Goal: Task Accomplishment & Management: Use online tool/utility

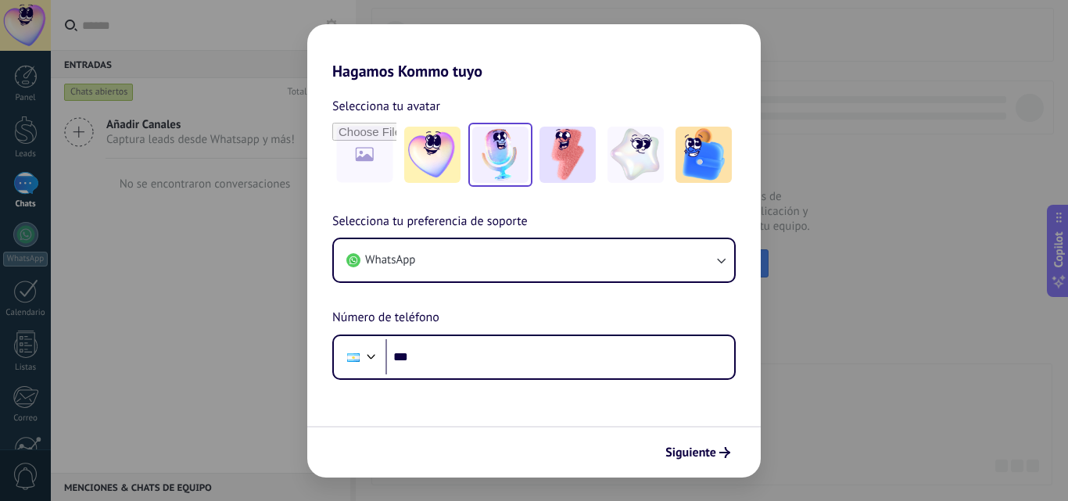
click at [505, 157] on img at bounding box center [500, 155] width 56 height 56
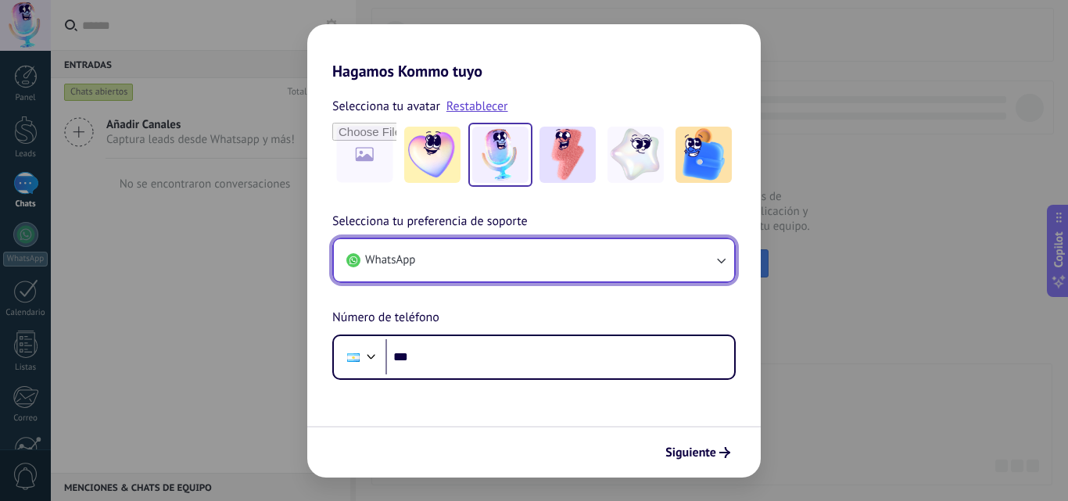
click at [699, 268] on button "WhatsApp" at bounding box center [534, 260] width 400 height 42
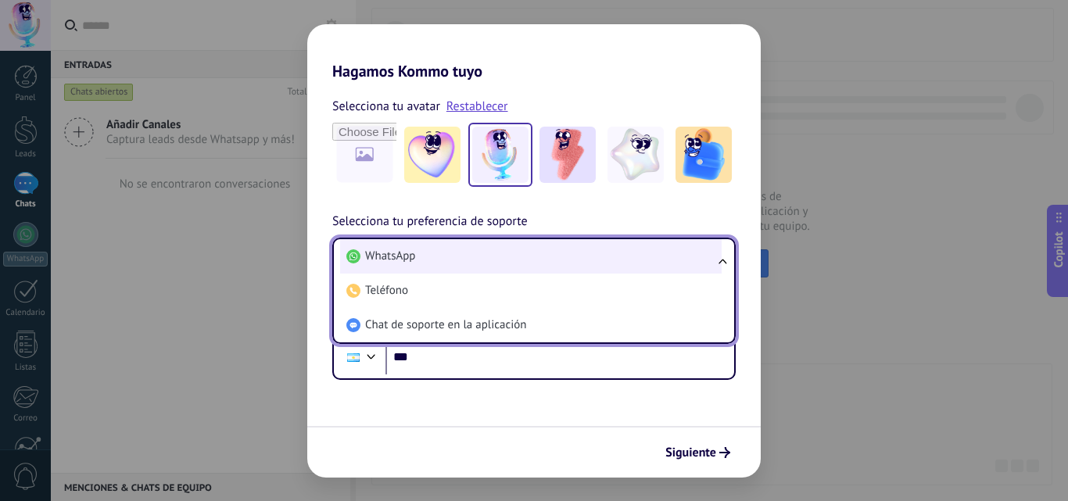
click at [698, 266] on li "WhatsApp" at bounding box center [531, 256] width 382 height 34
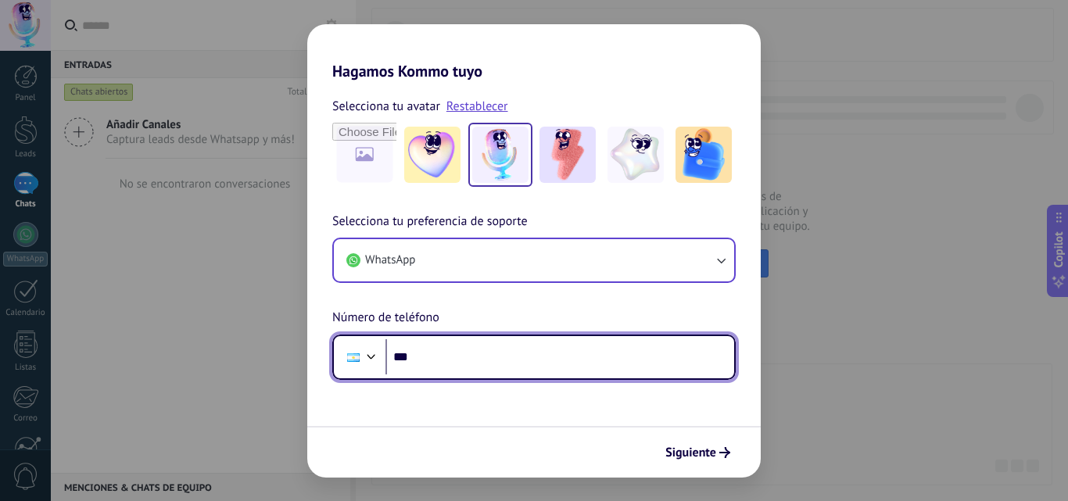
drag, startPoint x: 435, startPoint y: 358, endPoint x: 451, endPoint y: 361, distance: 16.7
click at [443, 361] on input "***" at bounding box center [560, 357] width 349 height 36
type input "**********"
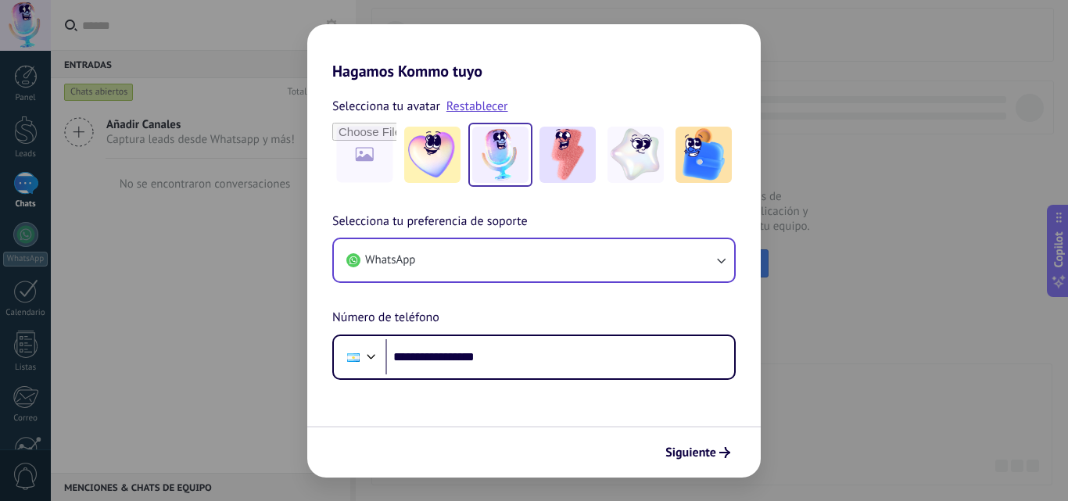
click at [715, 458] on button "Siguiente" at bounding box center [698, 453] width 79 height 27
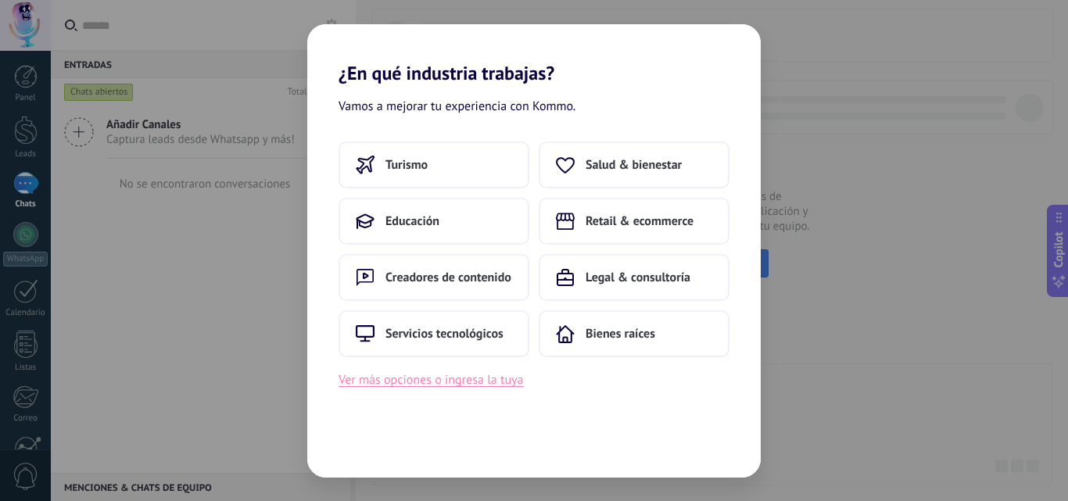
click at [459, 383] on button "Ver más opciones o ingresa la tuya" at bounding box center [431, 380] width 185 height 20
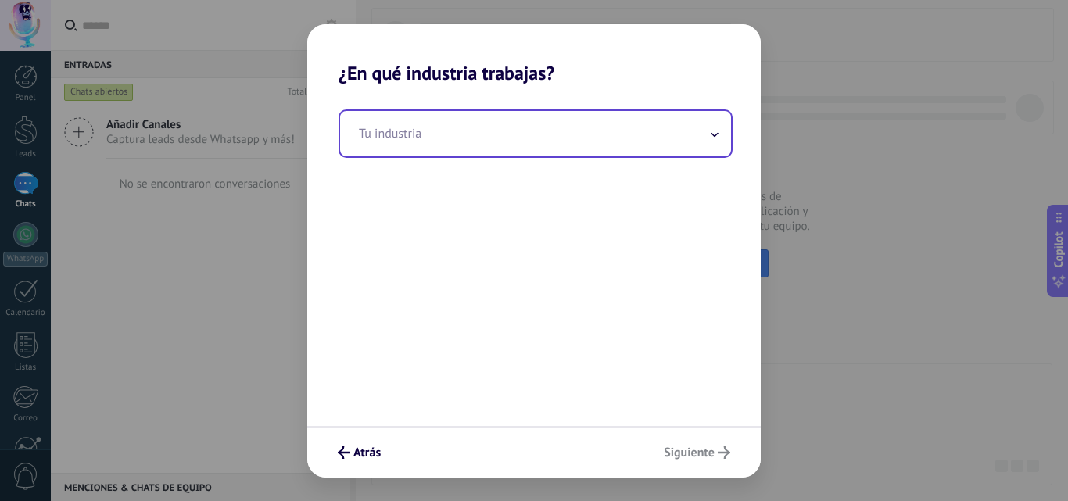
click at [530, 152] on input "text" at bounding box center [535, 133] width 391 height 45
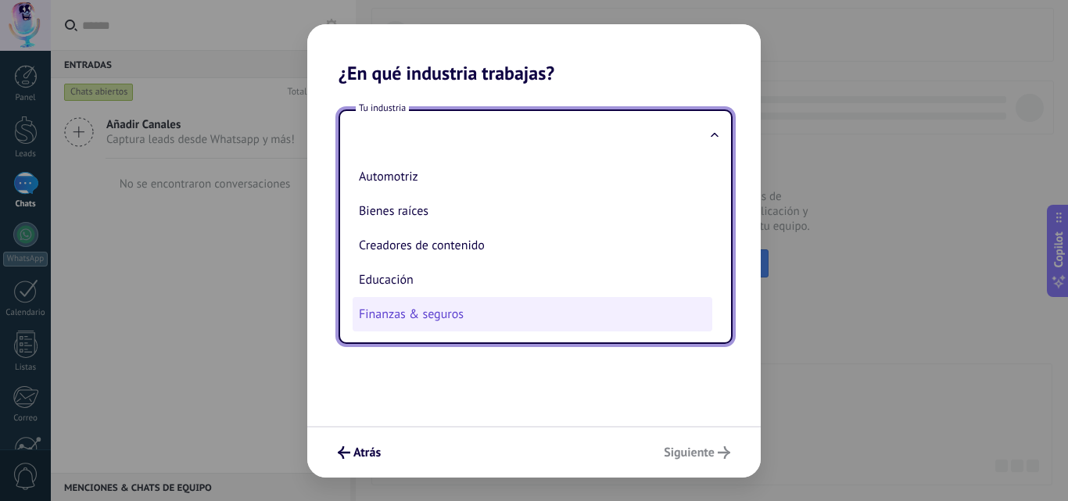
click at [439, 317] on li "Finanzas & seguros" at bounding box center [533, 314] width 360 height 34
type input "**********"
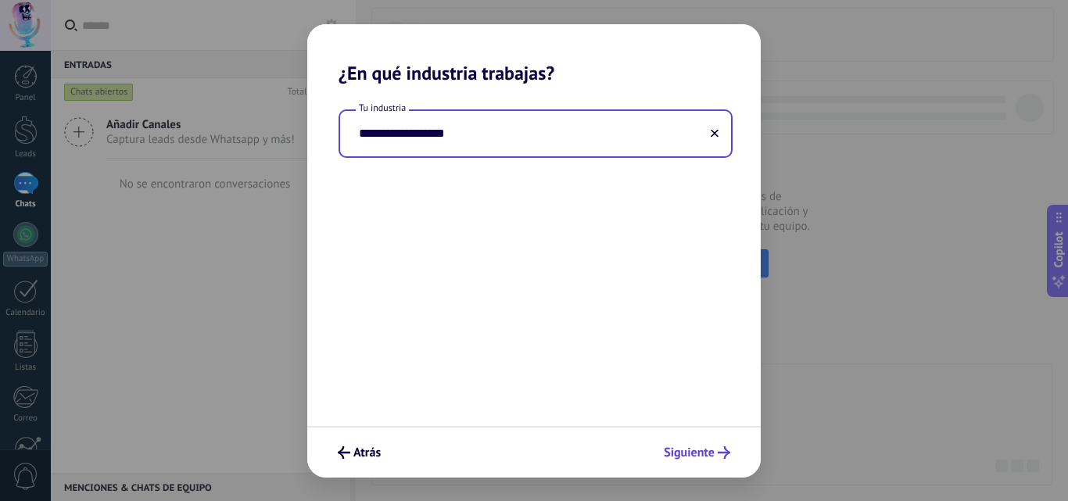
click at [698, 456] on span "Siguiente" at bounding box center [689, 452] width 51 height 11
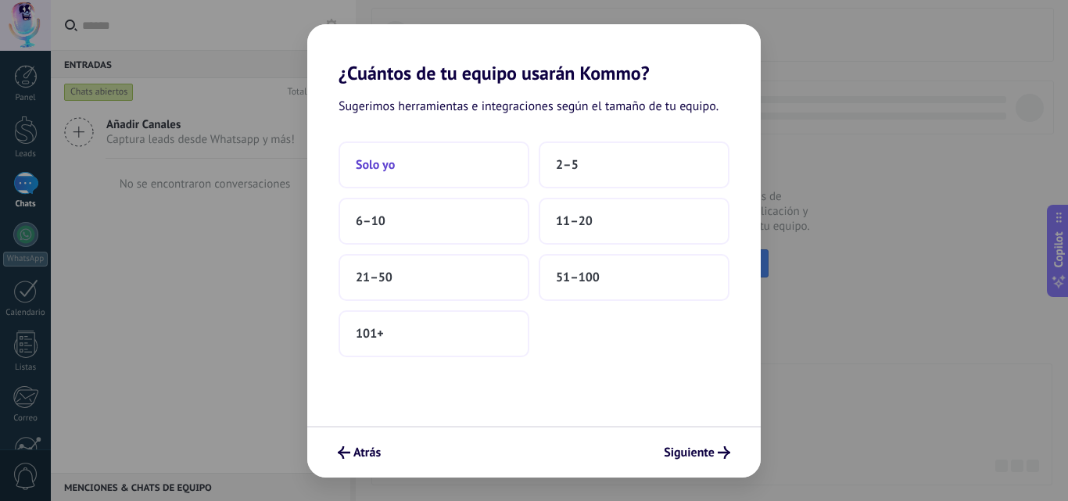
click at [397, 171] on button "Solo yo" at bounding box center [434, 165] width 191 height 47
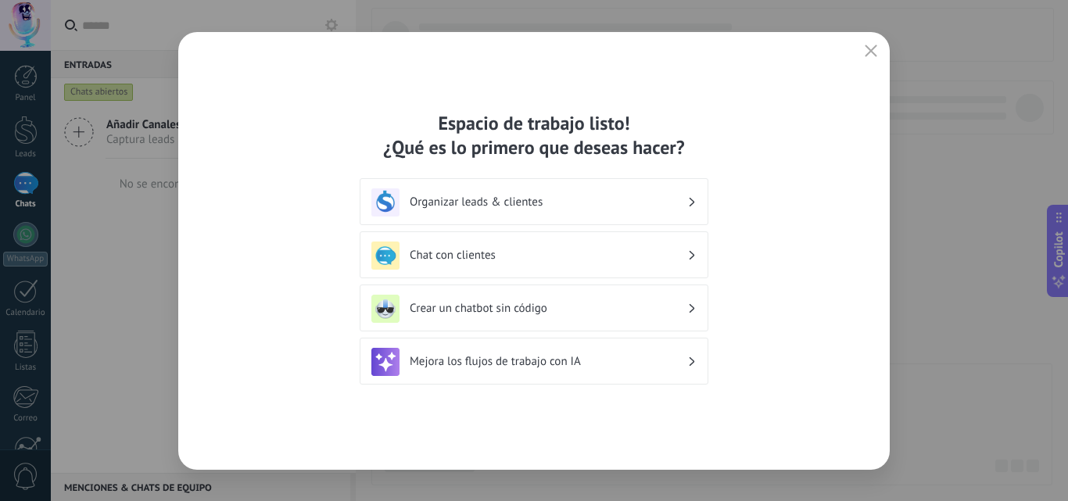
click at [454, 262] on h3 "Chat con clientes" at bounding box center [549, 255] width 278 height 15
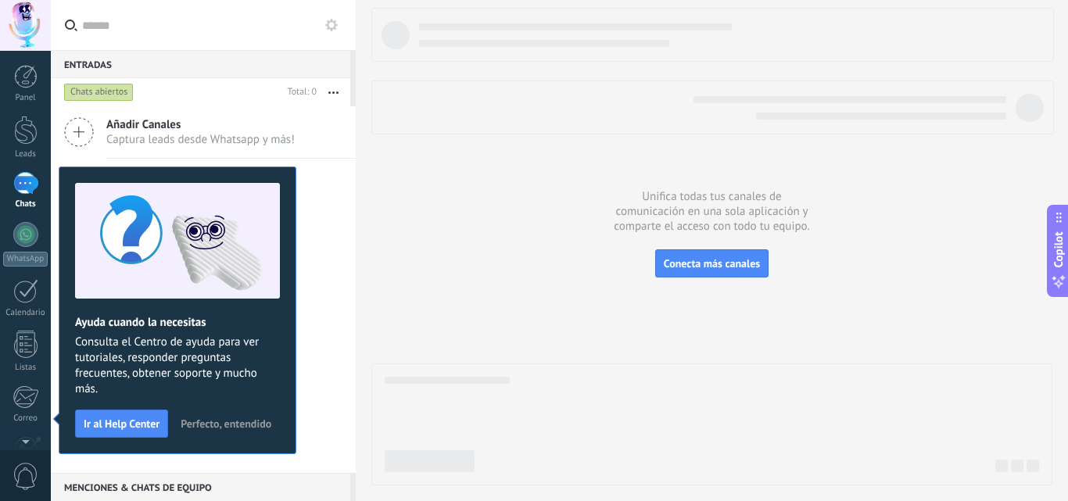
click at [214, 422] on span "Perfecto, entendido" at bounding box center [226, 423] width 91 height 11
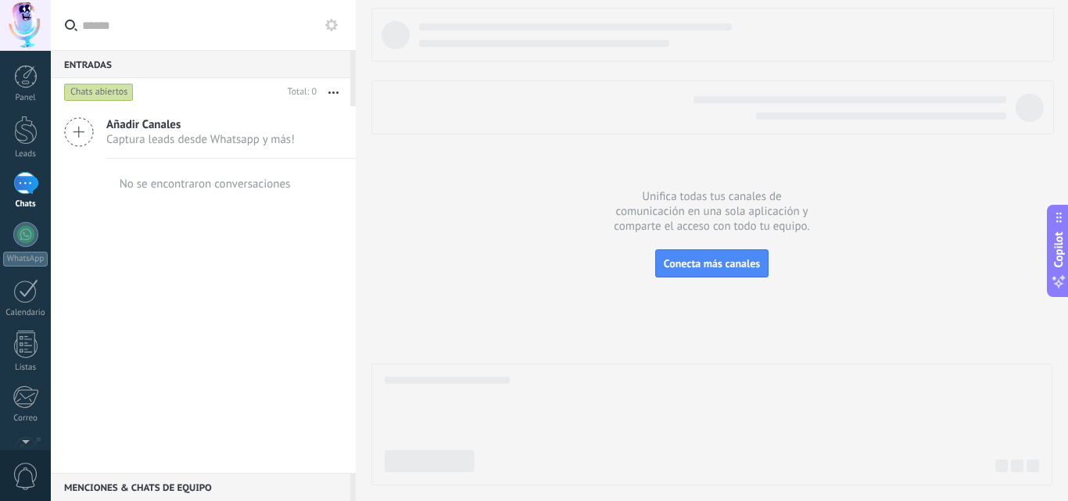
click at [145, 131] on span "Añadir Canales" at bounding box center [200, 124] width 189 height 15
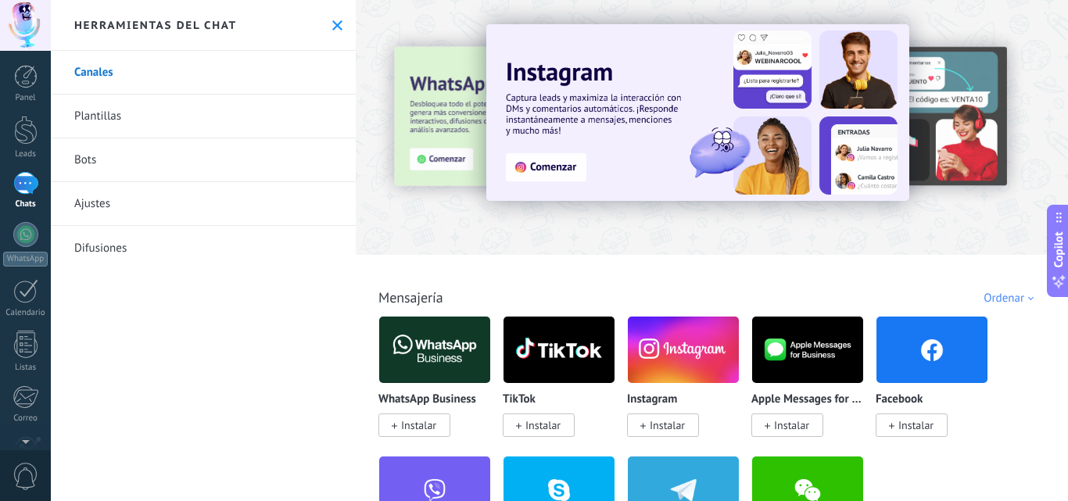
scroll to position [78, 0]
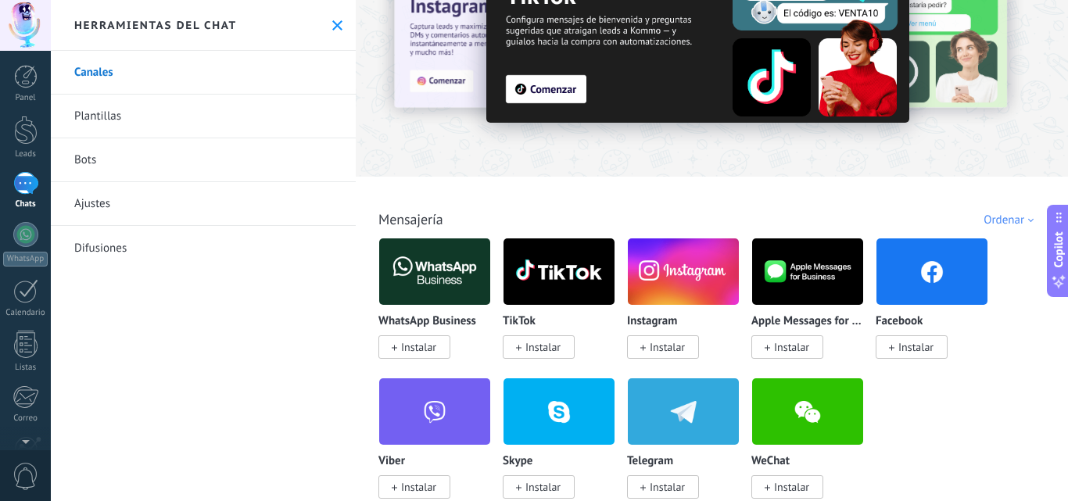
click at [428, 272] on img at bounding box center [434, 272] width 111 height 76
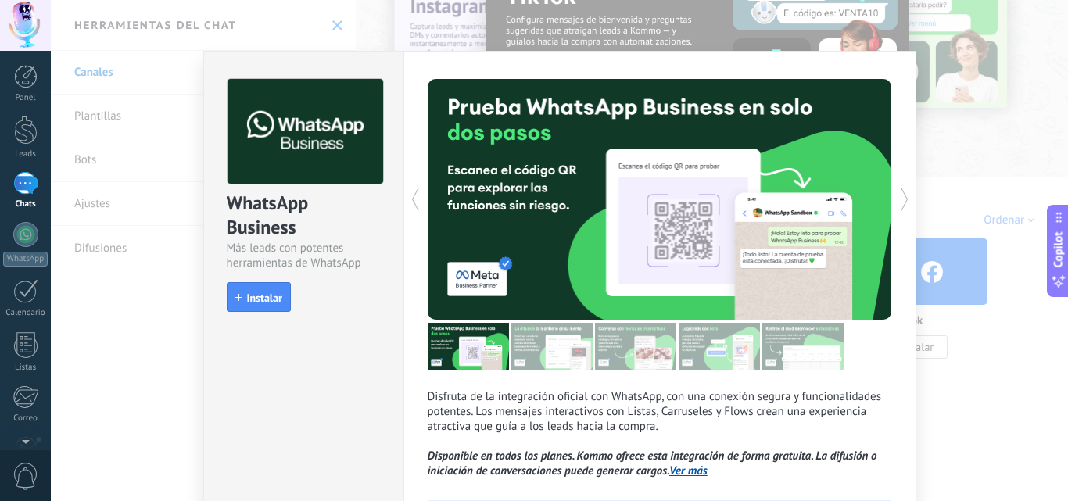
click at [429, 271] on div at bounding box center [544, 199] width 232 height 241
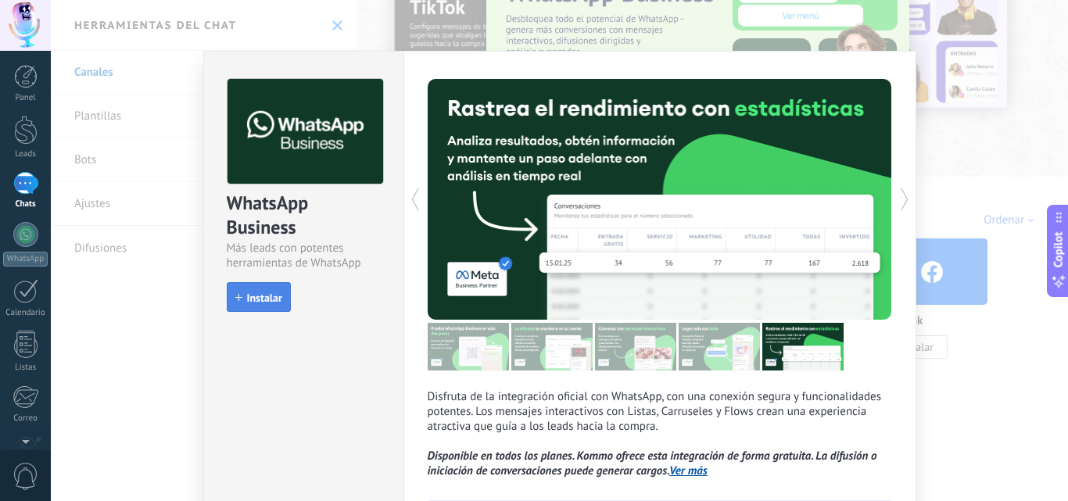
click at [248, 302] on span "Instalar" at bounding box center [264, 298] width 35 height 11
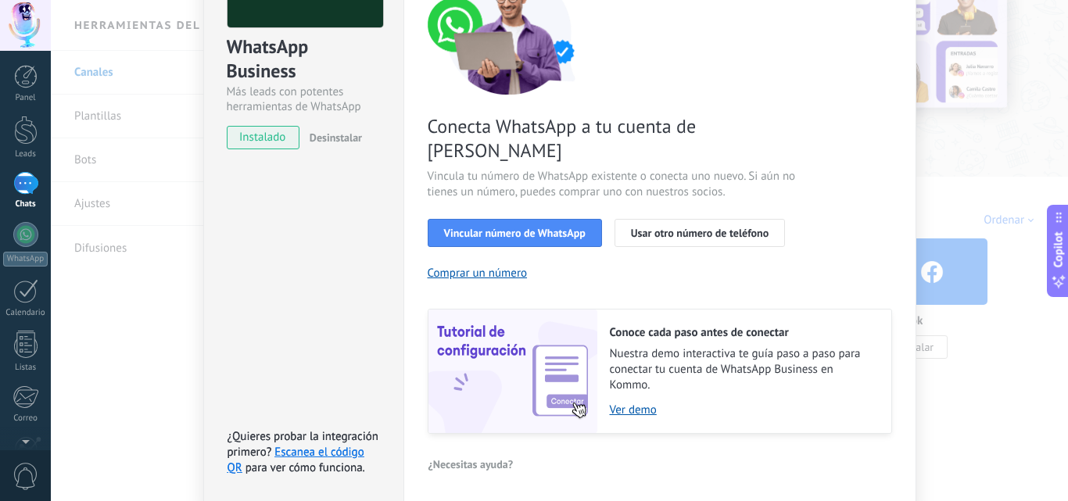
scroll to position [0, 0]
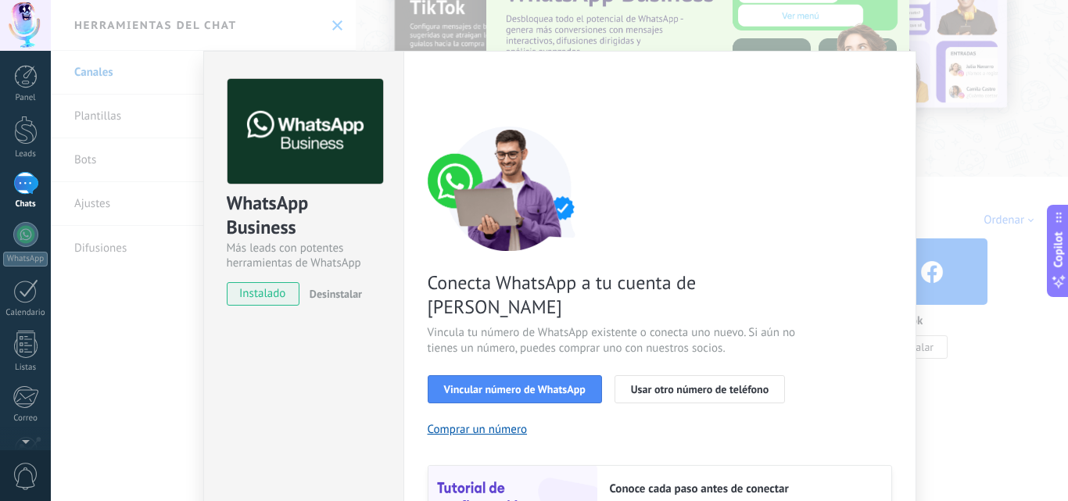
click at [344, 299] on span "Desinstalar" at bounding box center [336, 294] width 52 height 14
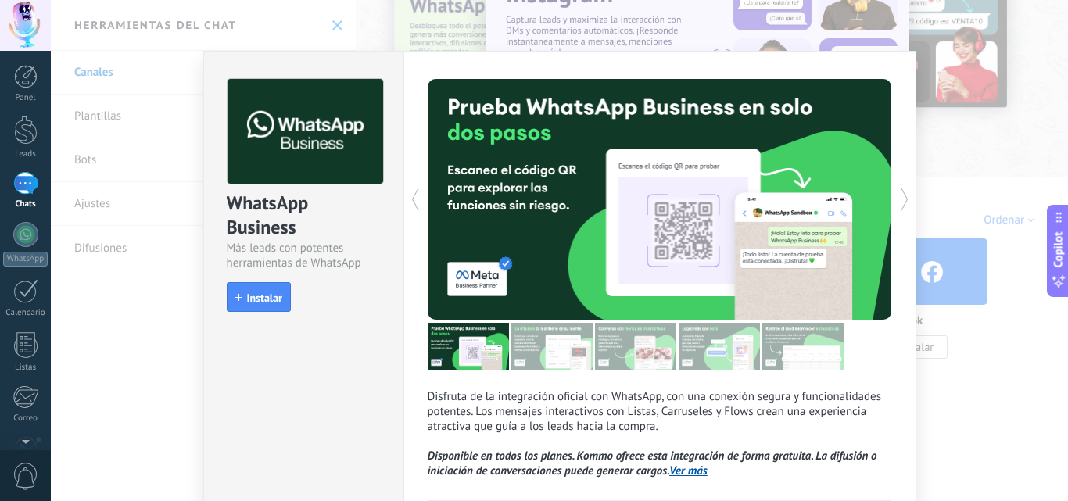
click at [168, 63] on div "WhatsApp Business Más leads con potentes herramientas de WhatsApp install Insta…" at bounding box center [560, 250] width 1018 height 501
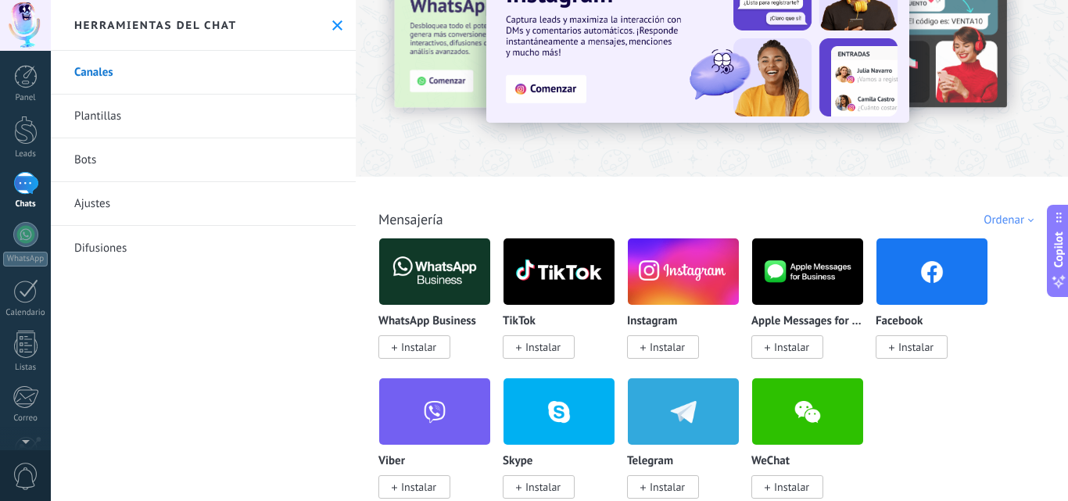
click at [153, 163] on link "Bots" at bounding box center [203, 160] width 305 height 44
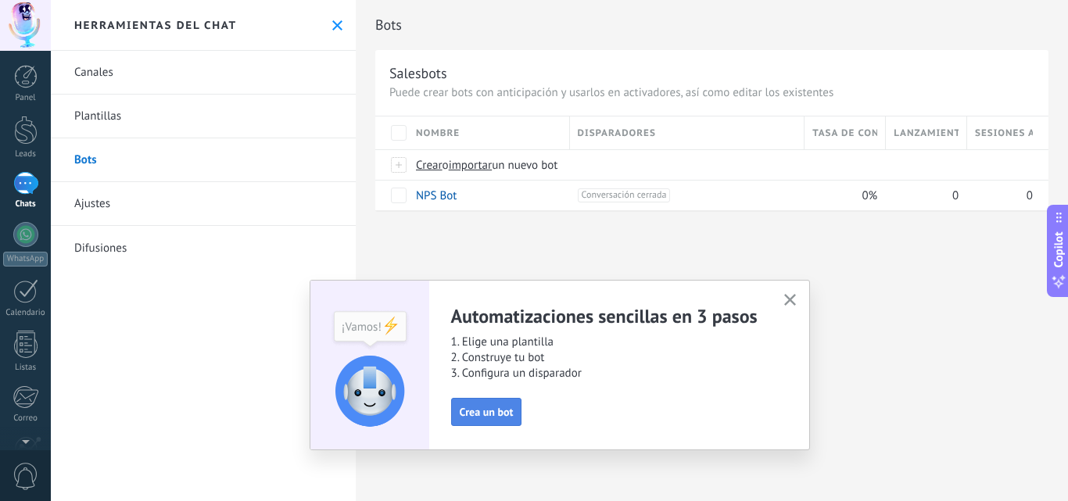
click at [488, 415] on span "Crea un bot" at bounding box center [487, 412] width 54 height 11
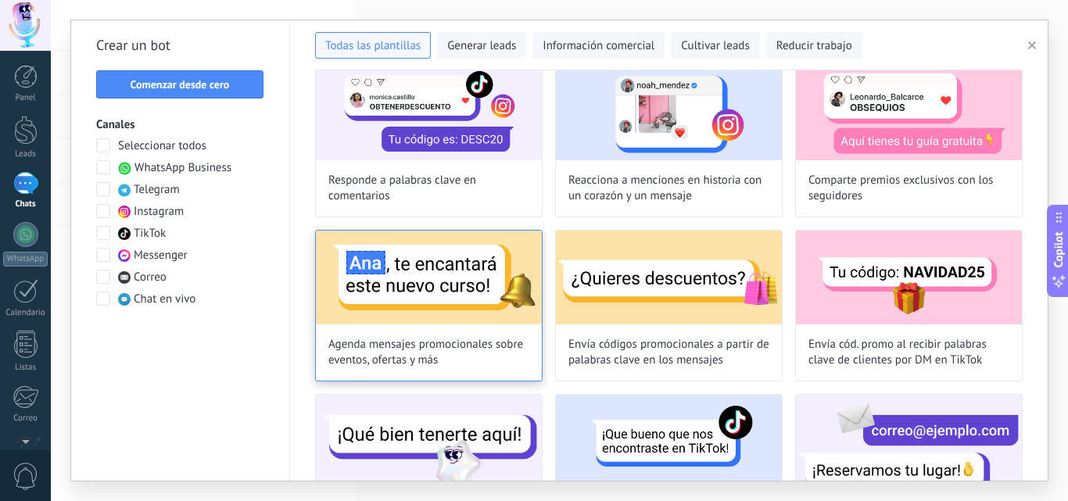
scroll to position [313, 0]
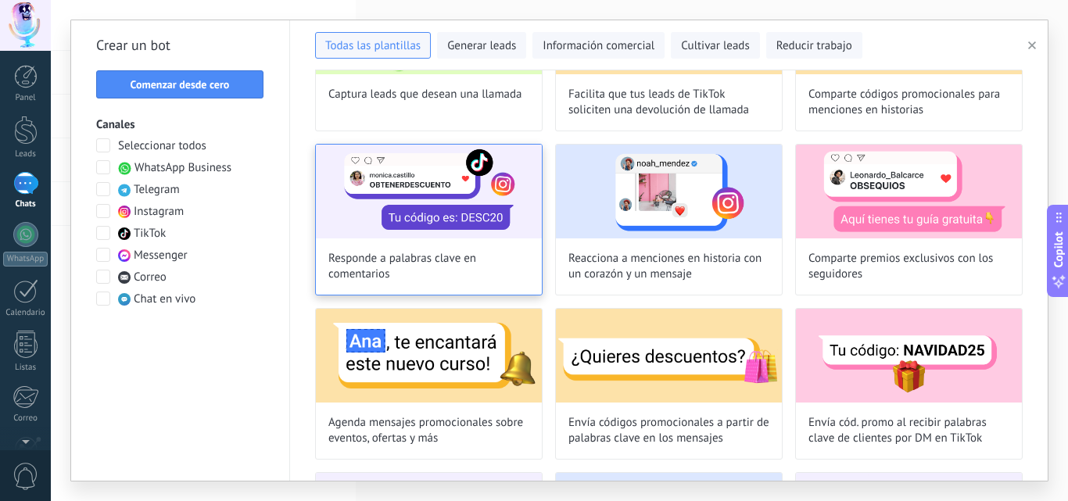
click at [431, 209] on img at bounding box center [429, 192] width 226 height 94
type input "**********"
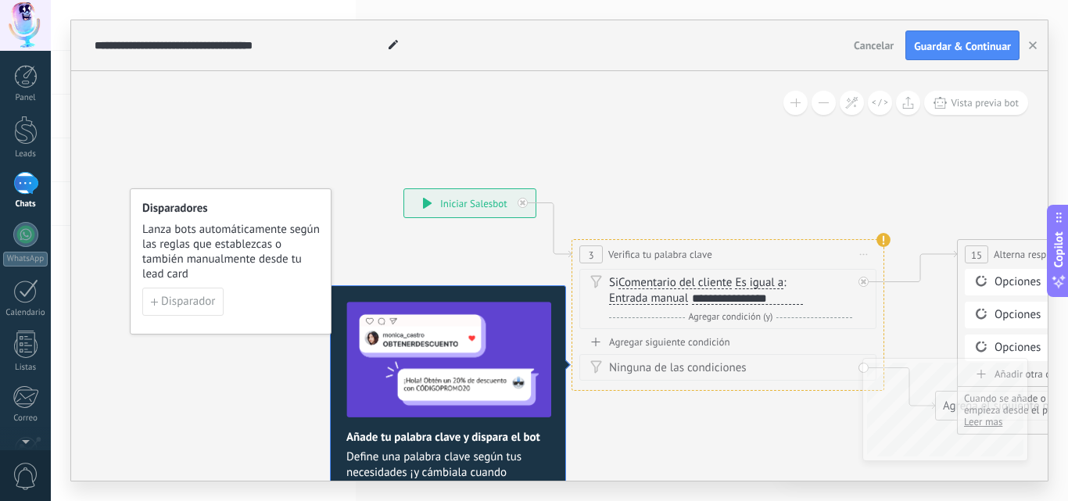
click at [215, 266] on span "Lanza bots automáticamente según las reglas que establezcas o también manualmen…" at bounding box center [231, 251] width 178 height 59
click at [186, 300] on span "Disparador" at bounding box center [188, 301] width 54 height 11
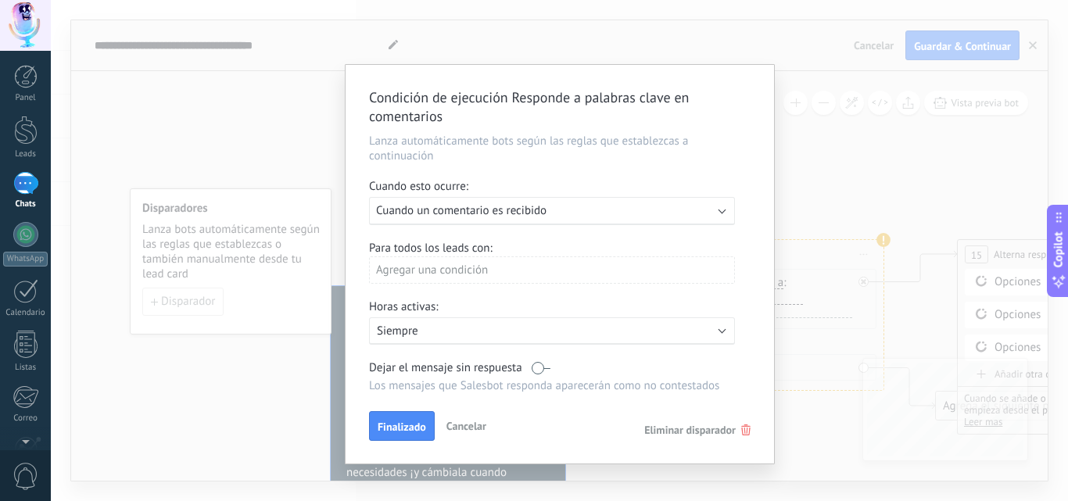
click at [510, 213] on span "Cuando un comentario es recibido" at bounding box center [461, 210] width 171 height 15
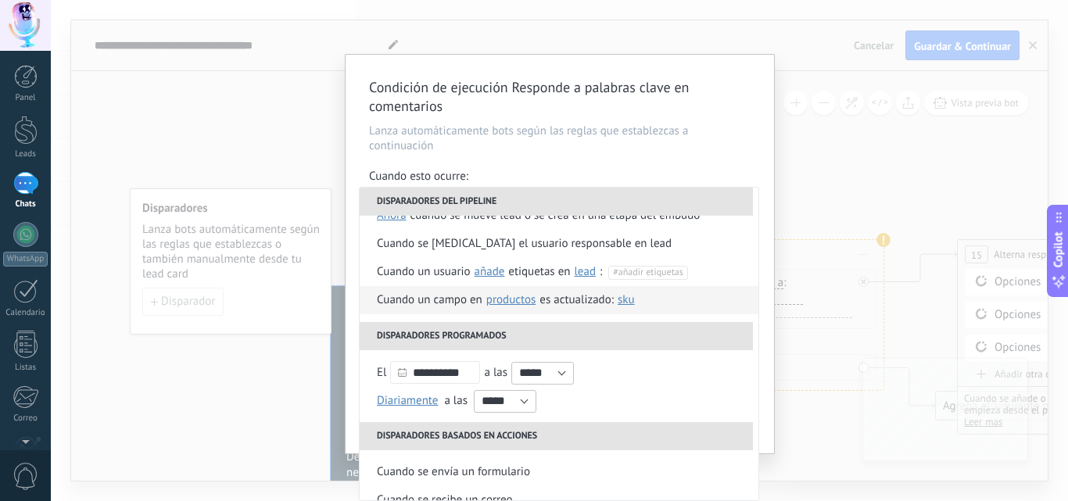
scroll to position [156, 0]
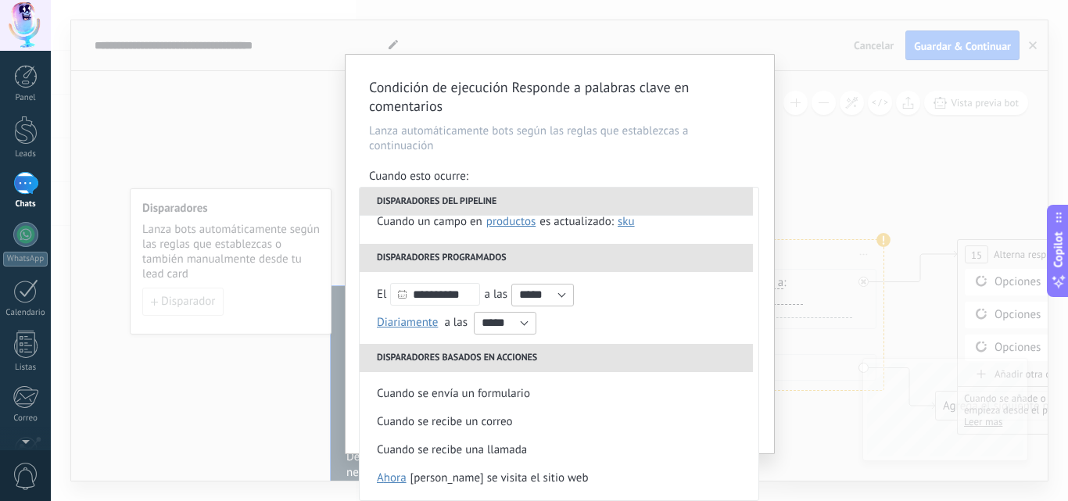
click at [697, 162] on div "Condición de ejecución Responde a palabras clave en comentarios Lanza automátic…" at bounding box center [560, 254] width 429 height 399
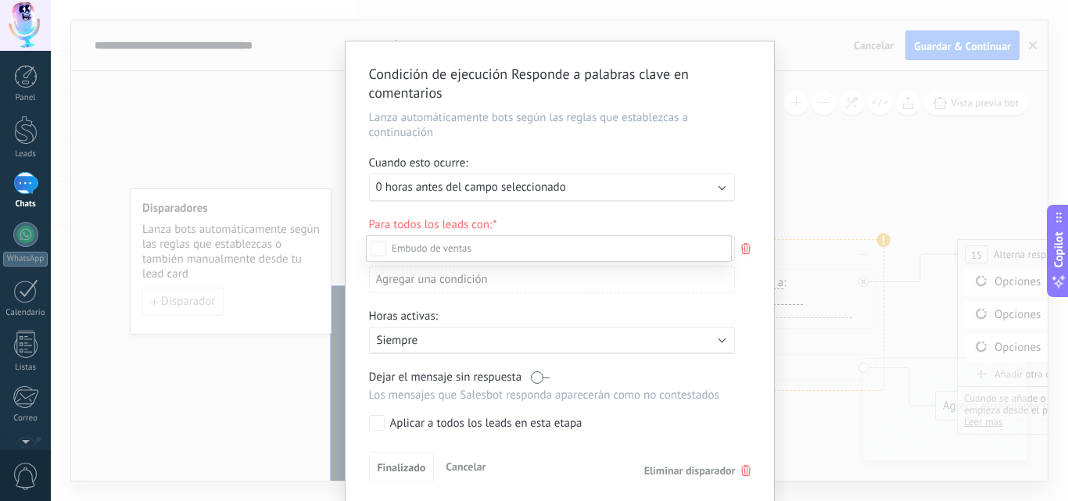
click at [0, 0] on div "Negociación" at bounding box center [0, 0] width 0 height 0
click at [461, 334] on div "Incoming leads Contacto inicial Negociación Debate contractual Discusión de con…" at bounding box center [549, 367] width 366 height 264
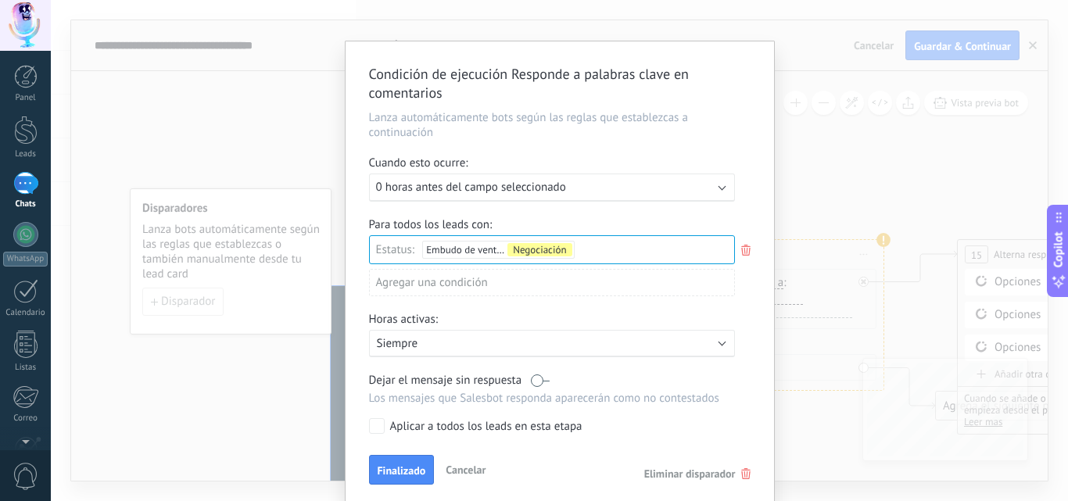
click at [465, 349] on p "Siempre" at bounding box center [514, 343] width 274 height 15
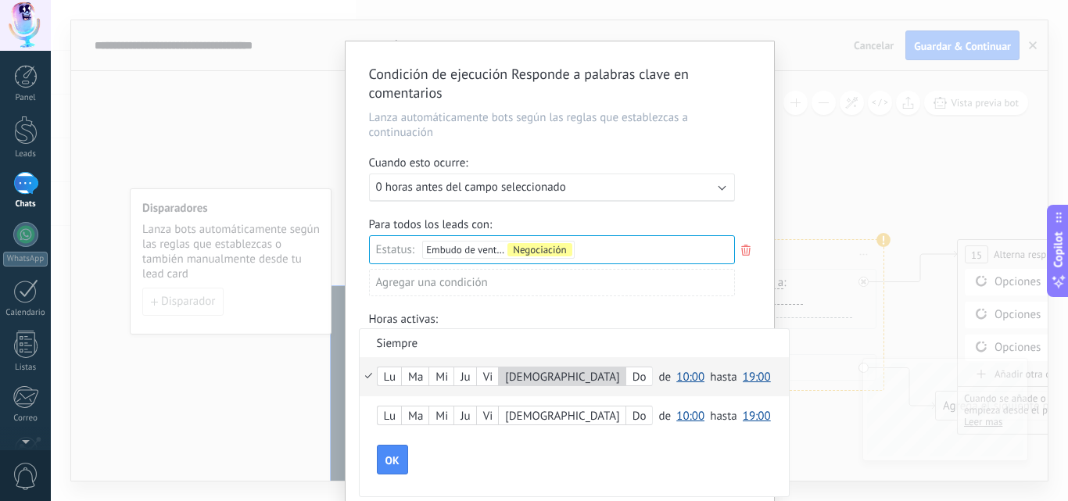
click at [627, 385] on div "Do" at bounding box center [640, 378] width 26 height 22
click at [380, 460] on button "OK" at bounding box center [392, 460] width 31 height 30
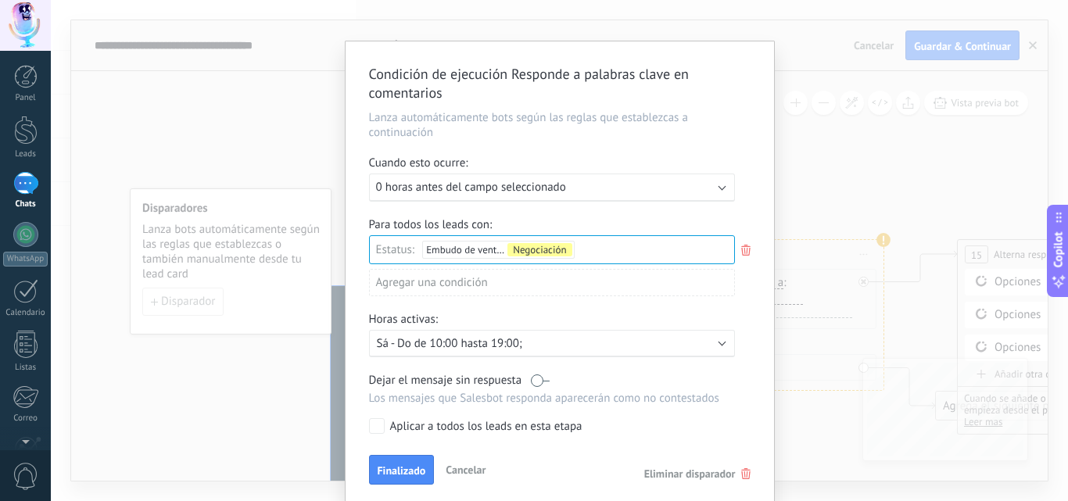
scroll to position [68, 0]
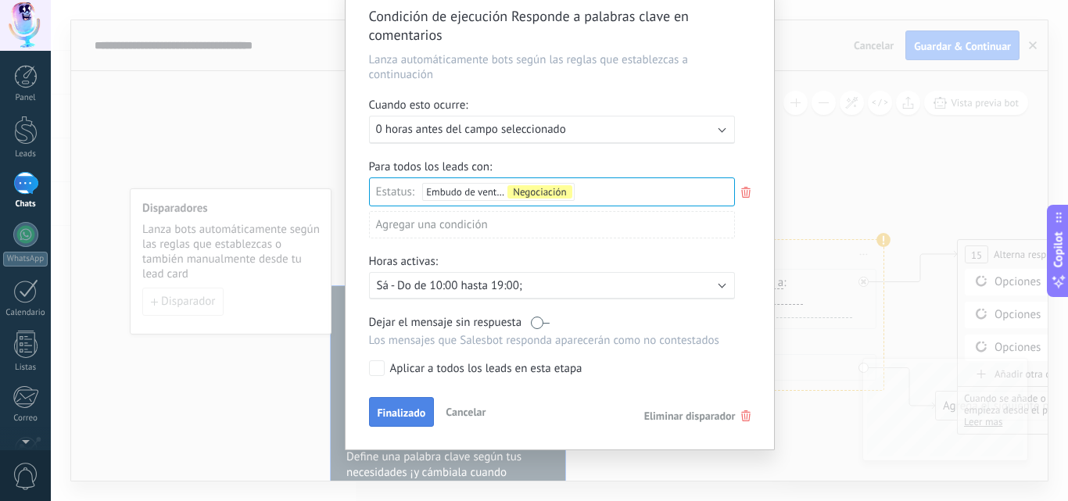
click at [385, 414] on span "Finalizado" at bounding box center [402, 413] width 48 height 11
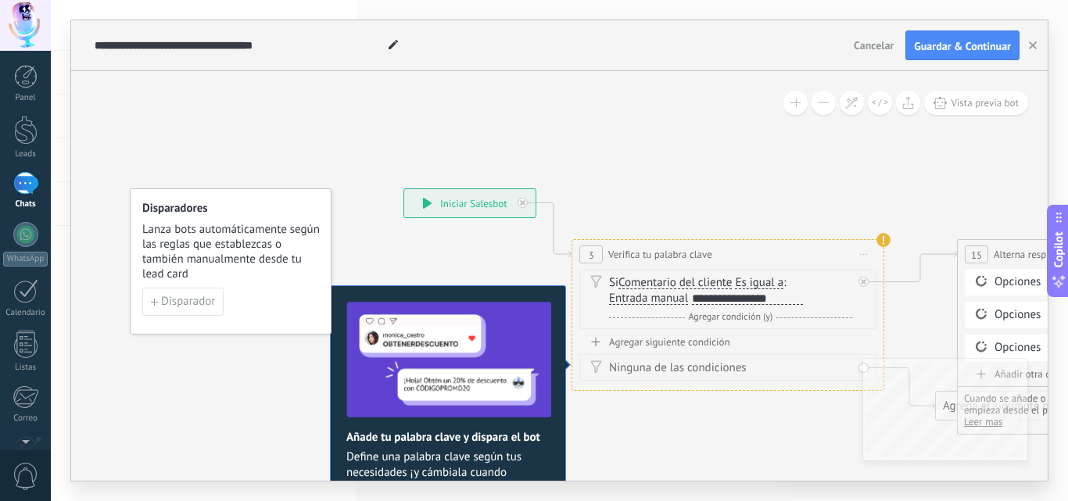
scroll to position [0, 0]
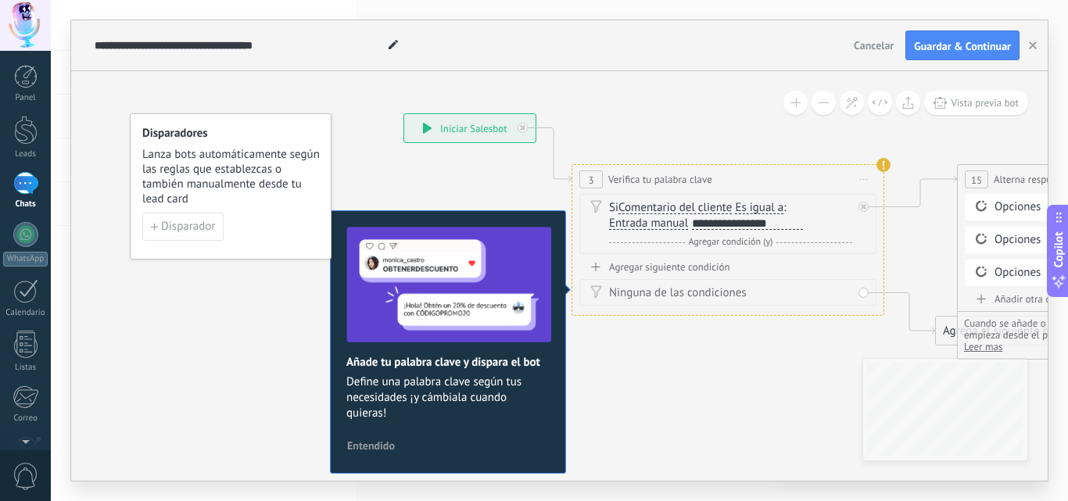
drag, startPoint x: 749, startPoint y: 488, endPoint x: 896, endPoint y: 480, distance: 146.5
click at [949, 488] on div "**********" at bounding box center [560, 250] width 1018 height 501
click at [479, 136] on div "**********" at bounding box center [469, 128] width 131 height 28
click at [713, 218] on div "**********" at bounding box center [747, 223] width 111 height 13
click at [610, 222] on span "Entrada manual" at bounding box center [648, 223] width 79 height 13
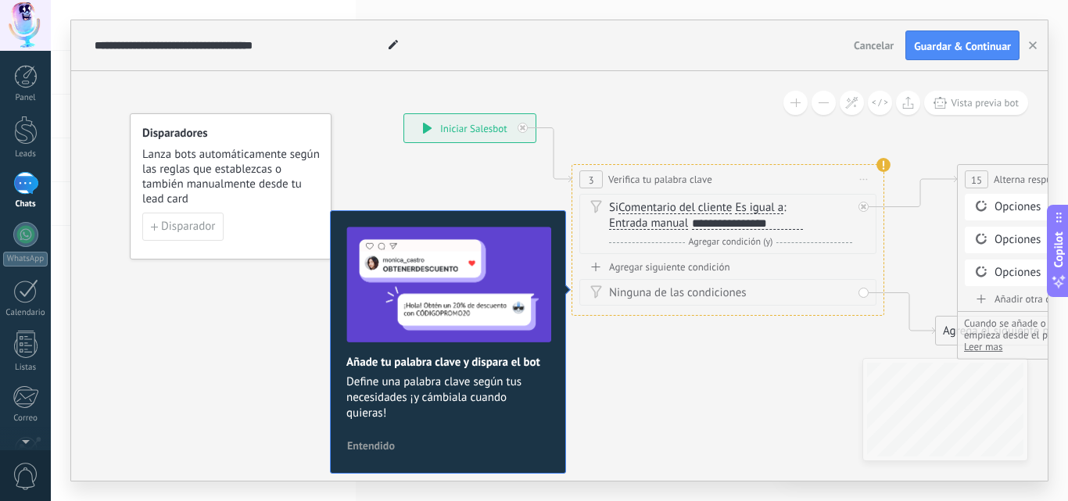
click at [610, 222] on button "Entrada manual" at bounding box center [699, 224] width 196 height 28
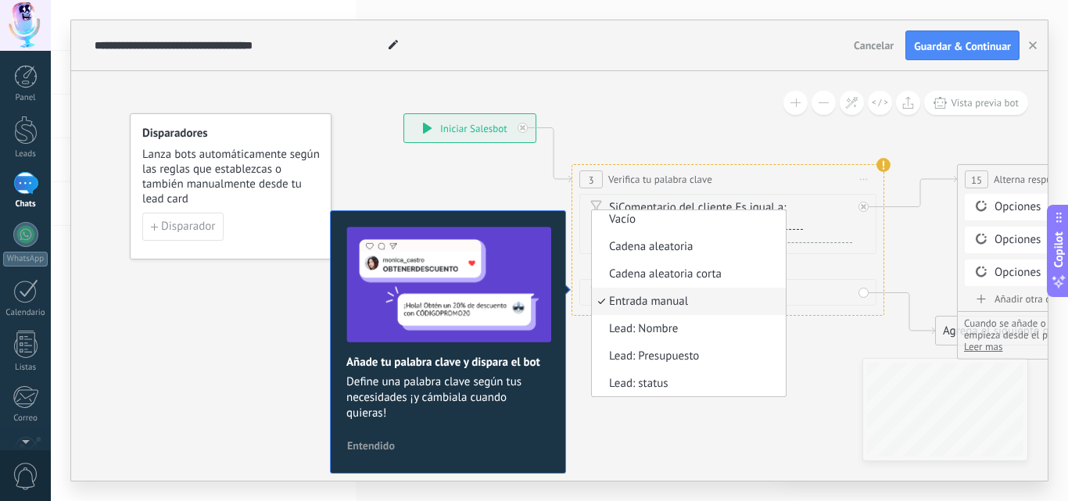
click at [647, 300] on span "Entrada manual" at bounding box center [686, 302] width 189 height 16
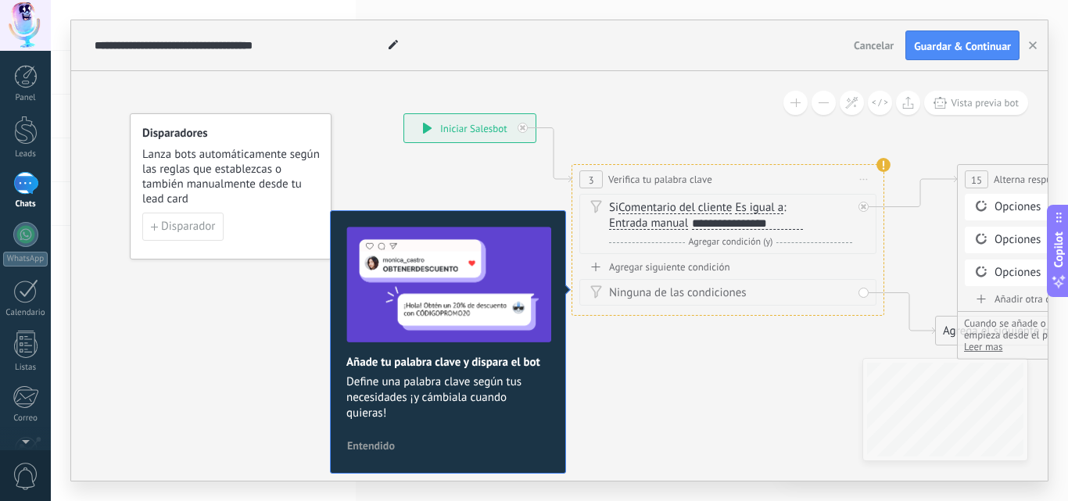
click at [612, 267] on div "Agregar siguiente condición" at bounding box center [728, 266] width 297 height 13
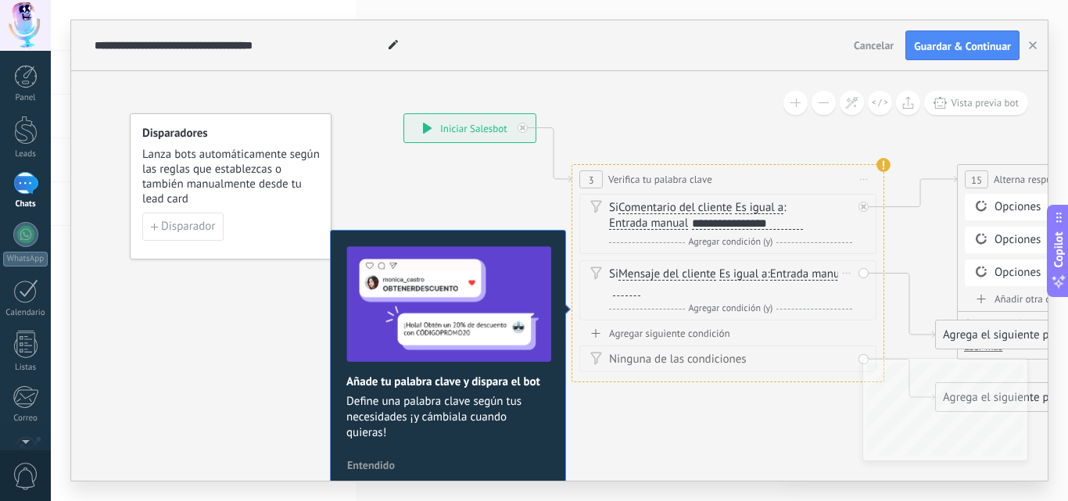
click at [770, 281] on span "Entrada manual" at bounding box center [809, 274] width 79 height 13
click at [763, 286] on button "Entrada manual" at bounding box center [861, 274] width 196 height 28
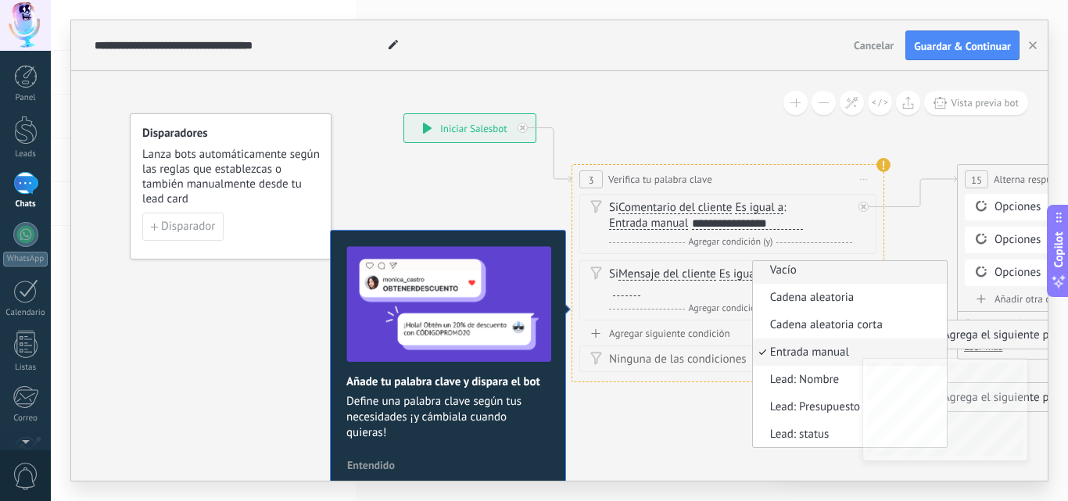
click at [753, 278] on span "Vacío" at bounding box center [847, 271] width 189 height 16
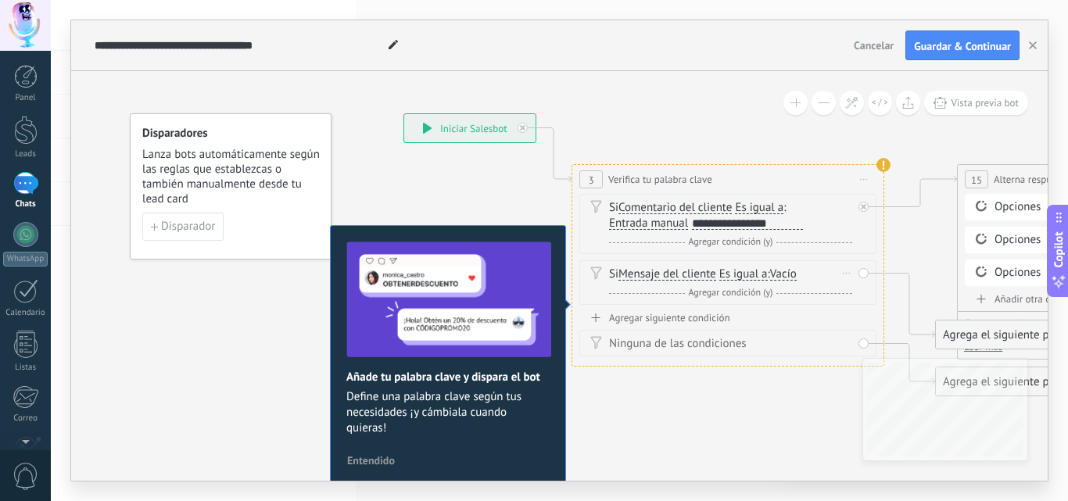
click at [727, 279] on span "Es igual a" at bounding box center [744, 274] width 48 height 13
click at [727, 279] on button "Es igual a" at bounding box center [810, 274] width 196 height 28
click at [757, 331] on span "Contiene" at bounding box center [796, 330] width 189 height 16
click at [779, 226] on div "**********" at bounding box center [747, 223] width 111 height 13
click at [802, 225] on div "**********" at bounding box center [747, 223] width 111 height 13
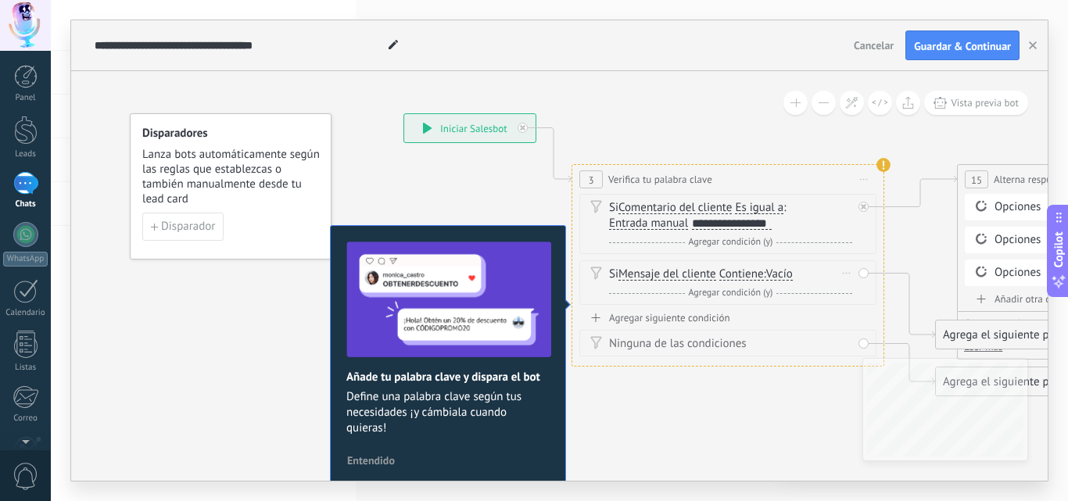
click at [785, 275] on span "Vacío" at bounding box center [780, 274] width 27 height 13
click at [785, 275] on button "Vacío" at bounding box center [857, 274] width 196 height 28
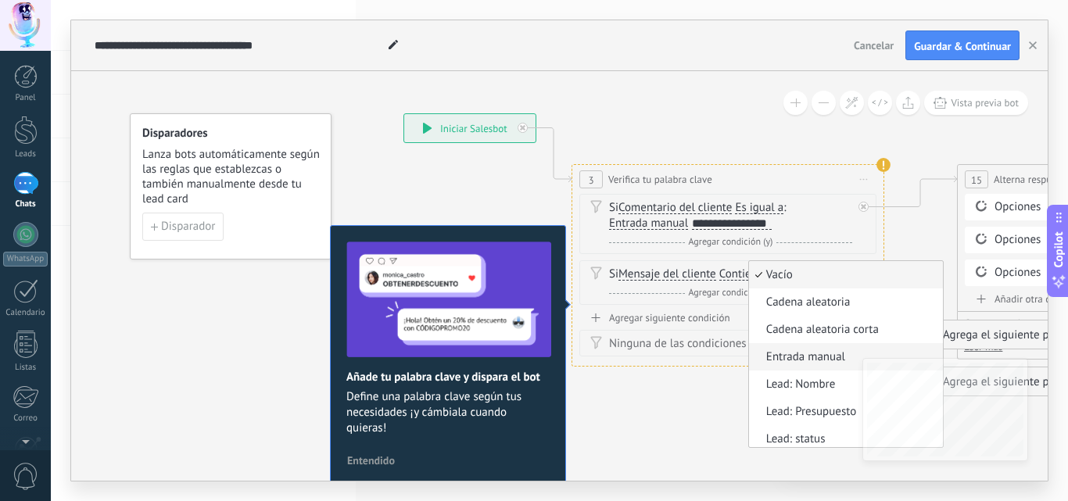
click at [827, 356] on span "Entrada manual" at bounding box center [843, 358] width 189 height 16
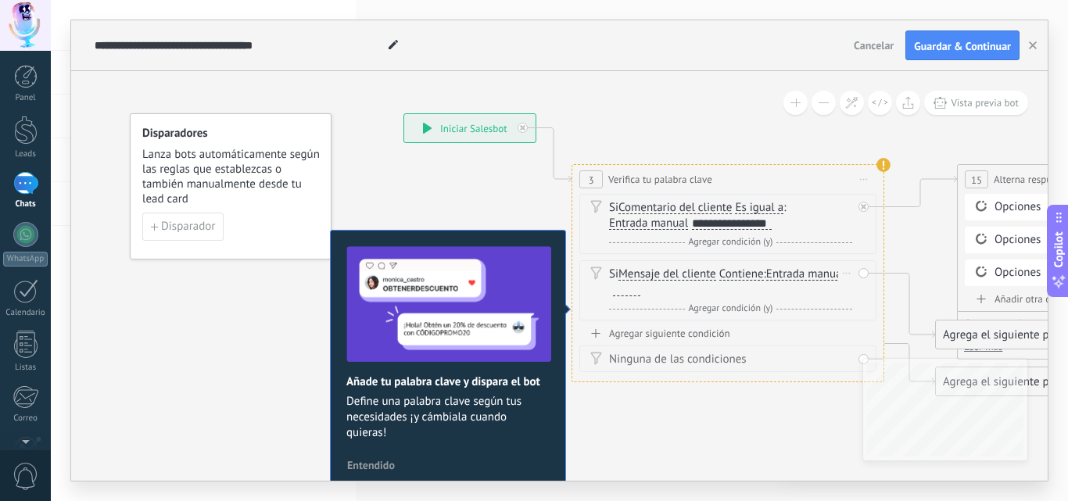
click at [631, 293] on div at bounding box center [626, 290] width 27 height 13
click at [655, 334] on div "Agregar siguiente condición" at bounding box center [728, 333] width 297 height 13
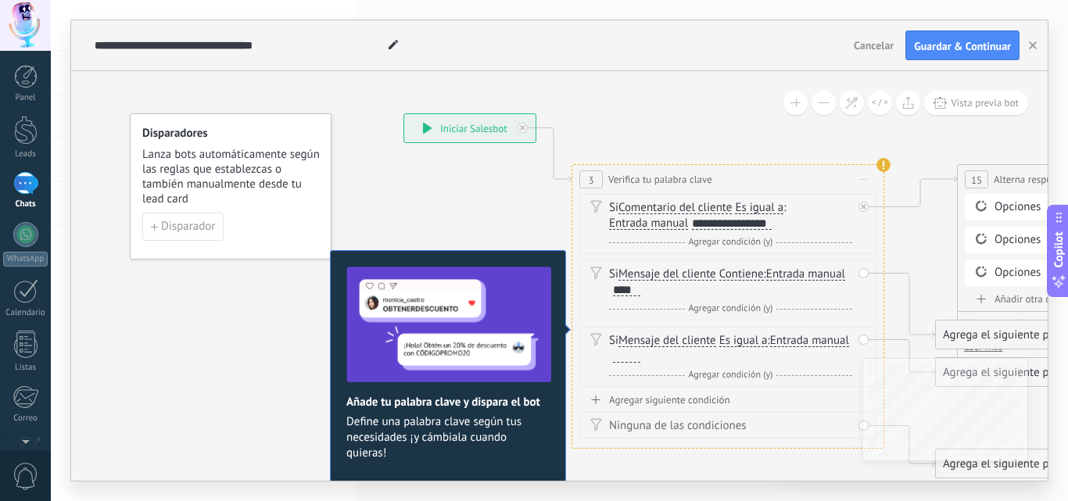
drag, startPoint x: 749, startPoint y: 487, endPoint x: 932, endPoint y: 490, distance: 183.1
click at [919, 493] on div "**********" at bounding box center [560, 250] width 1018 height 501
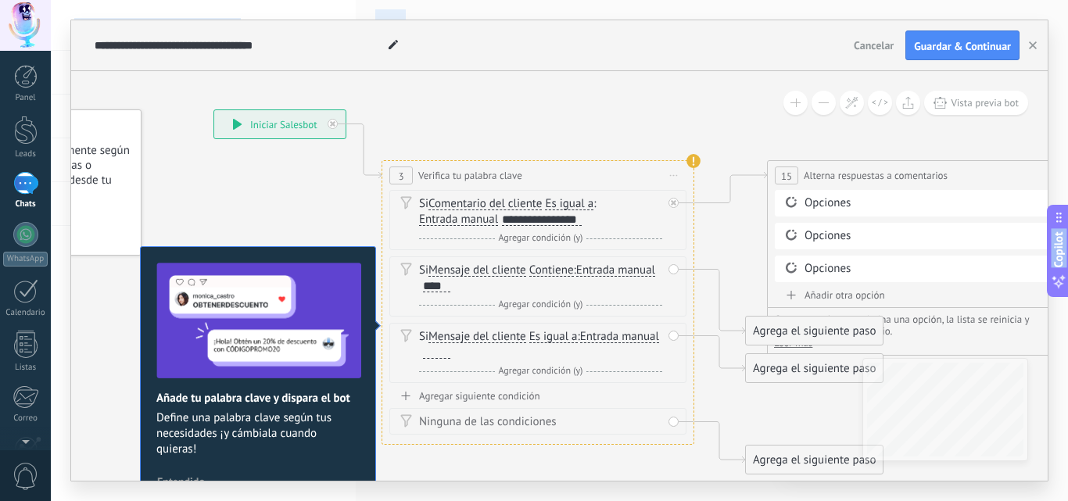
drag, startPoint x: 250, startPoint y: 354, endPoint x: 66, endPoint y: 350, distance: 184.7
click at [38, 349] on body ".abecls-1,.abecls-2{fill-rule:evenodd}.abecls-2{fill:#fff} .abhcls-1{fill:none}…" at bounding box center [534, 250] width 1068 height 501
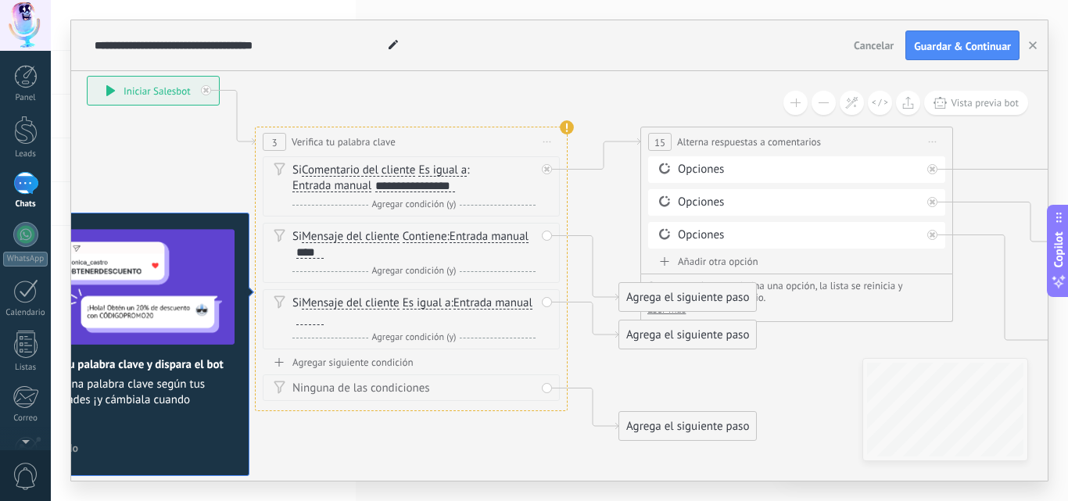
drag, startPoint x: 652, startPoint y: 123, endPoint x: 548, endPoint y: 103, distance: 106.6
click at [697, 168] on div "Opciones" at bounding box center [800, 170] width 243 height 16
click at [741, 170] on div "Opciones" at bounding box center [800, 170] width 243 height 16
drag, startPoint x: 689, startPoint y: 174, endPoint x: 673, endPoint y: 170, distance: 16.9
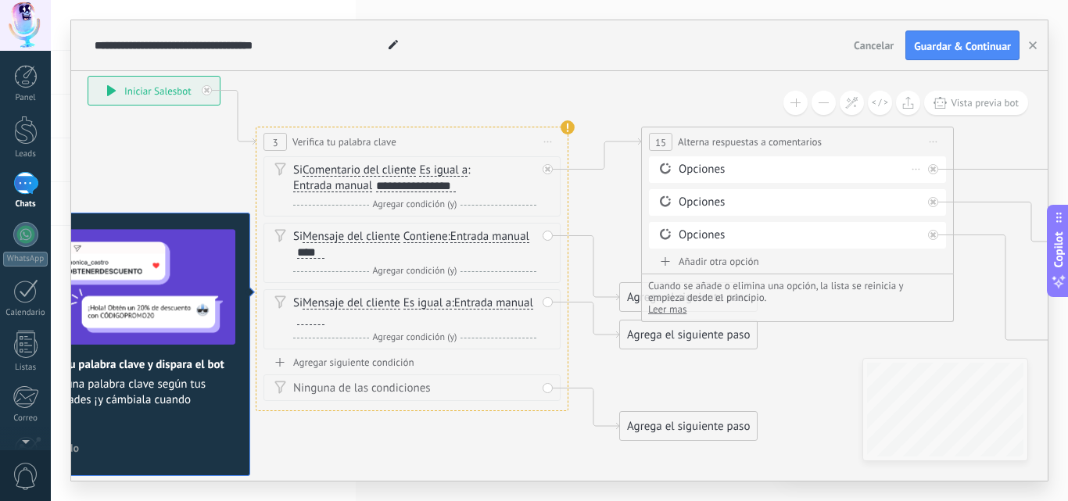
click at [688, 172] on div "Opciones" at bounding box center [800, 170] width 243 height 16
click at [665, 170] on icon at bounding box center [666, 168] width 14 height 15
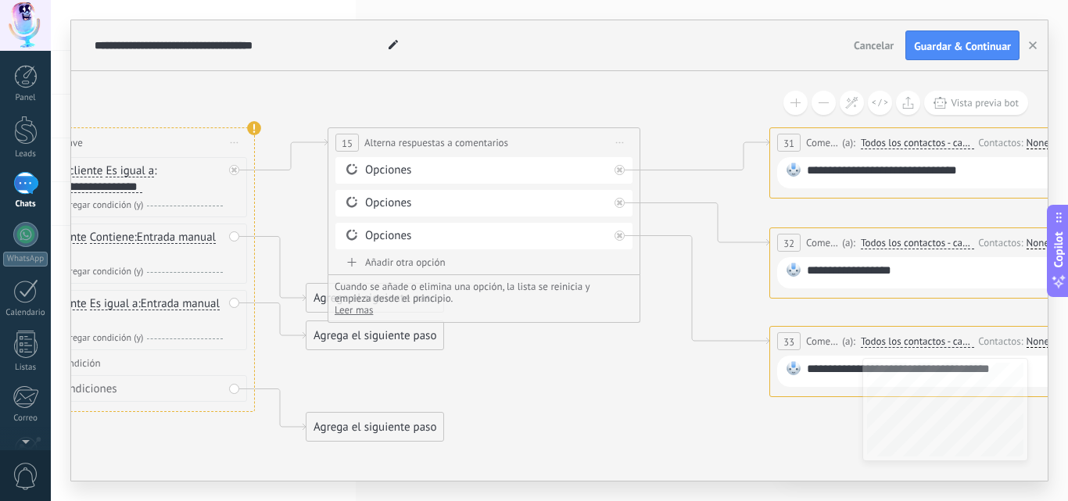
drag, startPoint x: 799, startPoint y: 372, endPoint x: 485, endPoint y: 372, distance: 313.7
click at [485, 372] on icon at bounding box center [932, 259] width 3099 height 1147
click at [408, 168] on div "Opciones" at bounding box center [486, 171] width 243 height 16
click at [356, 167] on span at bounding box center [352, 169] width 27 height 13
click at [356, 167] on circle at bounding box center [356, 168] width 2 height 2
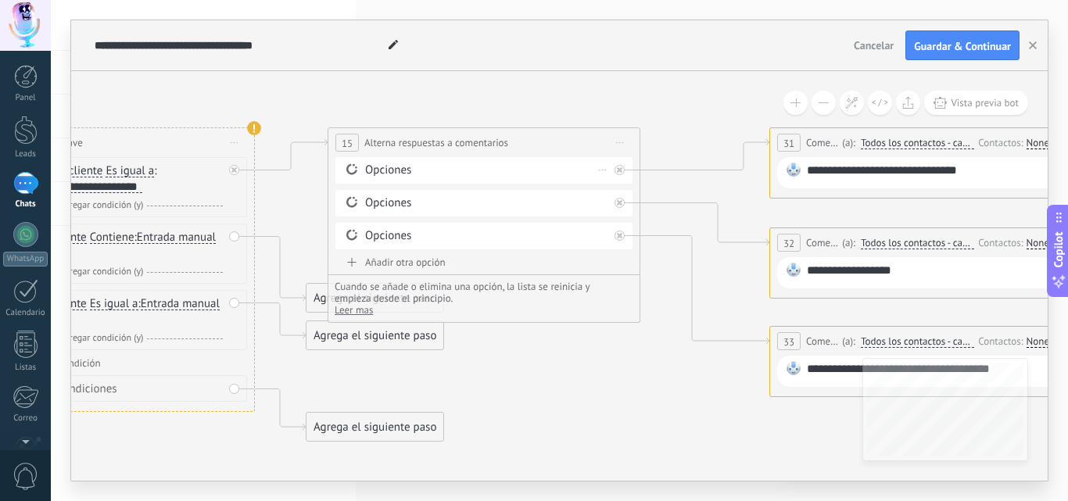
click at [356, 167] on circle at bounding box center [356, 168] width 2 height 2
click at [810, 170] on div "**********" at bounding box center [928, 173] width 243 height 20
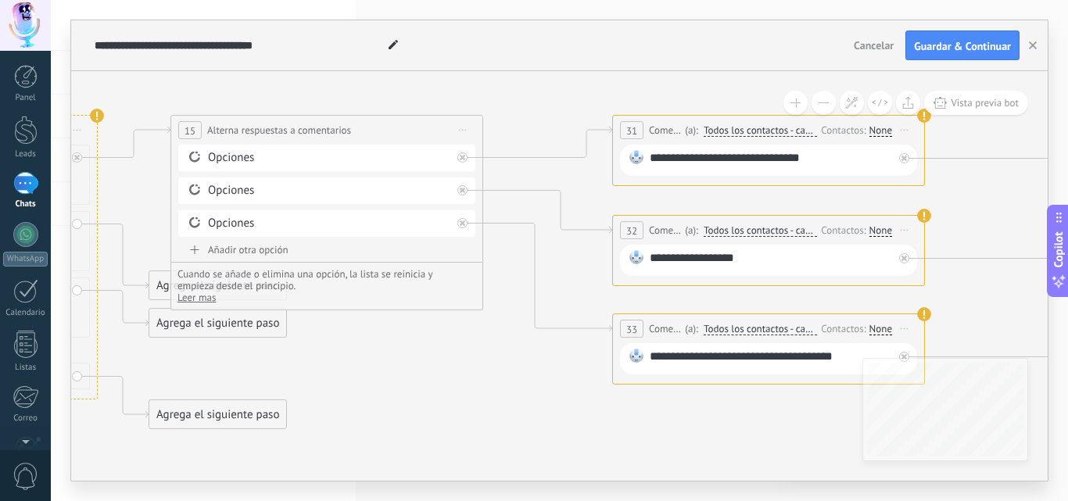
drag, startPoint x: 660, startPoint y: 399, endPoint x: 522, endPoint y: 372, distance: 141.0
click at [502, 386] on icon at bounding box center [775, 246] width 3099 height 1147
drag, startPoint x: 651, startPoint y: 157, endPoint x: 835, endPoint y: 163, distance: 184.7
click at [833, 163] on div "**********" at bounding box center [770, 160] width 243 height 20
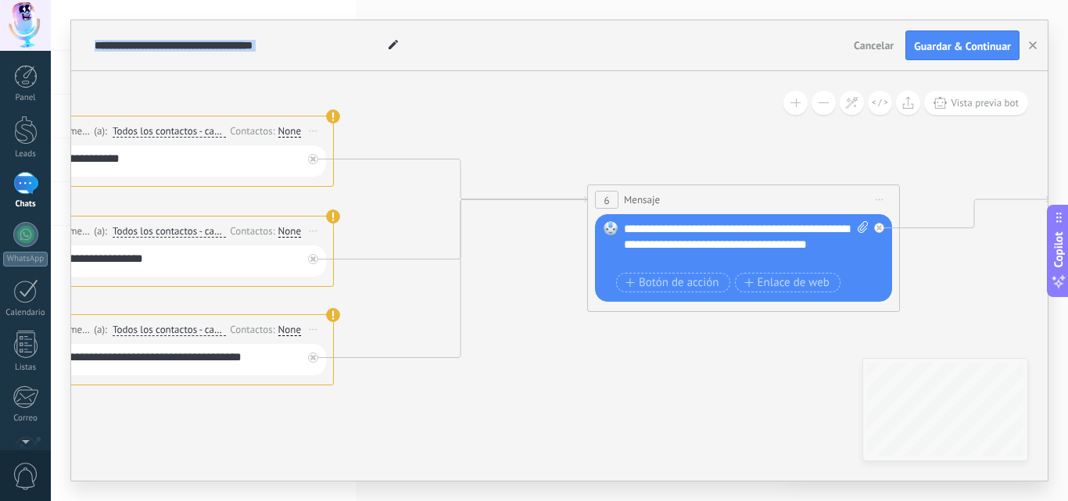
drag, startPoint x: 985, startPoint y: 195, endPoint x: 441, endPoint y: 207, distance: 543.8
click at [395, 196] on icon at bounding box center [183, 247] width 3099 height 1147
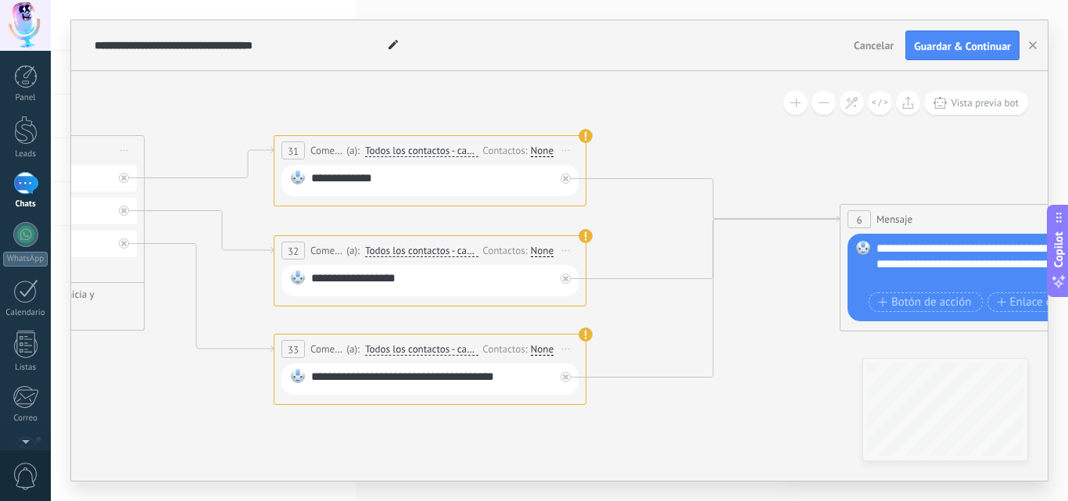
drag, startPoint x: 619, startPoint y: 360, endPoint x: 797, endPoint y: 368, distance: 178.5
click at [797, 368] on icon at bounding box center [436, 266] width 3099 height 1147
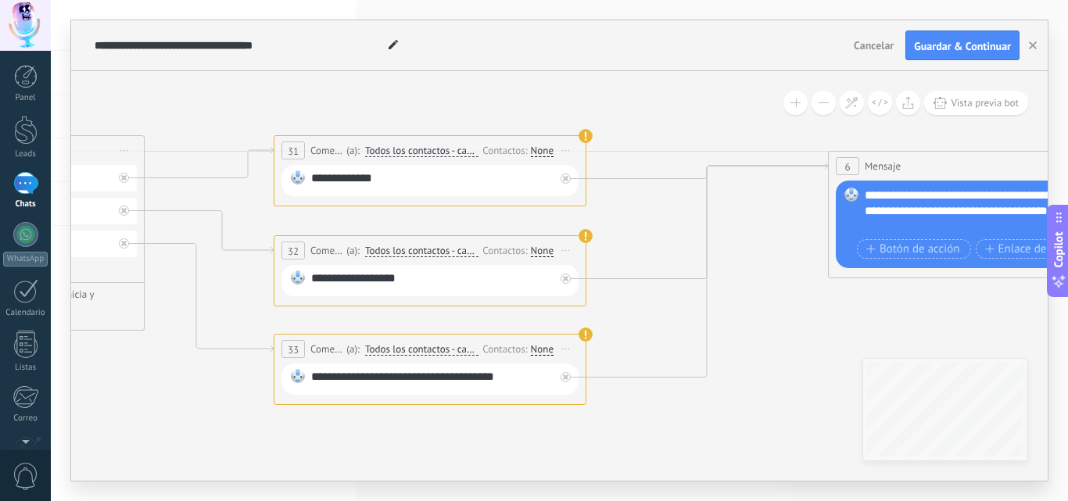
drag, startPoint x: 947, startPoint y: 217, endPoint x: 935, endPoint y: 168, distance: 50.7
click at [935, 168] on div "6 Mensaje ******* (a): Todos los contactos - canales seleccionados Todos los co…" at bounding box center [984, 166] width 311 height 29
click at [313, 277] on div "**********" at bounding box center [432, 281] width 243 height 20
drag, startPoint x: 311, startPoint y: 277, endPoint x: 489, endPoint y: 282, distance: 177.6
click at [489, 282] on div "**********" at bounding box center [432, 281] width 243 height 20
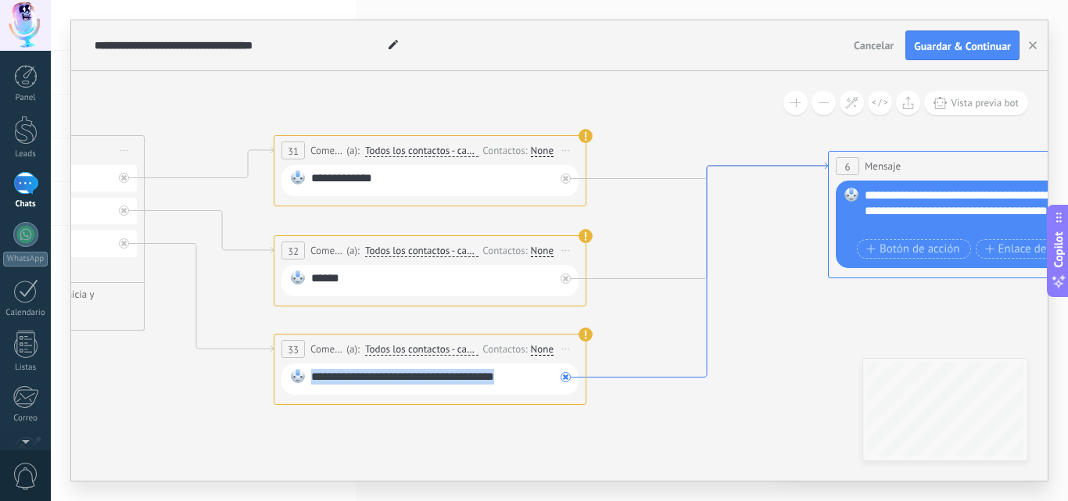
drag, startPoint x: 313, startPoint y: 375, endPoint x: 601, endPoint y: 375, distance: 287.8
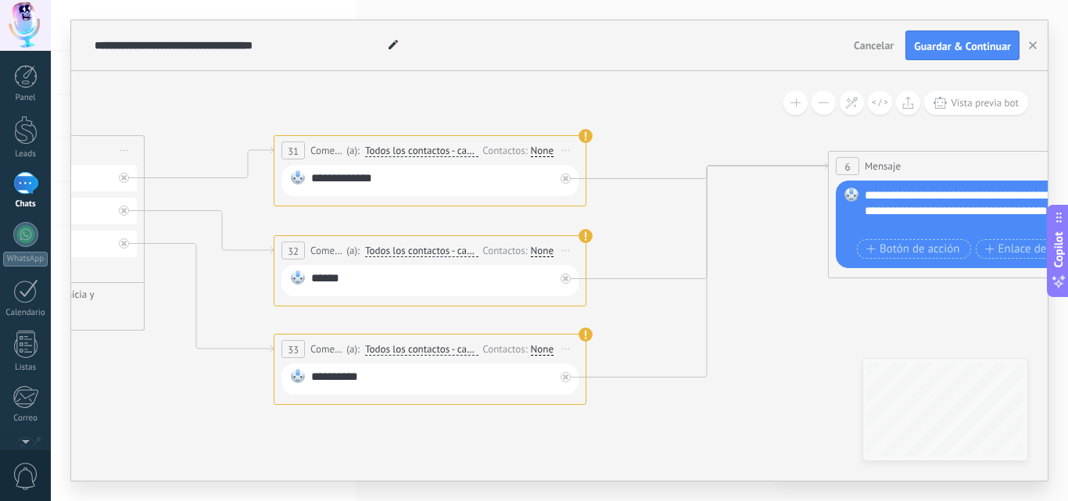
click at [770, 321] on icon at bounding box center [436, 244] width 3099 height 1103
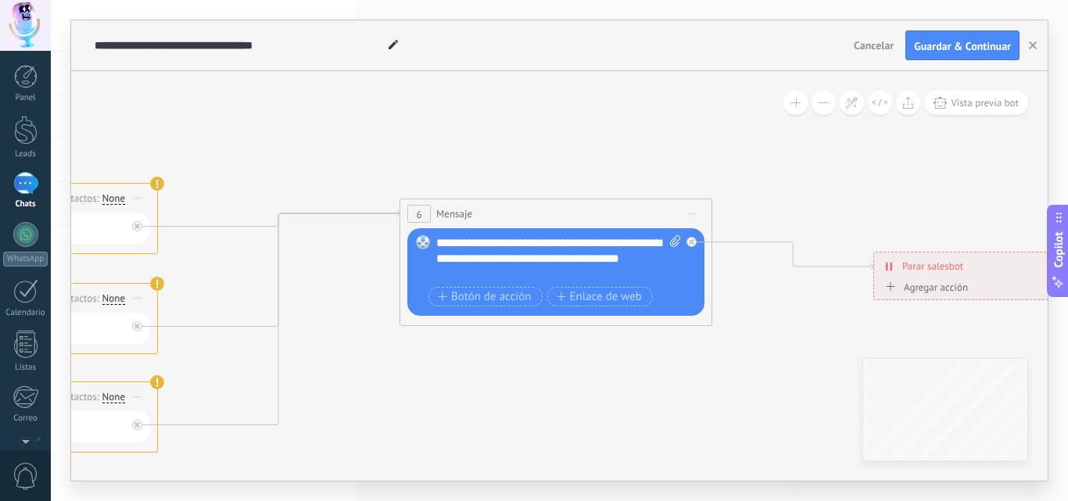
drag, startPoint x: 849, startPoint y: 340, endPoint x: 428, endPoint y: 391, distance: 423.9
click at [423, 388] on icon at bounding box center [7, 292] width 3099 height 1103
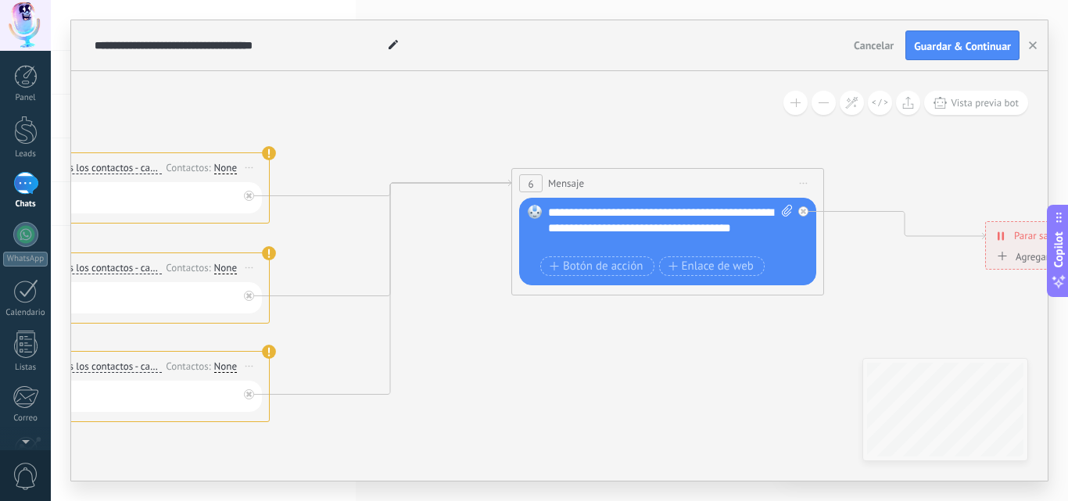
drag, startPoint x: 657, startPoint y: 410, endPoint x: 753, endPoint y: 379, distance: 101.2
click at [765, 379] on icon at bounding box center [119, 262] width 3099 height 1103
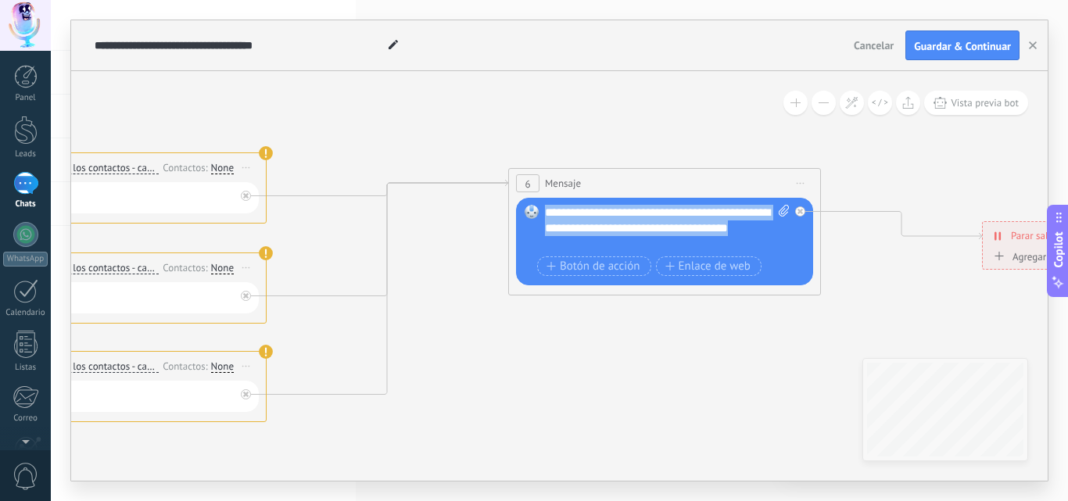
drag, startPoint x: 545, startPoint y: 212, endPoint x: 818, endPoint y: 257, distance: 276.7
click at [818, 257] on div "6 Mensaje ******* (a): Todos los contactos - canales seleccionados Todos los co…" at bounding box center [664, 231] width 313 height 127
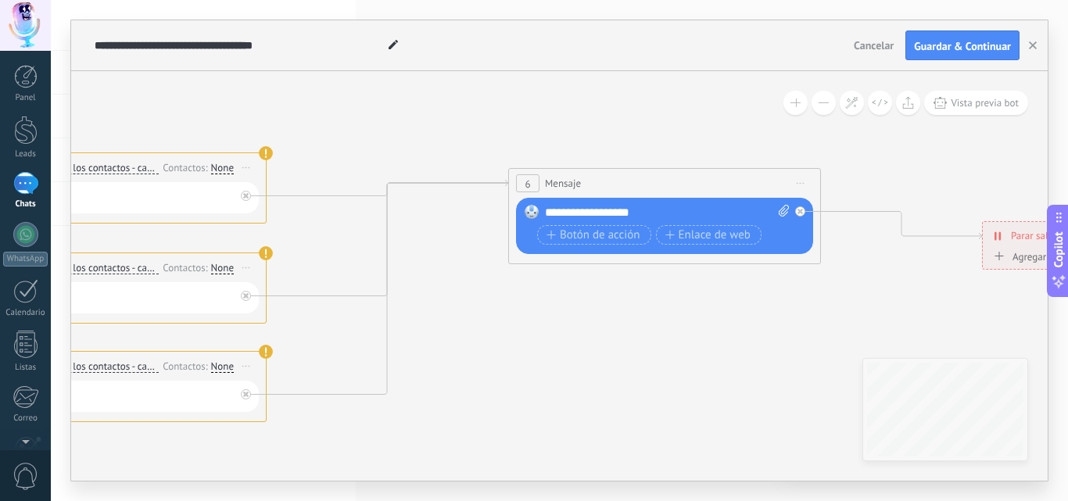
click at [785, 210] on icon at bounding box center [784, 211] width 10 height 12
click input "Subir" at bounding box center [0, 0] width 0 height 0
click at [350, 296] on icon at bounding box center [390, 238] width 242 height 117
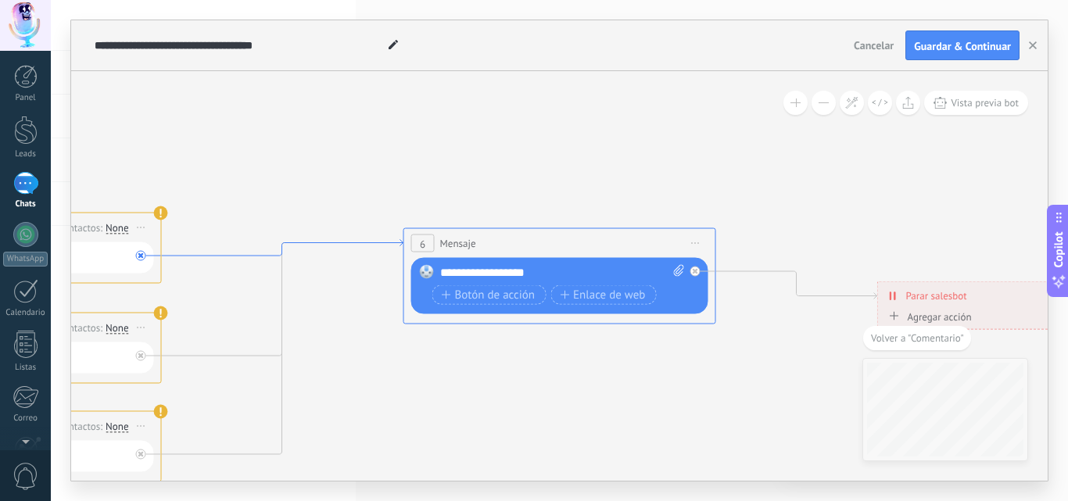
click at [210, 254] on icon at bounding box center [283, 248] width 242 height 16
click at [193, 355] on icon at bounding box center [284, 298] width 242 height 117
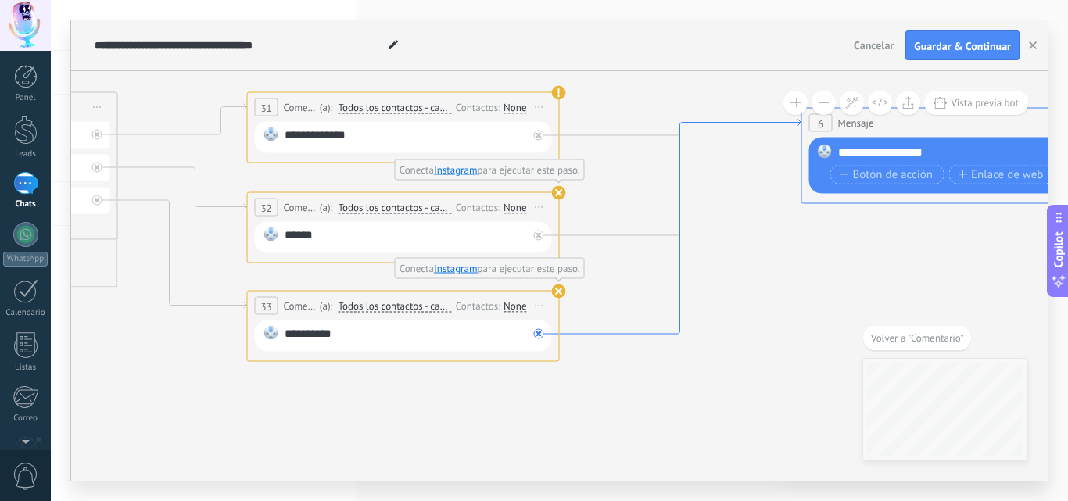
drag, startPoint x: 278, startPoint y: 403, endPoint x: 676, endPoint y: 282, distance: 415.9
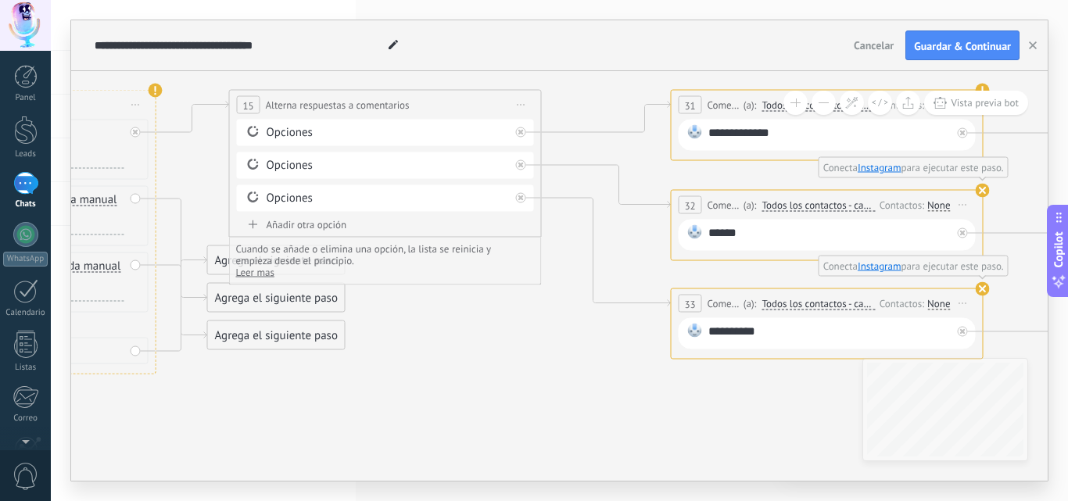
drag, startPoint x: 190, startPoint y: 405, endPoint x: 614, endPoint y: 403, distance: 423.9
click at [614, 403] on icon at bounding box center [833, 199] width 3099 height 1103
click at [520, 163] on icon at bounding box center [521, 165] width 5 height 5
click at [522, 167] on div "Opciones [GEOGRAPHIC_DATA]" at bounding box center [385, 166] width 297 height 27
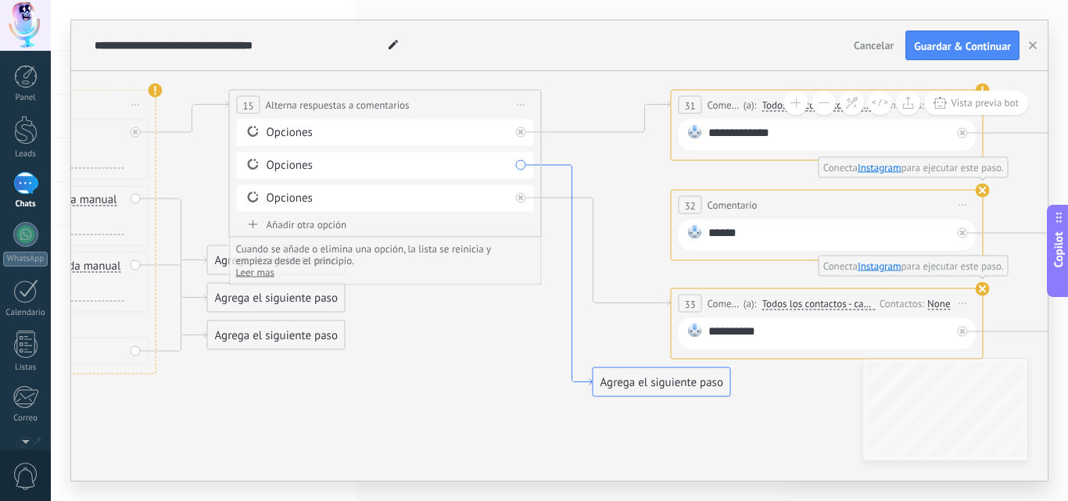
click at [565, 168] on icon at bounding box center [567, 275] width 51 height 221
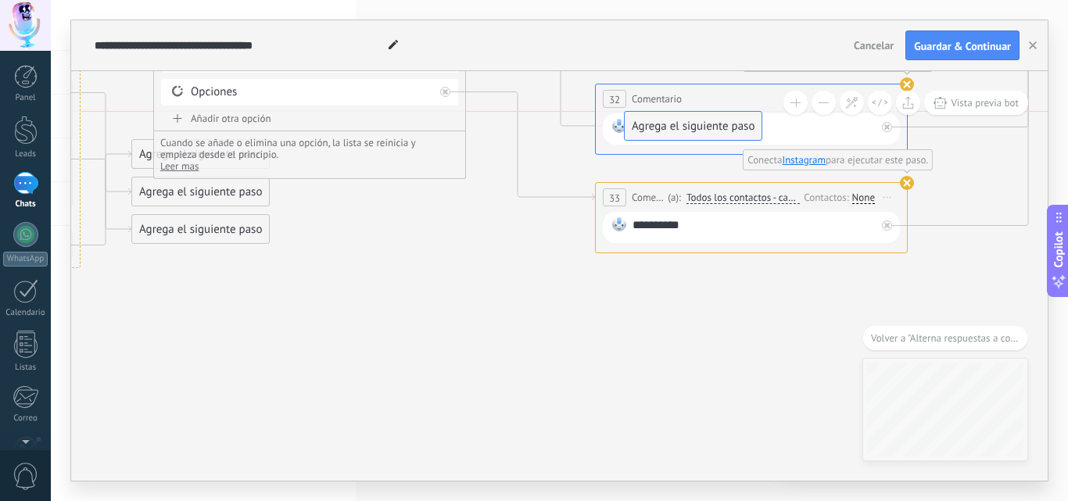
drag, startPoint x: 576, startPoint y: 271, endPoint x: 684, endPoint y: 117, distance: 189.2
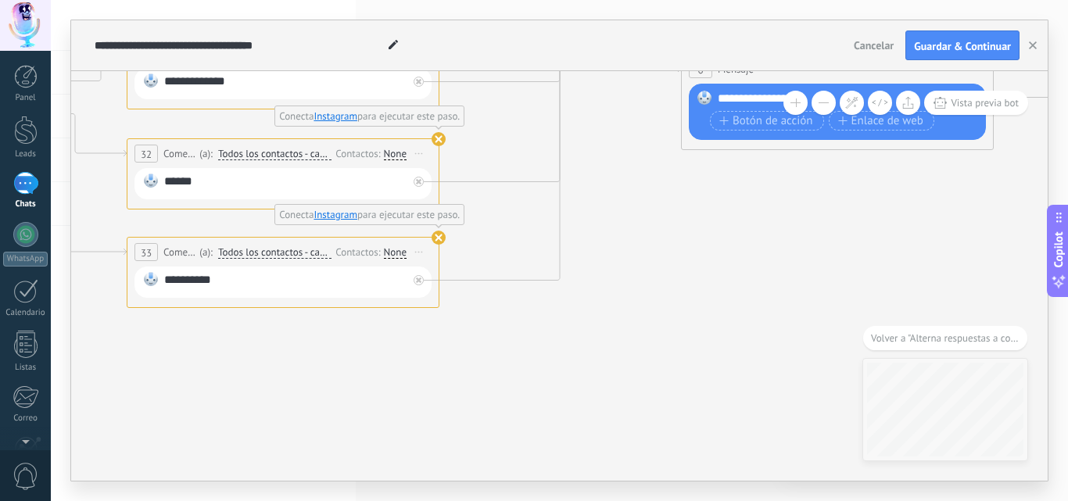
drag, startPoint x: 578, startPoint y: 385, endPoint x: 339, endPoint y: 388, distance: 238.6
click at [110, 331] on icon at bounding box center [289, 155] width 3099 height 1118
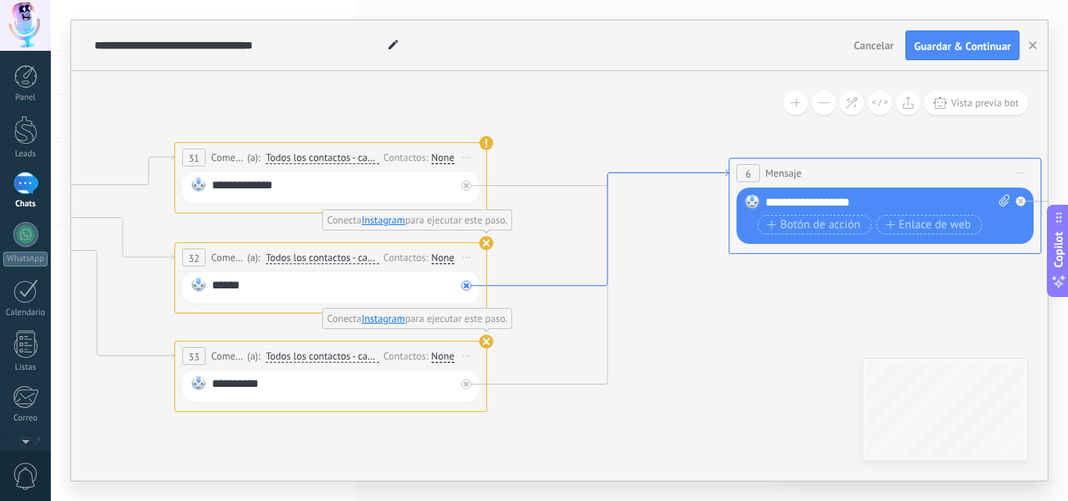
drag, startPoint x: 491, startPoint y: 182, endPoint x: 565, endPoint y: 232, distance: 88.9
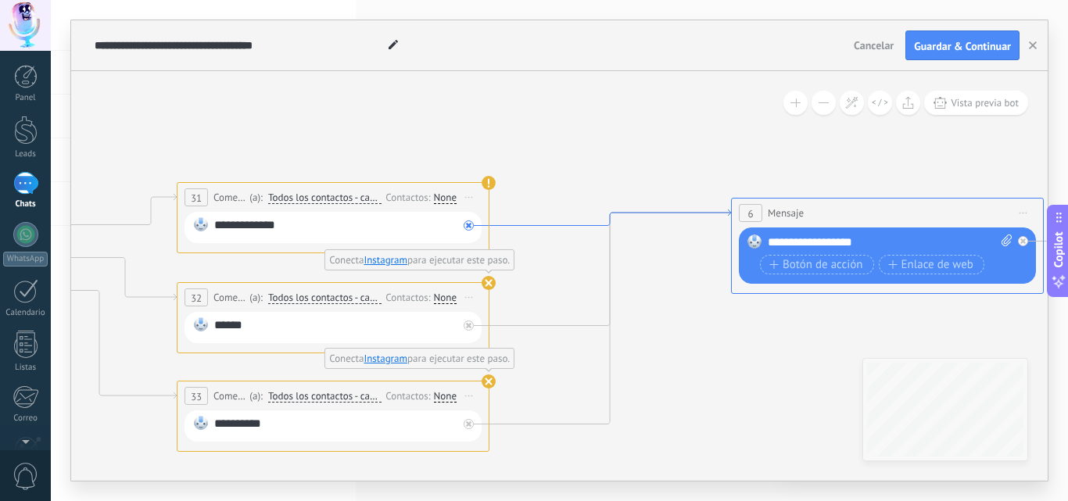
drag, startPoint x: 563, startPoint y: 185, endPoint x: 573, endPoint y: 209, distance: 26.0
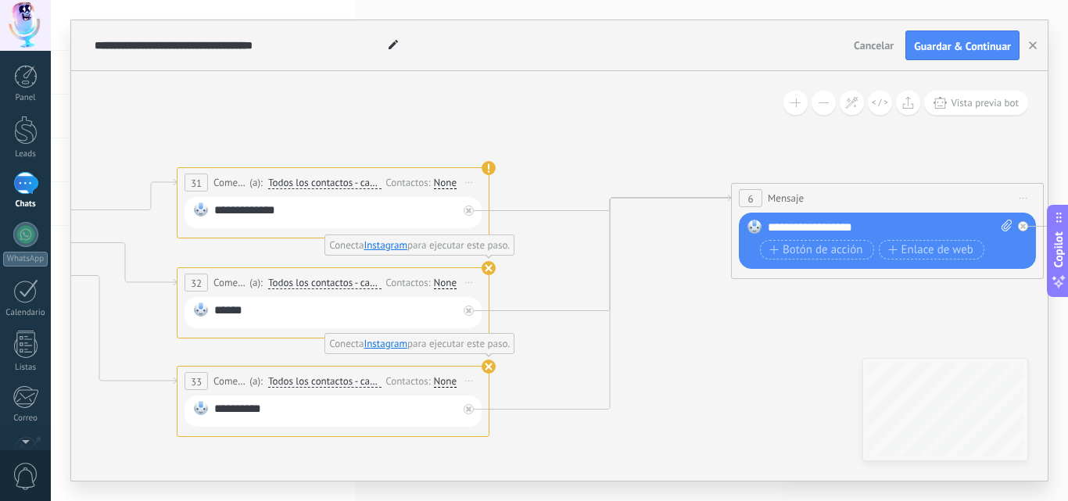
drag, startPoint x: 760, startPoint y: 257, endPoint x: 764, endPoint y: 303, distance: 46.3
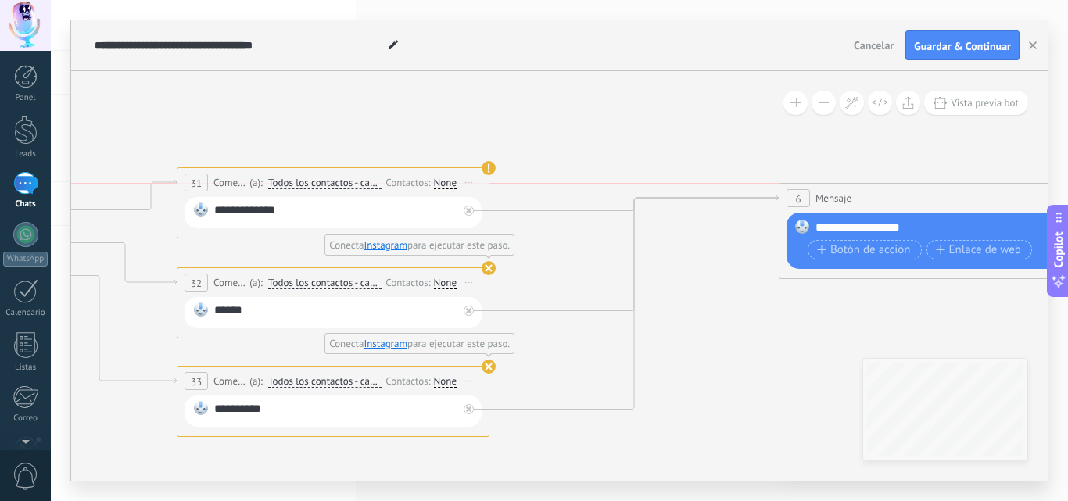
drag, startPoint x: 856, startPoint y: 189, endPoint x: 904, endPoint y: 188, distance: 47.7
click at [904, 188] on div "6 Mensaje ******* (a): Todos los contactos - canales seleccionados Todos los co…" at bounding box center [935, 198] width 311 height 29
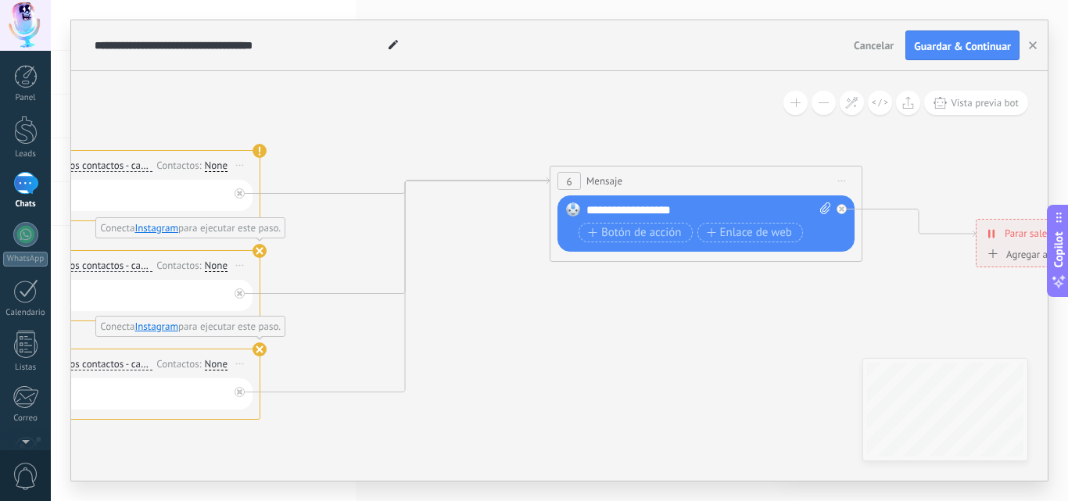
drag, startPoint x: 752, startPoint y: 458, endPoint x: 501, endPoint y: 440, distance: 250.9
click at [502, 440] on icon at bounding box center [110, 259] width 3099 height 1103
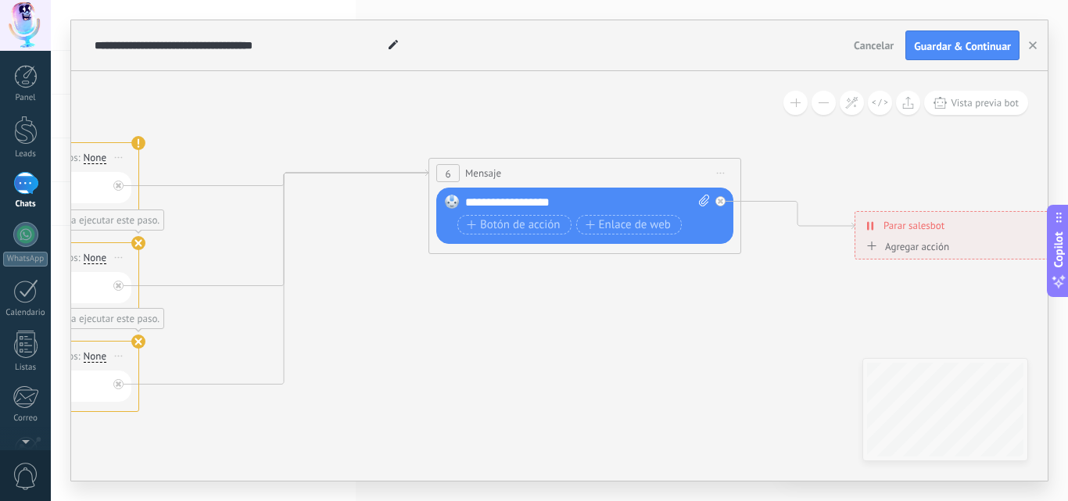
drag, startPoint x: 636, startPoint y: 382, endPoint x: 533, endPoint y: 367, distance: 104.4
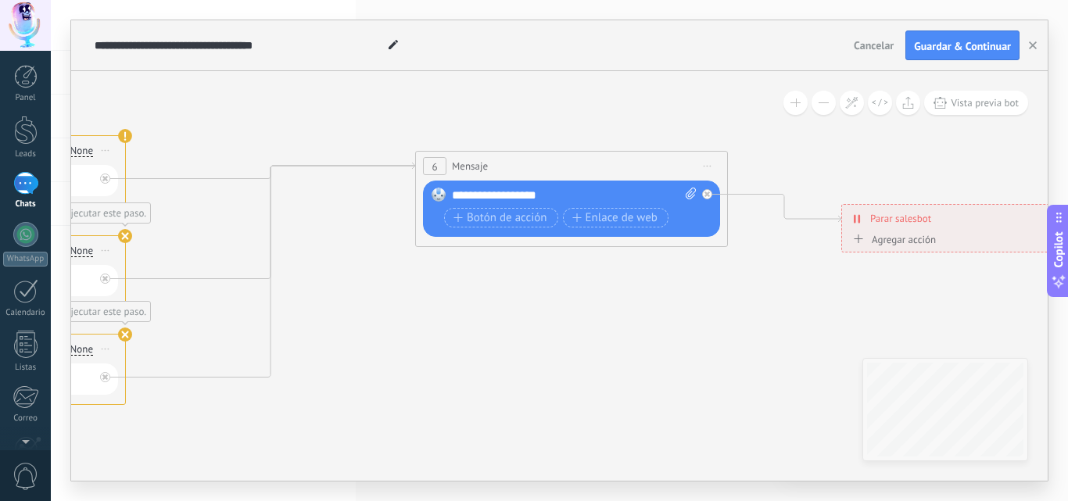
drag, startPoint x: 589, startPoint y: 354, endPoint x: 410, endPoint y: 338, distance: 179.9
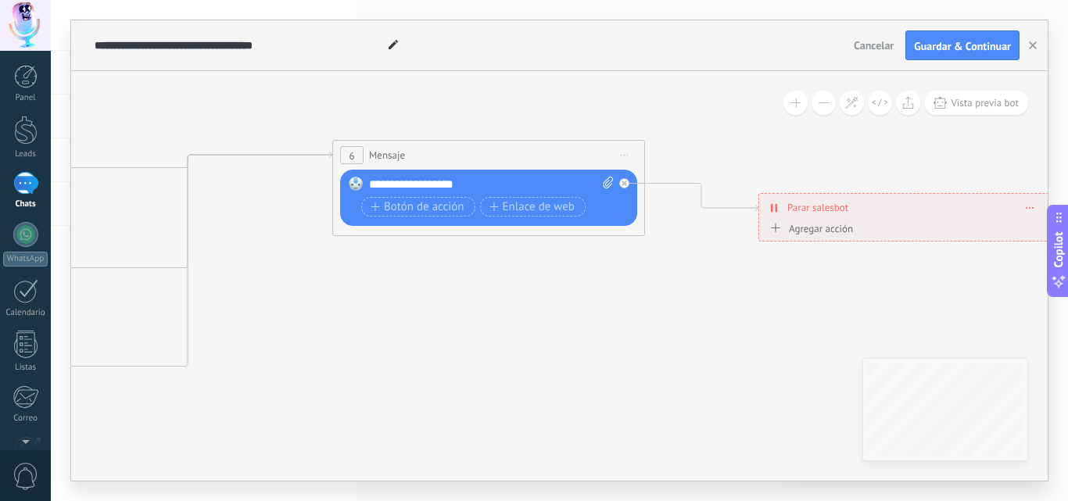
drag, startPoint x: 627, startPoint y: 350, endPoint x: 605, endPoint y: 297, distance: 56.8
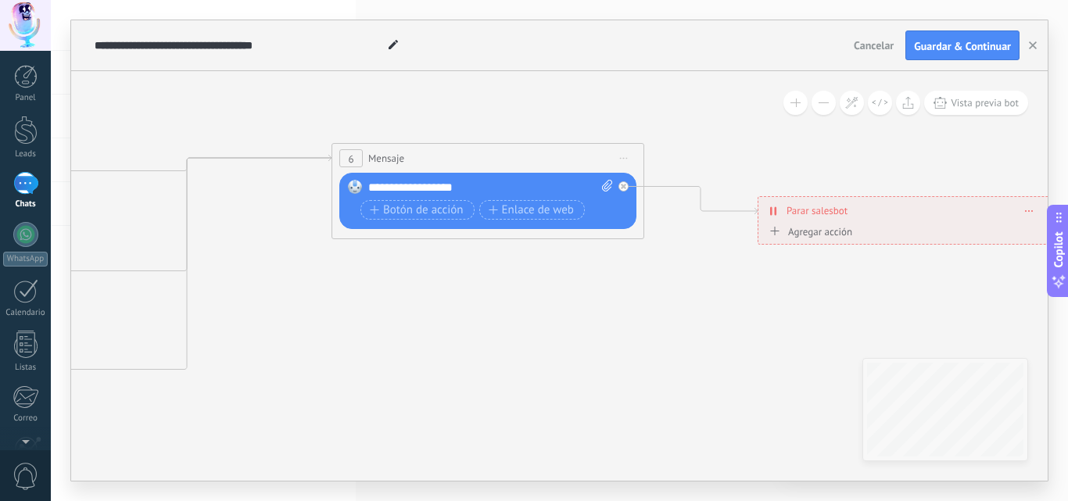
drag, startPoint x: 501, startPoint y: 160, endPoint x: 397, endPoint y: 302, distance: 175.9
click at [164, 272] on icon at bounding box center [186, 214] width 289 height 117
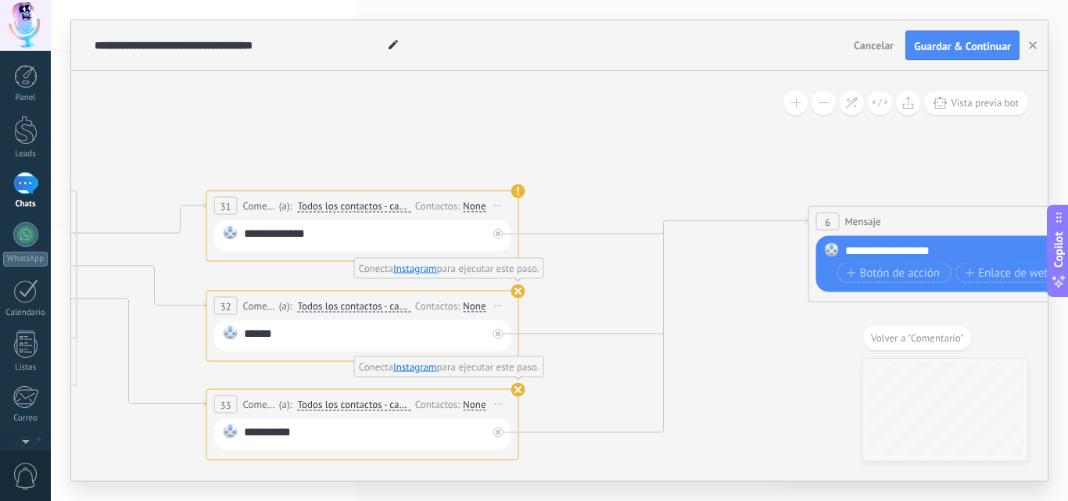
drag, startPoint x: 302, startPoint y: 334, endPoint x: 260, endPoint y: 320, distance: 43.8
click at [706, 312] on icon at bounding box center [369, 300] width 3099 height 1103
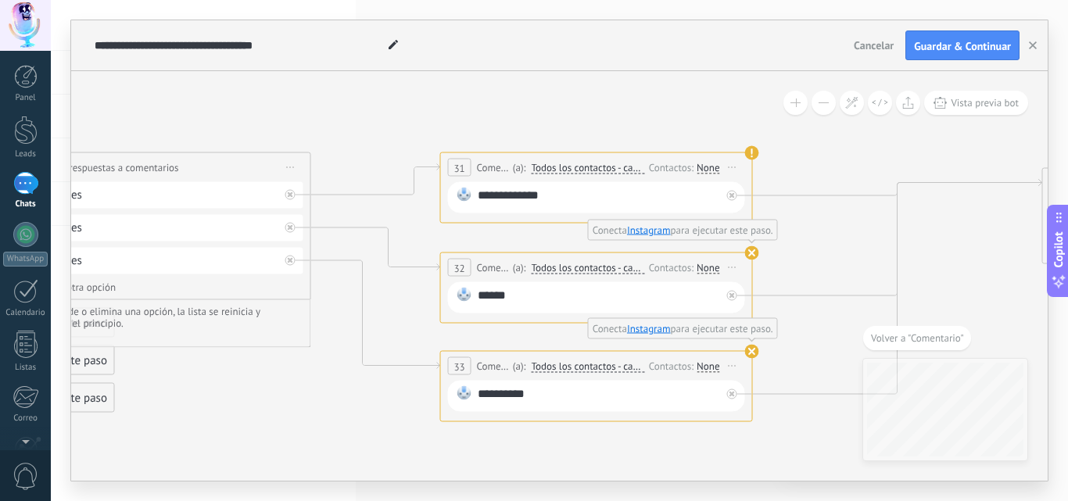
drag, startPoint x: 138, startPoint y: 430, endPoint x: 422, endPoint y: 385, distance: 286.8
click at [422, 385] on icon at bounding box center [603, 262] width 3099 height 1103
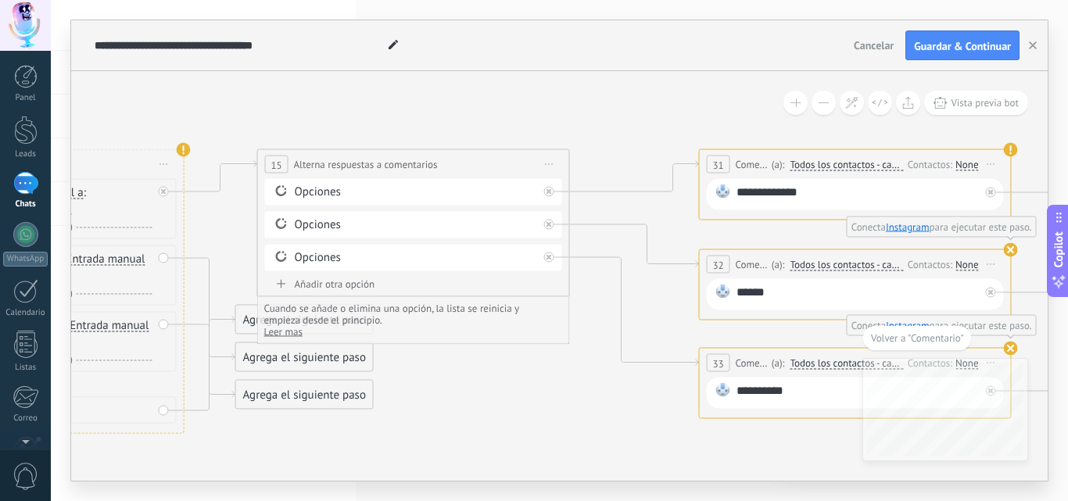
drag, startPoint x: 188, startPoint y: 343, endPoint x: 390, endPoint y: 347, distance: 201.8
click at [390, 347] on icon at bounding box center [861, 258] width 3099 height 1103
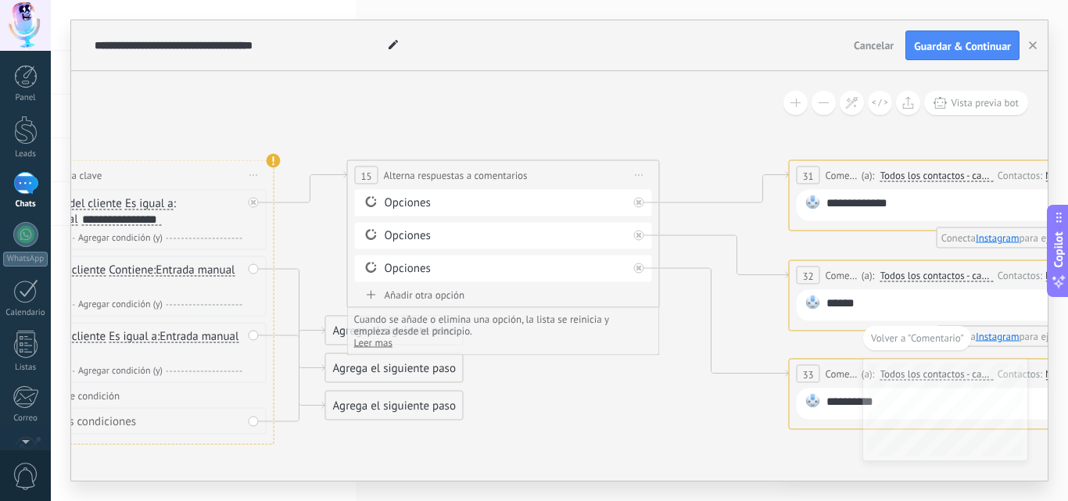
drag, startPoint x: 432, startPoint y: 406, endPoint x: 506, endPoint y: 410, distance: 74.4
click at [520, 417] on icon at bounding box center [951, 269] width 3099 height 1103
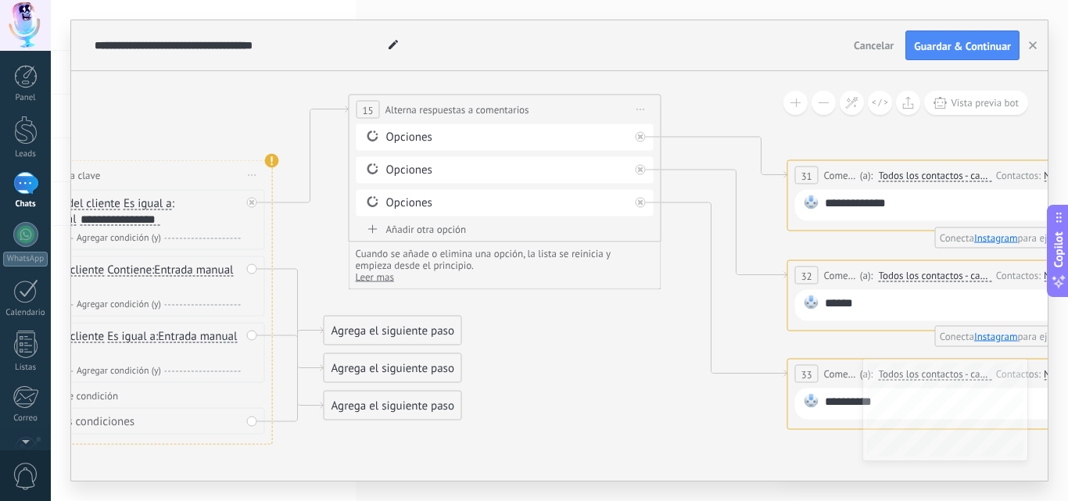
drag, startPoint x: 495, startPoint y: 166, endPoint x: 498, endPoint y: 100, distance: 65.8
click at [498, 100] on div "**********" at bounding box center [505, 109] width 311 height 29
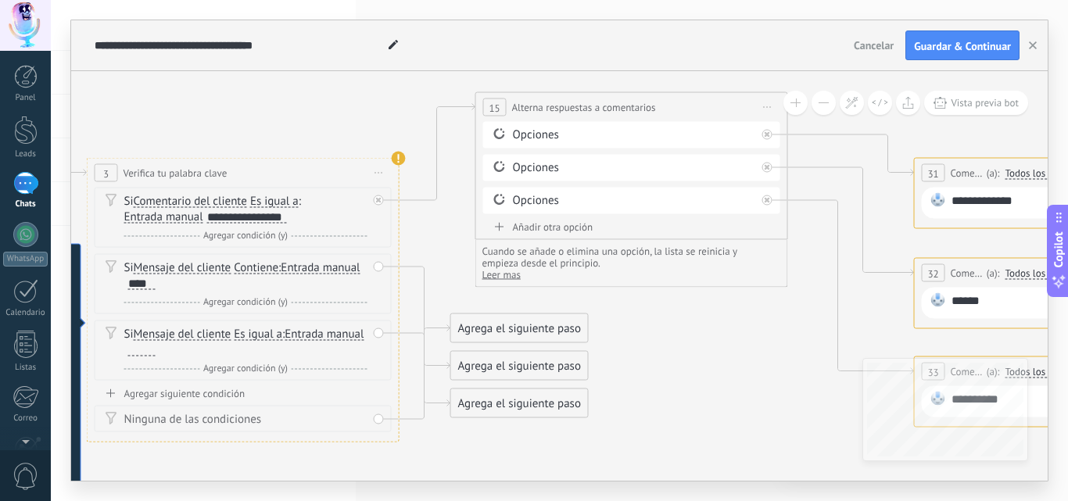
drag, startPoint x: 268, startPoint y: 445, endPoint x: 395, endPoint y: 443, distance: 126.7
click at [395, 443] on icon at bounding box center [1077, 268] width 3099 height 1129
click at [486, 329] on div "Agrega el siguiente paso" at bounding box center [519, 329] width 137 height 26
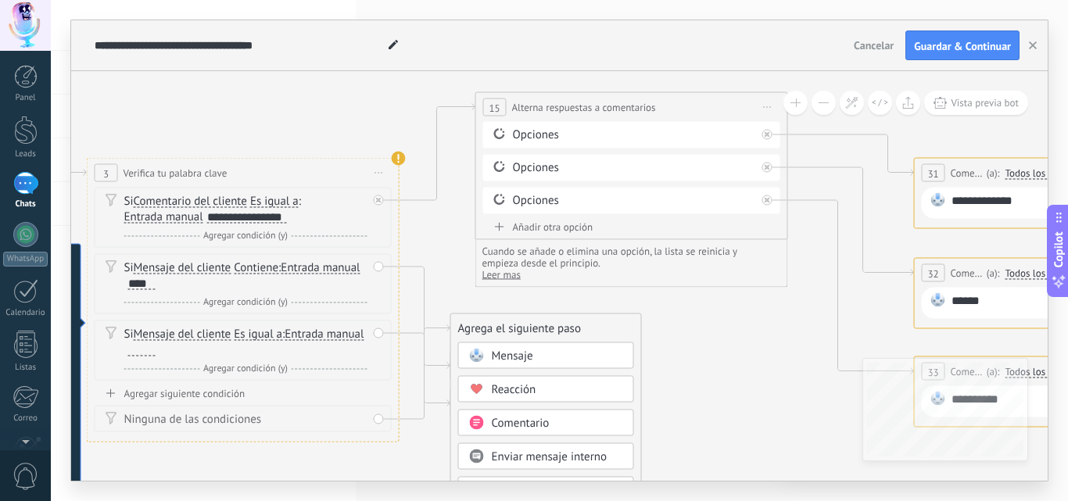
click at [526, 358] on span "Mensaje" at bounding box center [512, 356] width 41 height 15
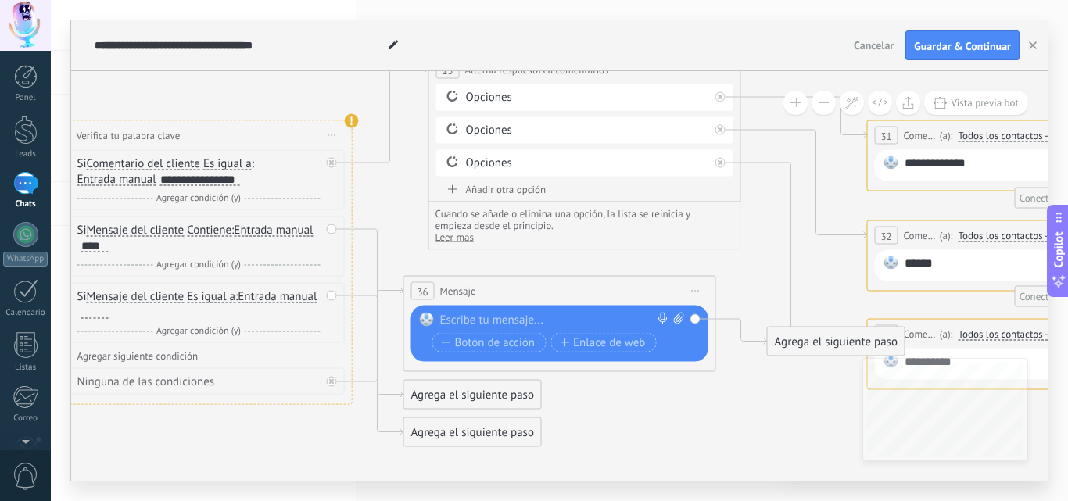
click at [480, 321] on div at bounding box center [556, 321] width 232 height 16
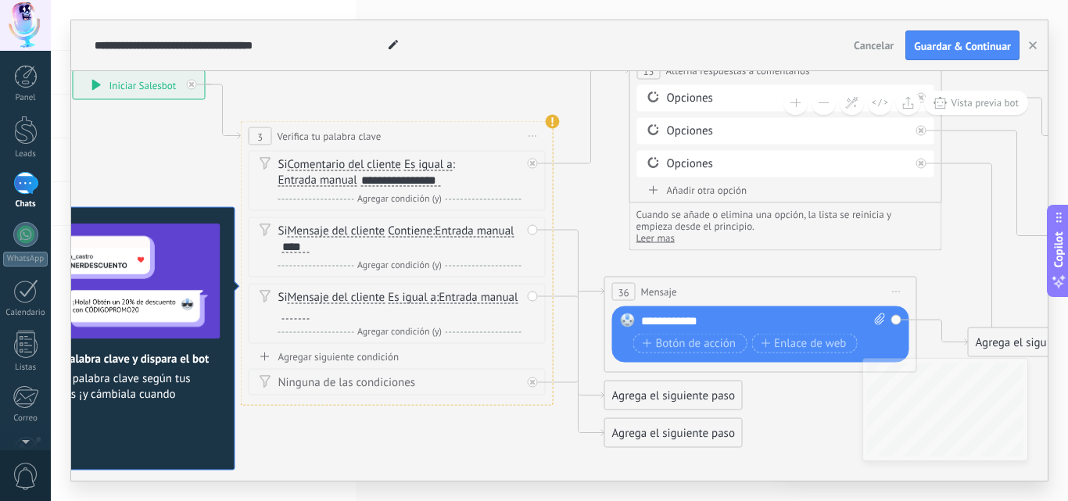
drag, startPoint x: 256, startPoint y: 415, endPoint x: 440, endPoint y: 401, distance: 185.1
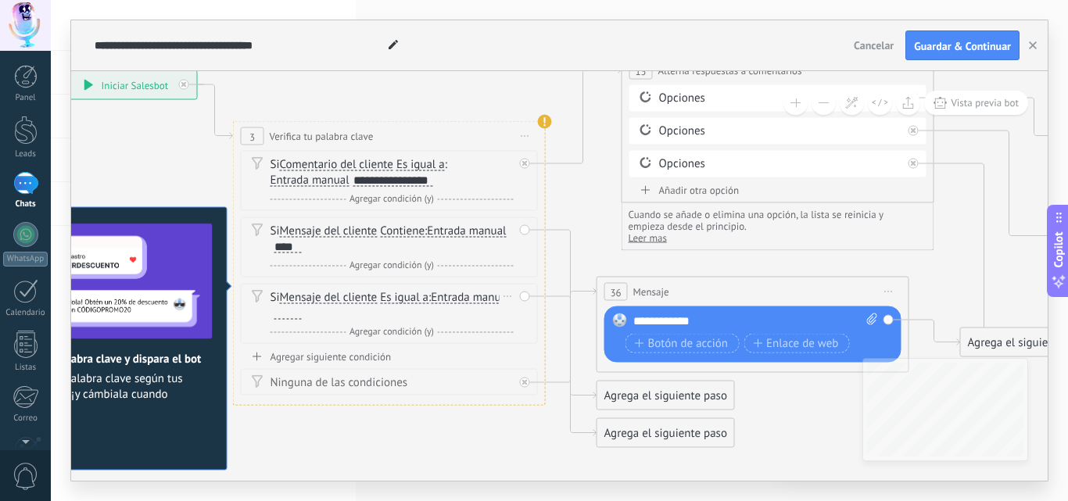
drag, startPoint x: 445, startPoint y: 299, endPoint x: 422, endPoint y: 318, distance: 29.4
click at [422, 318] on div "Si Mensaje del cliente Mensaje del cliente Comentario del cliente El cliente Có…" at bounding box center [392, 305] width 243 height 31
drag, startPoint x: 486, startPoint y: 379, endPoint x: 455, endPoint y: 389, distance: 32.2
click at [320, 383] on div "Ninguna de las condiciones" at bounding box center [392, 383] width 243 height 16
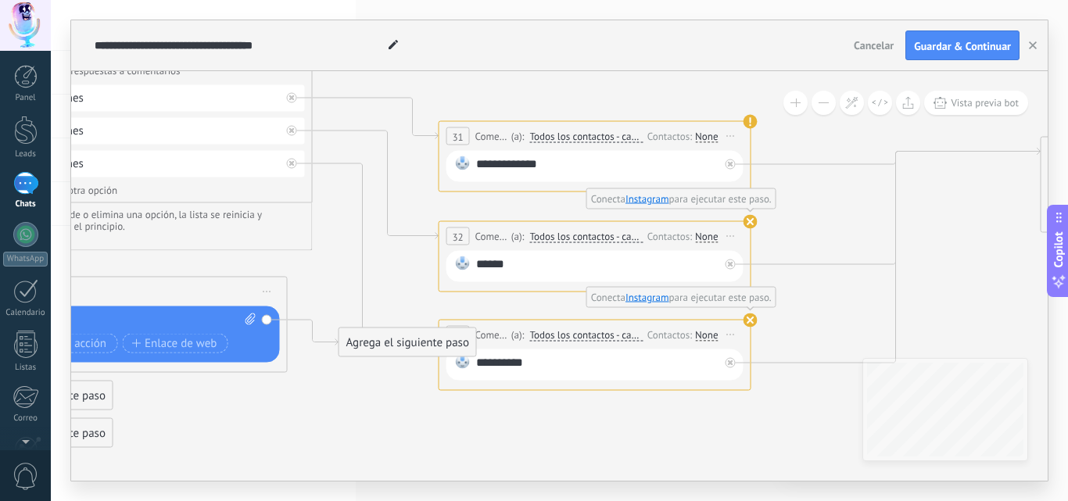
drag, startPoint x: 810, startPoint y: 422, endPoint x: 210, endPoint y: 422, distance: 600.7
click at [193, 422] on icon at bounding box center [601, 251] width 3099 height 1175
click at [382, 345] on div "Agrega el siguiente paso" at bounding box center [412, 343] width 137 height 26
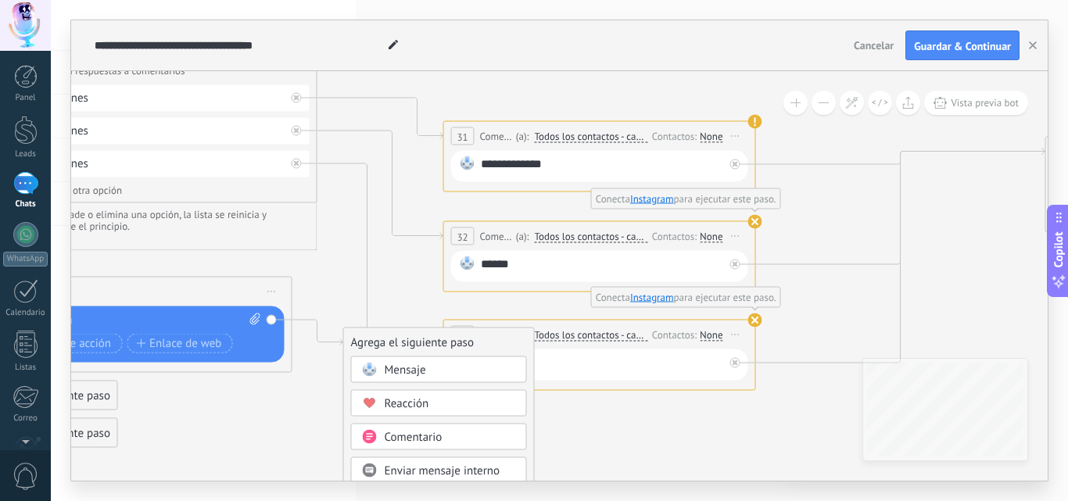
click at [410, 368] on span "Mensaje" at bounding box center [405, 370] width 41 height 15
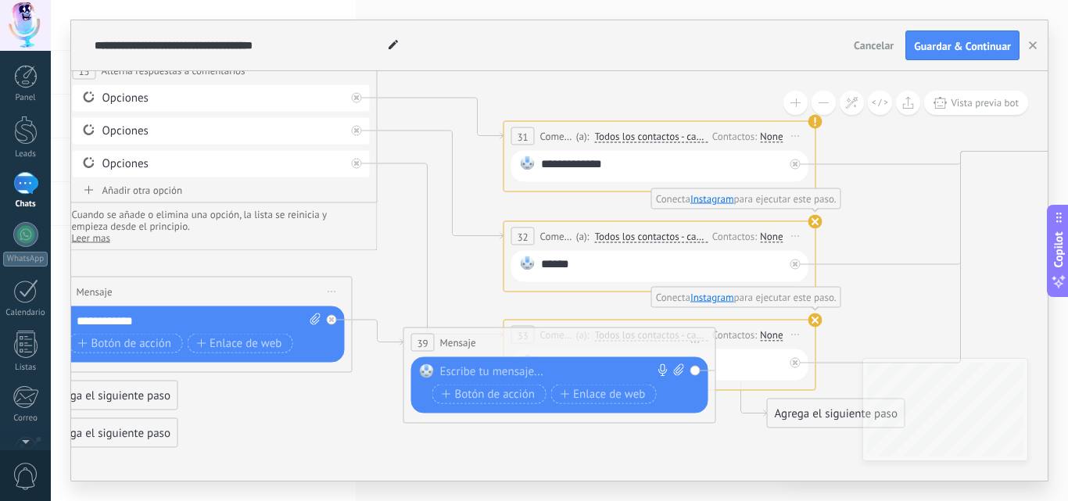
click at [554, 367] on div at bounding box center [556, 372] width 232 height 16
click at [641, 450] on icon at bounding box center [666, 251] width 3099 height 1175
drag, startPoint x: 845, startPoint y: 408, endPoint x: 826, endPoint y: 414, distance: 19.6
click at [844, 408] on div "Agrega el siguiente paso" at bounding box center [836, 415] width 137 height 26
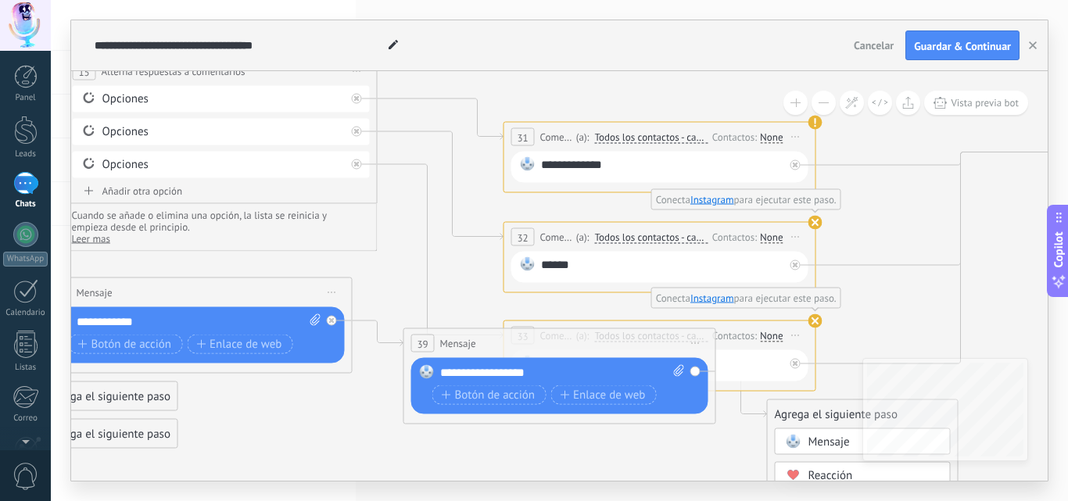
click at [824, 439] on span "Mensaje" at bounding box center [829, 442] width 41 height 15
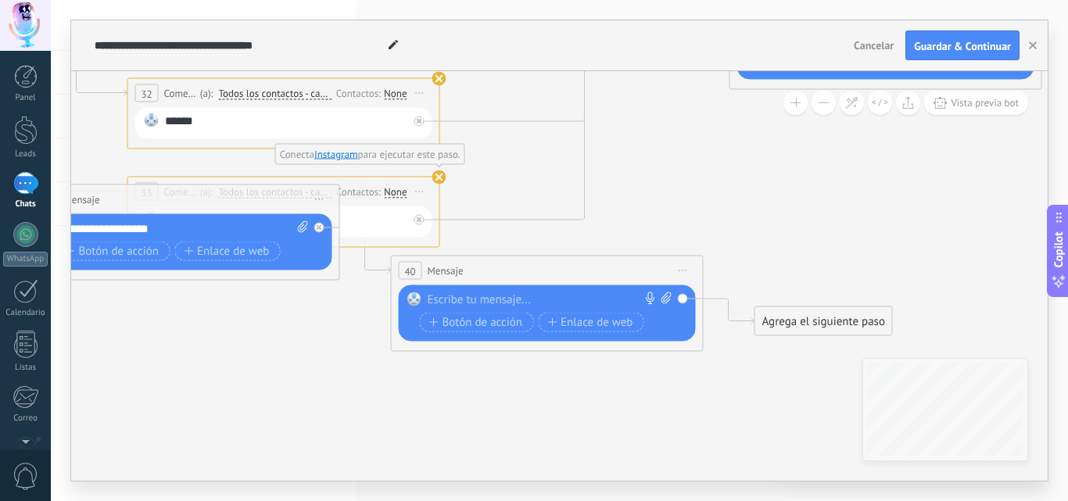
drag, startPoint x: 802, startPoint y: 365, endPoint x: 686, endPoint y: 274, distance: 147.6
click at [785, 225] on icon at bounding box center [290, 132] width 3099 height 1222
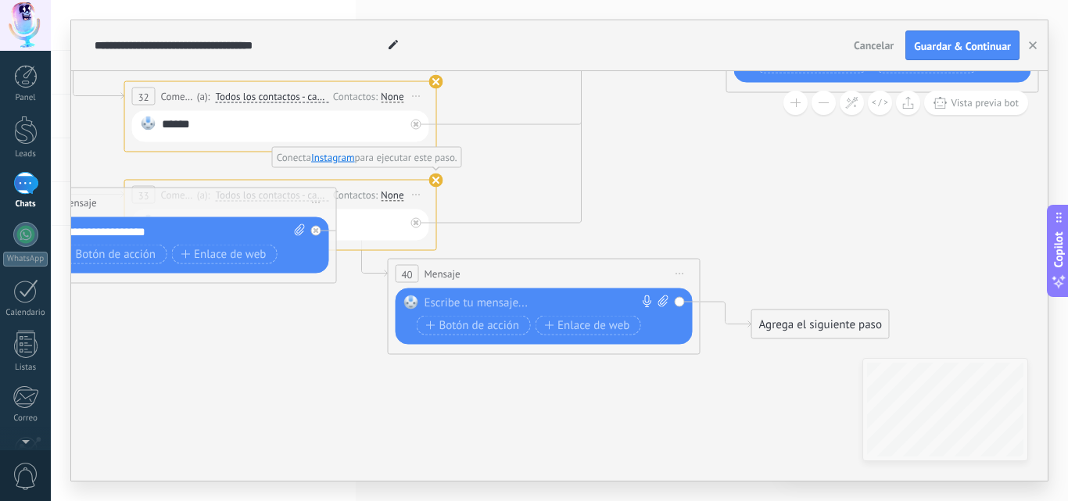
click at [782, 325] on div "Agrega el siguiente paso" at bounding box center [820, 325] width 137 height 26
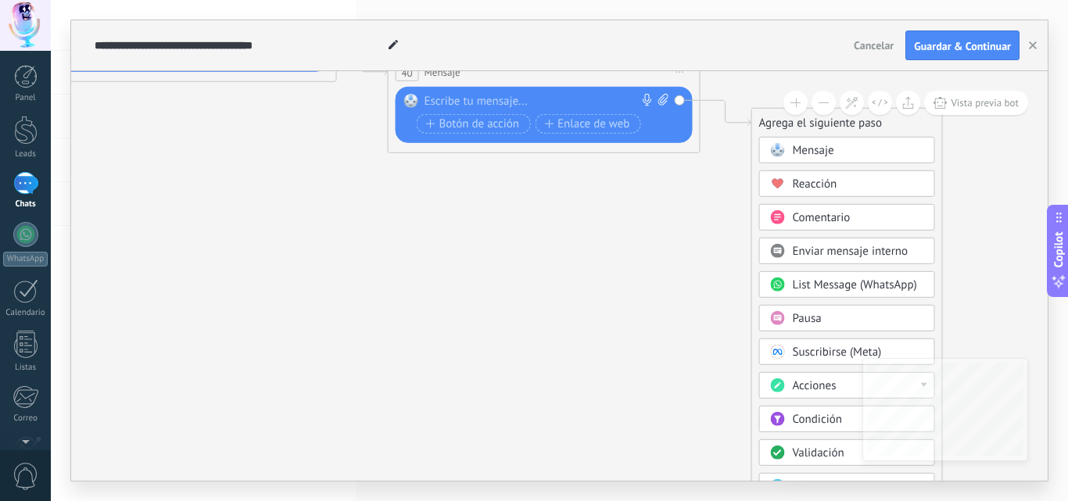
click at [837, 388] on div "Acciones" at bounding box center [858, 387] width 131 height 16
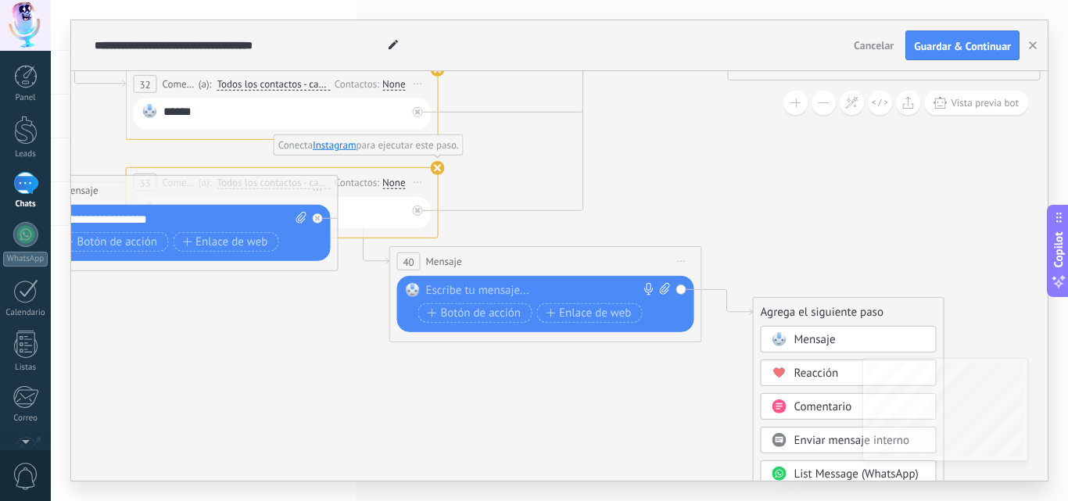
click at [515, 359] on icon at bounding box center [288, 123] width 3099 height 1222
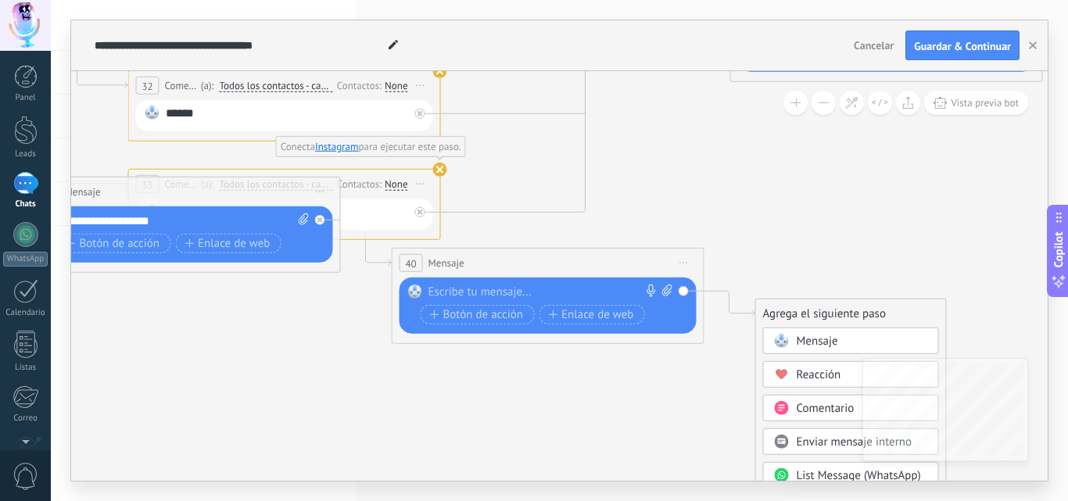
click at [708, 155] on icon at bounding box center [290, 124] width 3099 height 1222
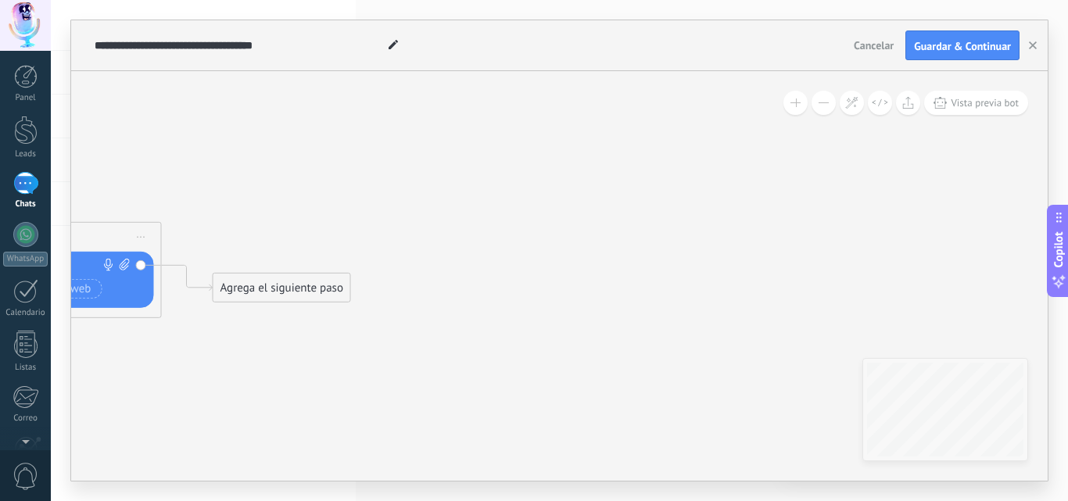
drag, startPoint x: 731, startPoint y: 389, endPoint x: 548, endPoint y: 364, distance: 184.7
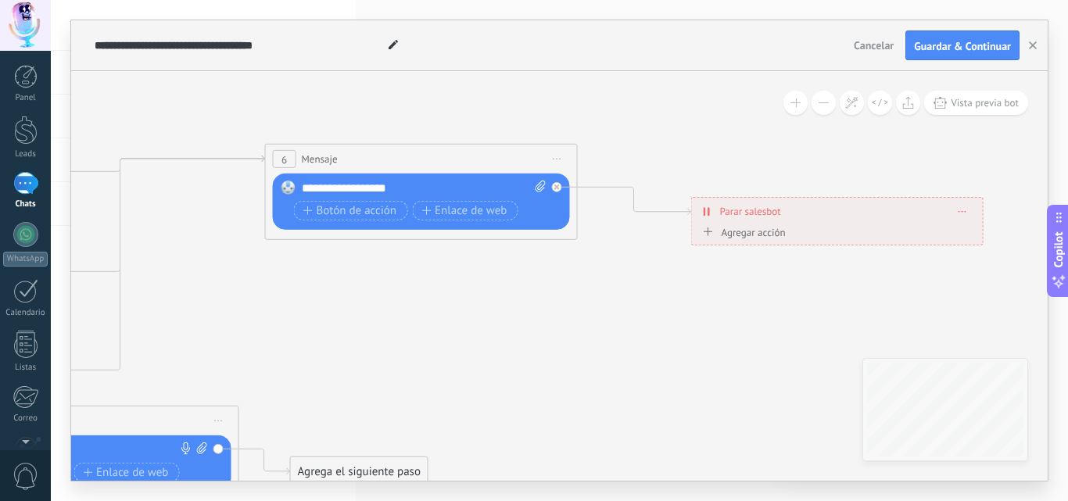
drag, startPoint x: 677, startPoint y: 307, endPoint x: 704, endPoint y: 408, distance: 104.3
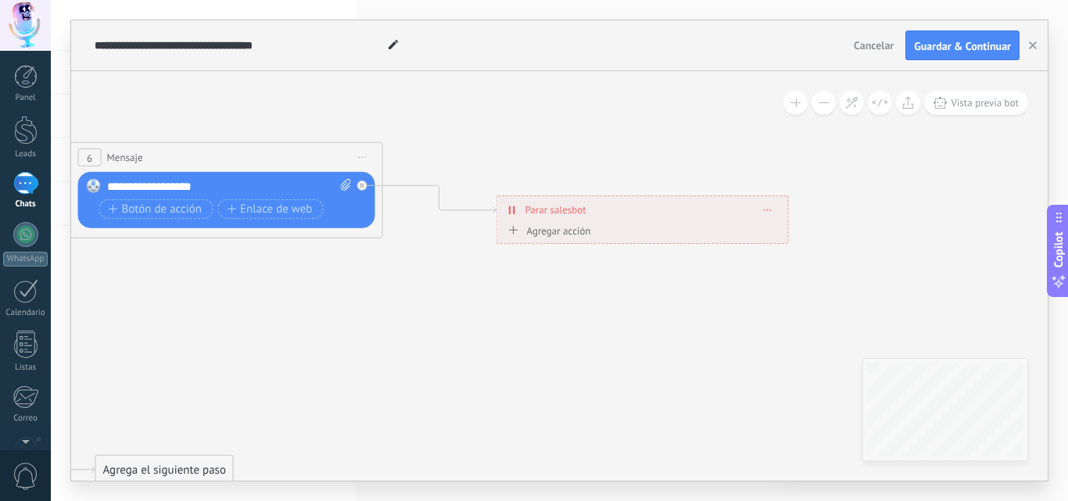
drag, startPoint x: 652, startPoint y: 372, endPoint x: 429, endPoint y: 368, distance: 223.7
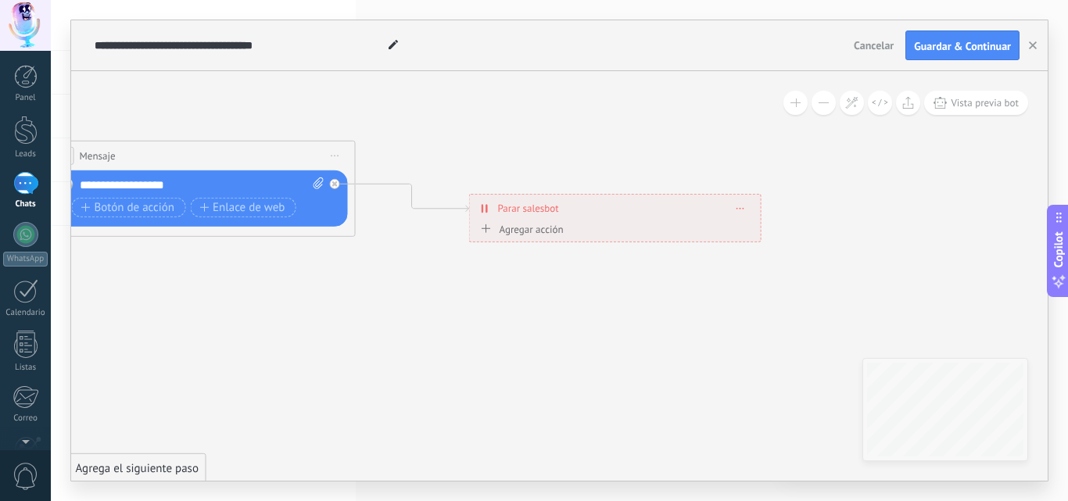
click at [510, 208] on span "Parar salesbot" at bounding box center [528, 208] width 61 height 15
click at [544, 209] on span "Parar salesbot" at bounding box center [528, 208] width 61 height 15
click at [520, 234] on div "Agregar acción" at bounding box center [520, 229] width 87 height 12
click at [520, 234] on button "Conversación marcada como cerrada" at bounding box center [567, 229] width 196 height 28
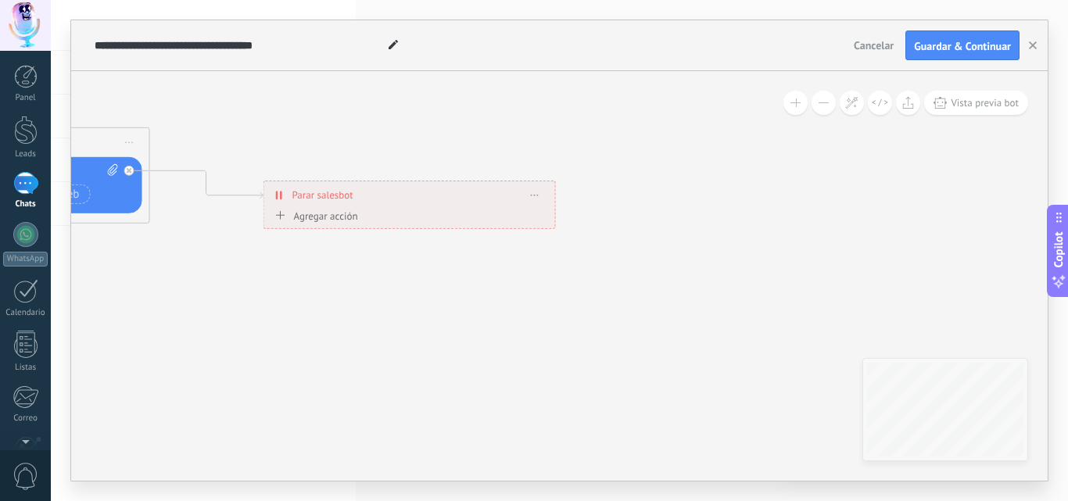
drag, startPoint x: 677, startPoint y: 360, endPoint x: 473, endPoint y: 347, distance: 203.8
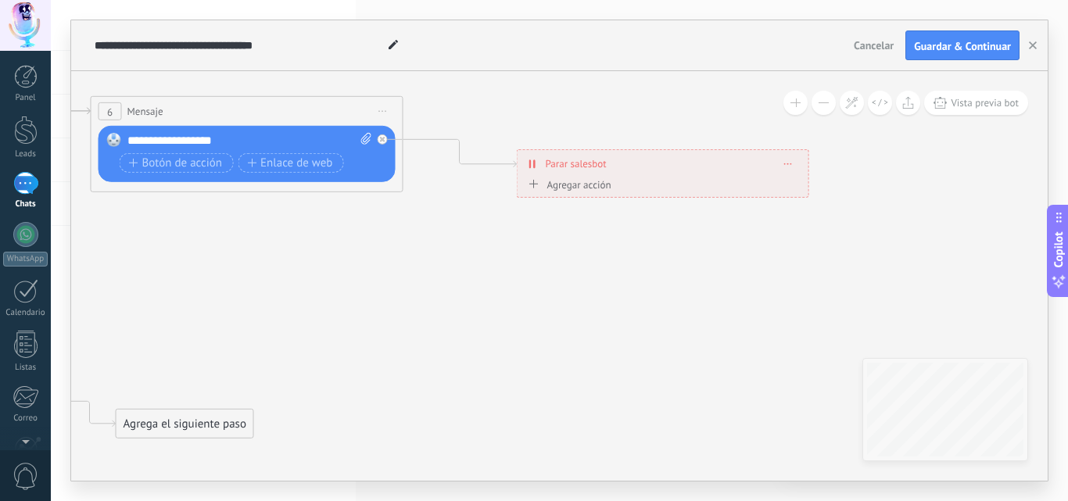
drag, startPoint x: 654, startPoint y: 314, endPoint x: 727, endPoint y: 314, distance: 72.7
click at [967, 96] on button "Vista previa bot" at bounding box center [977, 103] width 104 height 24
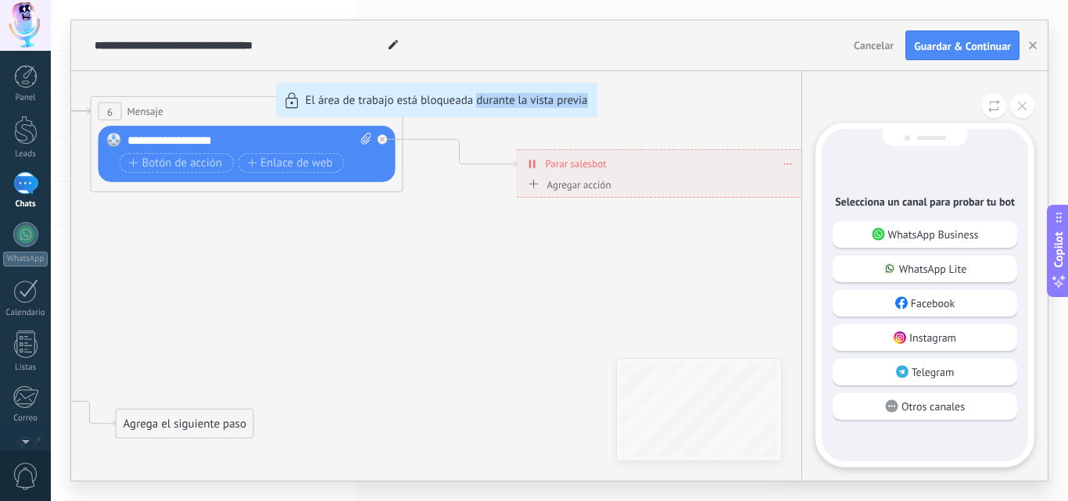
drag, startPoint x: 645, startPoint y: 274, endPoint x: 477, endPoint y: 271, distance: 168.2
click at [477, 271] on div "**********" at bounding box center [559, 250] width 977 height 461
click at [935, 237] on p "WhatsApp Business" at bounding box center [934, 235] width 91 height 14
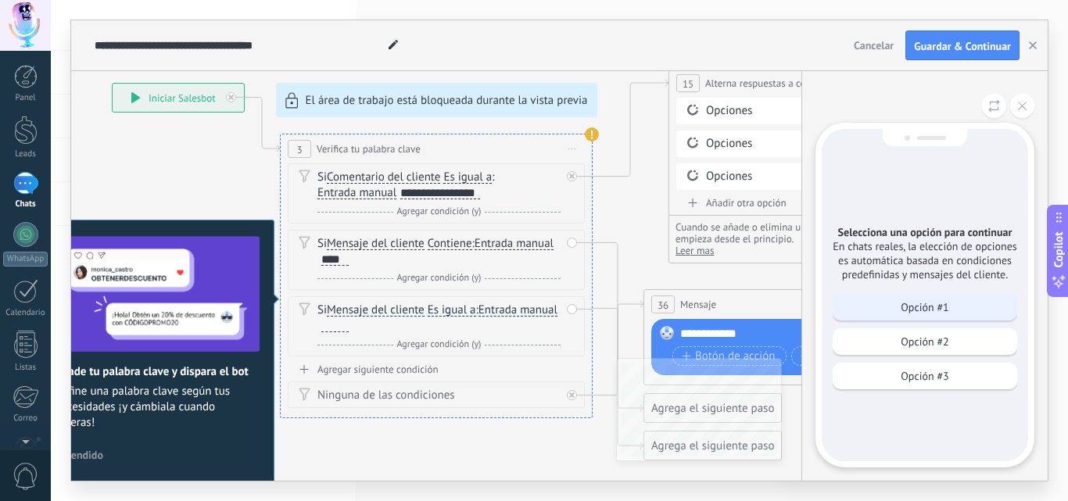
click at [939, 314] on div "Opción #1" at bounding box center [925, 307] width 185 height 27
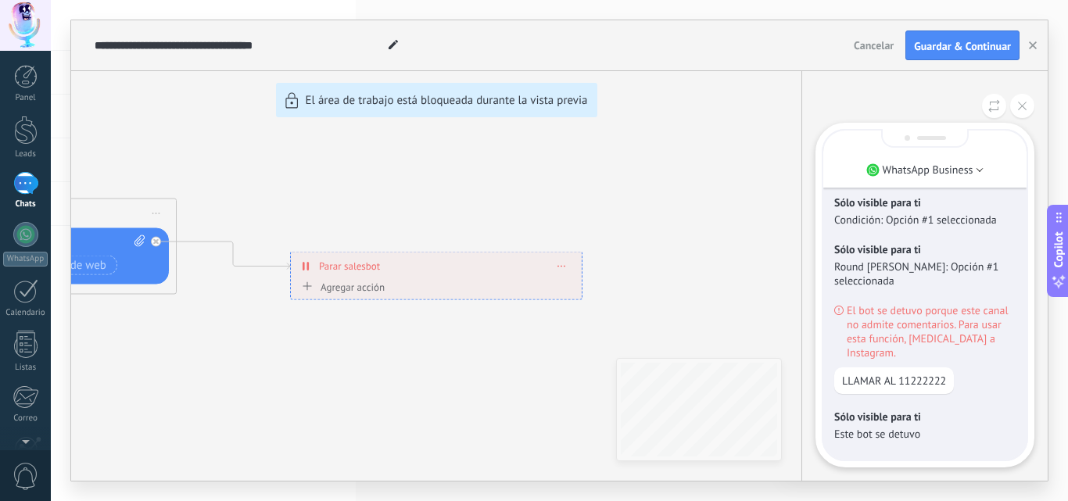
scroll to position [-9, 0]
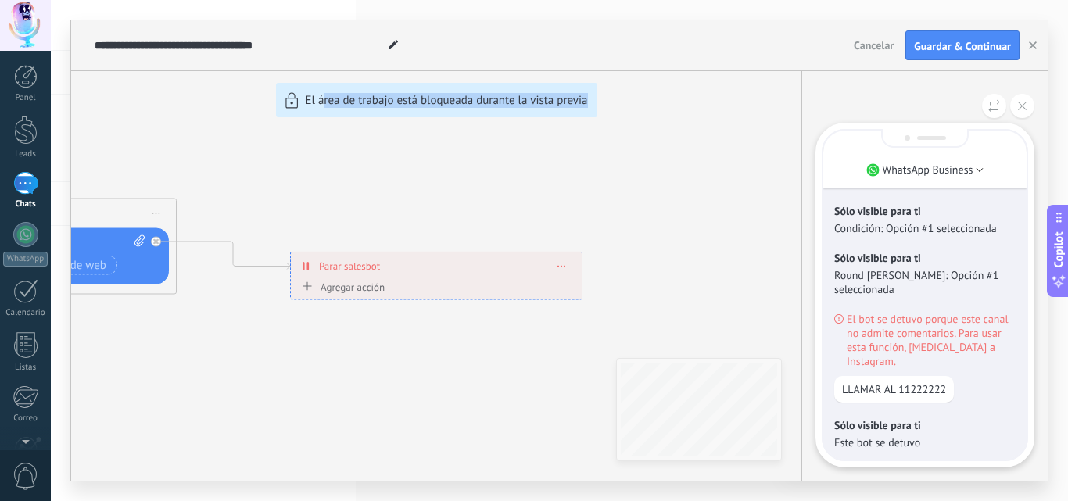
drag, startPoint x: 321, startPoint y: 378, endPoint x: 720, endPoint y: 381, distance: 398.1
click at [720, 381] on div "**********" at bounding box center [559, 250] width 977 height 461
click at [507, 174] on div "**********" at bounding box center [559, 250] width 977 height 461
drag, startPoint x: 191, startPoint y: 138, endPoint x: 708, endPoint y: 153, distance: 517.3
click at [688, 149] on div "**********" at bounding box center [559, 250] width 977 height 461
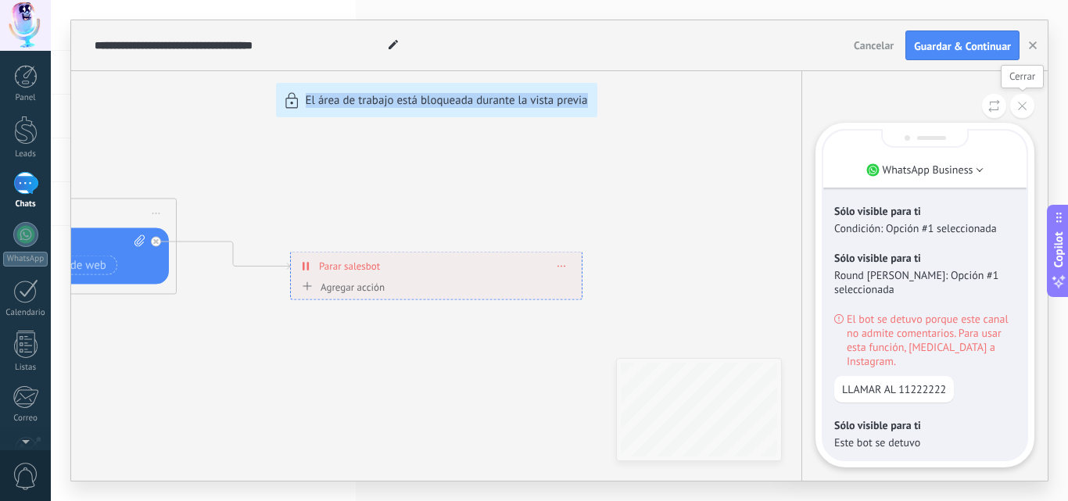
click at [1031, 106] on button at bounding box center [1023, 106] width 24 height 24
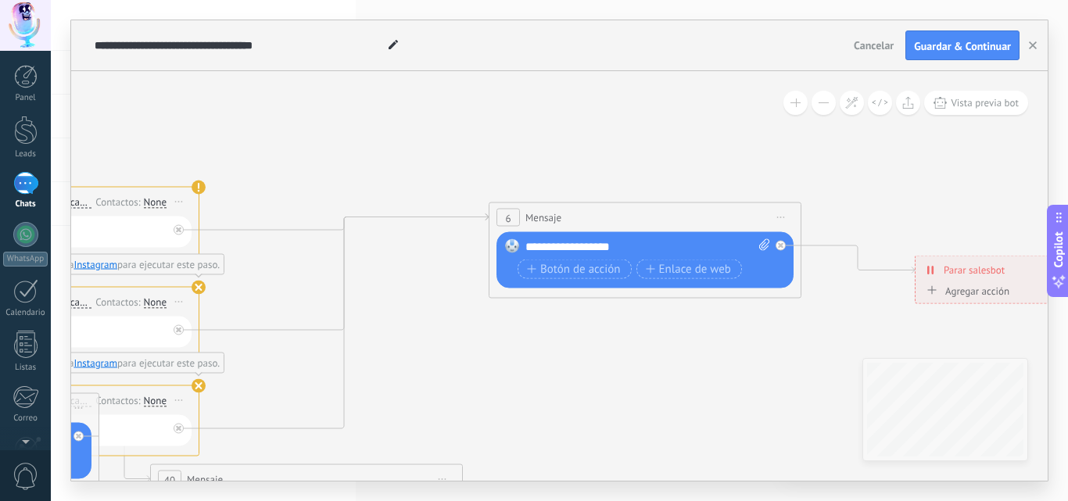
drag, startPoint x: 250, startPoint y: 379, endPoint x: 497, endPoint y: 382, distance: 247.2
click at [843, 382] on icon at bounding box center [49, 341] width 3099 height 1222
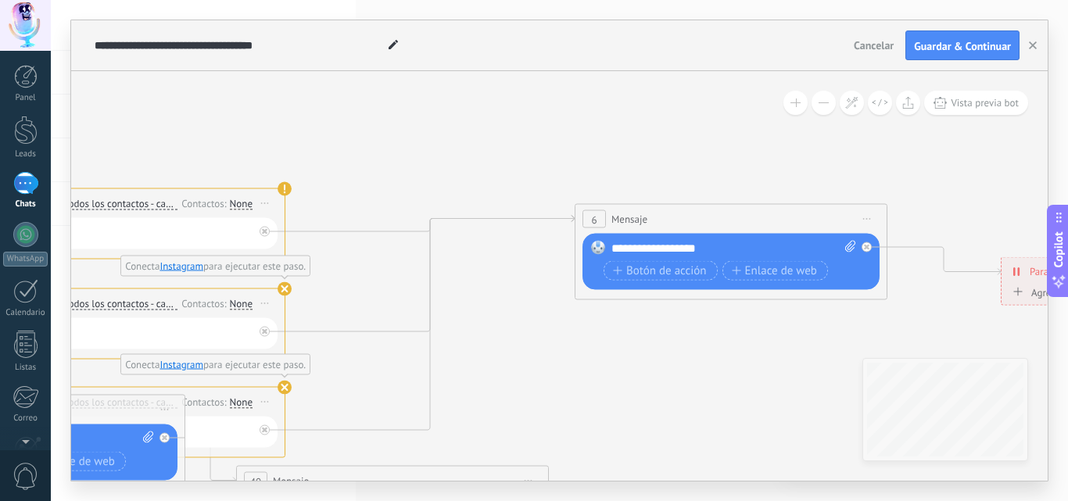
drag, startPoint x: 427, startPoint y: 385, endPoint x: 779, endPoint y: 386, distance: 352.0
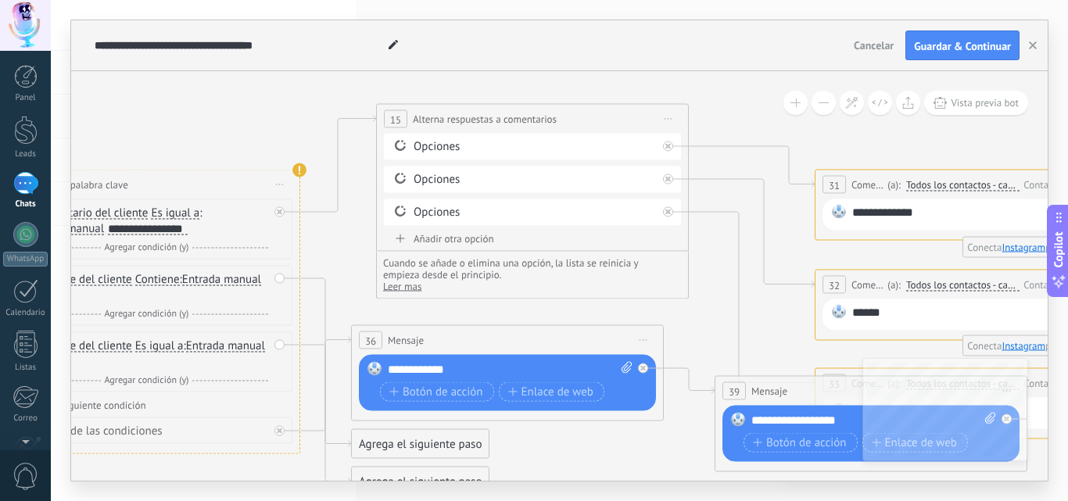
drag, startPoint x: 286, startPoint y: 104, endPoint x: 393, endPoint y: 71, distance: 112.1
click at [770, 84] on icon at bounding box center [977, 324] width 3099 height 1222
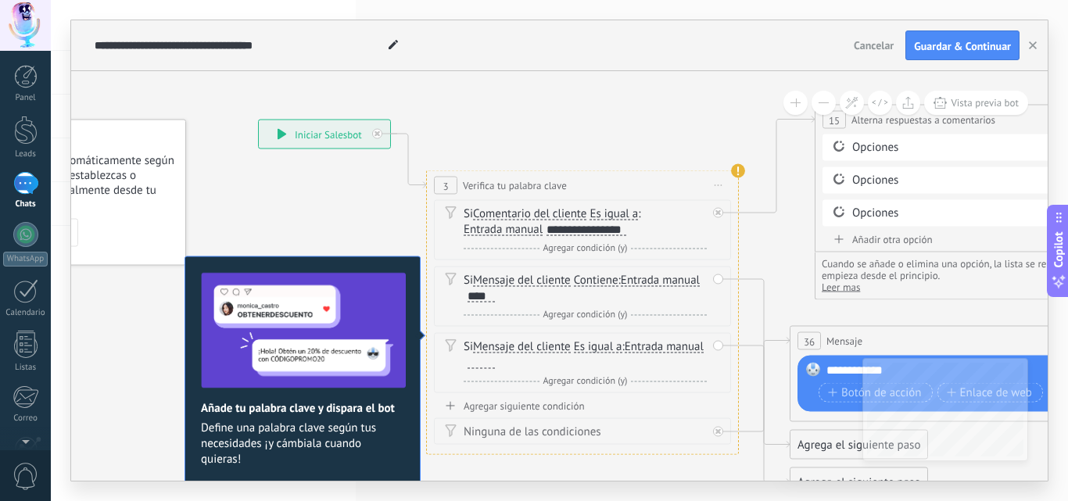
drag, startPoint x: 184, startPoint y: 92, endPoint x: 631, endPoint y: 92, distance: 447.4
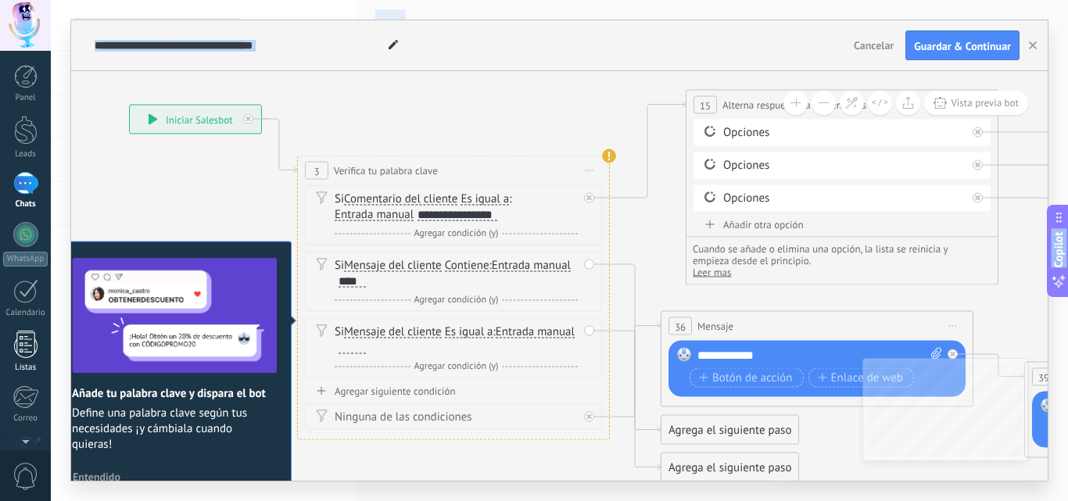
drag, startPoint x: 131, startPoint y: 376, endPoint x: 0, endPoint y: 359, distance: 132.5
click at [0, 359] on body ".abecls-1,.abecls-2{fill-rule:evenodd}.abecls-2{fill:#fff} .abhcls-1{fill:none}…" at bounding box center [534, 250] width 1068 height 501
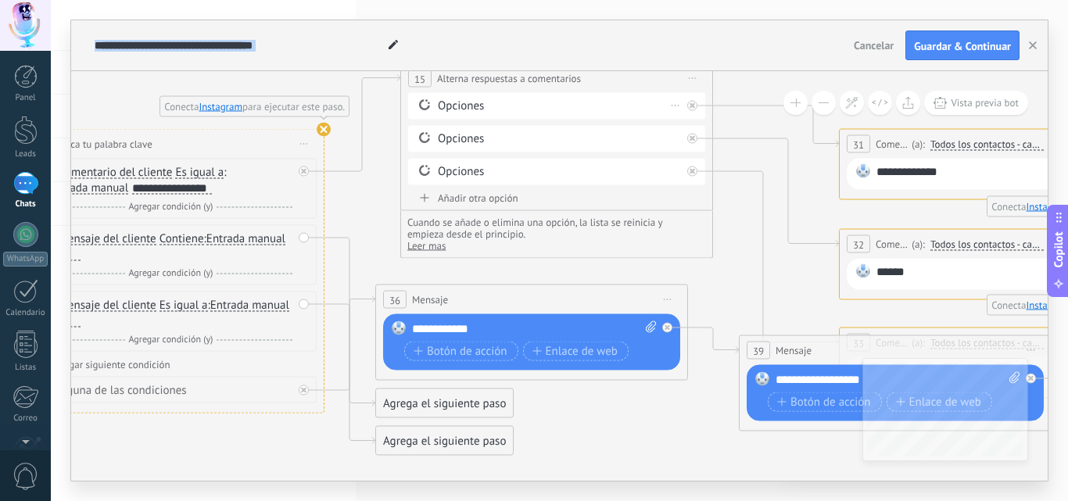
drag, startPoint x: 532, startPoint y: 92, endPoint x: 378, endPoint y: 100, distance: 154.3
click at [191, 60] on div "**********" at bounding box center [559, 250] width 977 height 461
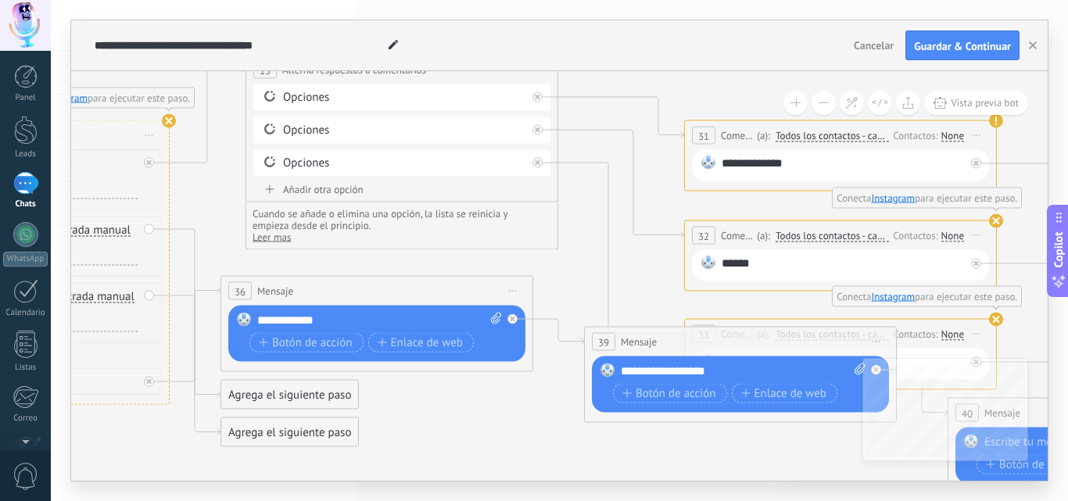
drag, startPoint x: 735, startPoint y: 280, endPoint x: 485, endPoint y: 258, distance: 251.3
click at [534, 264] on icon at bounding box center [847, 275] width 3099 height 1222
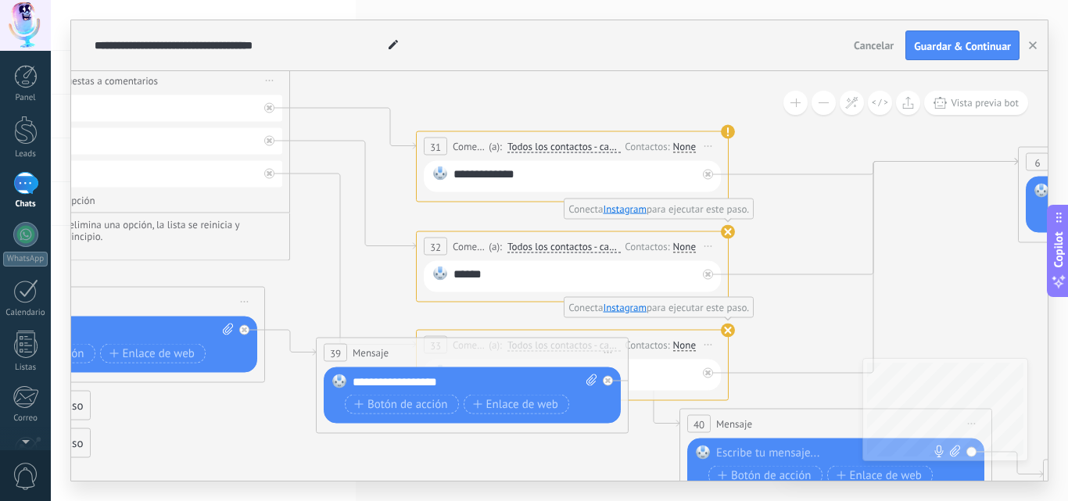
drag, startPoint x: 964, startPoint y: 289, endPoint x: 722, endPoint y: 325, distance: 245.2
click at [770, 316] on icon at bounding box center [578, 286] width 3099 height 1222
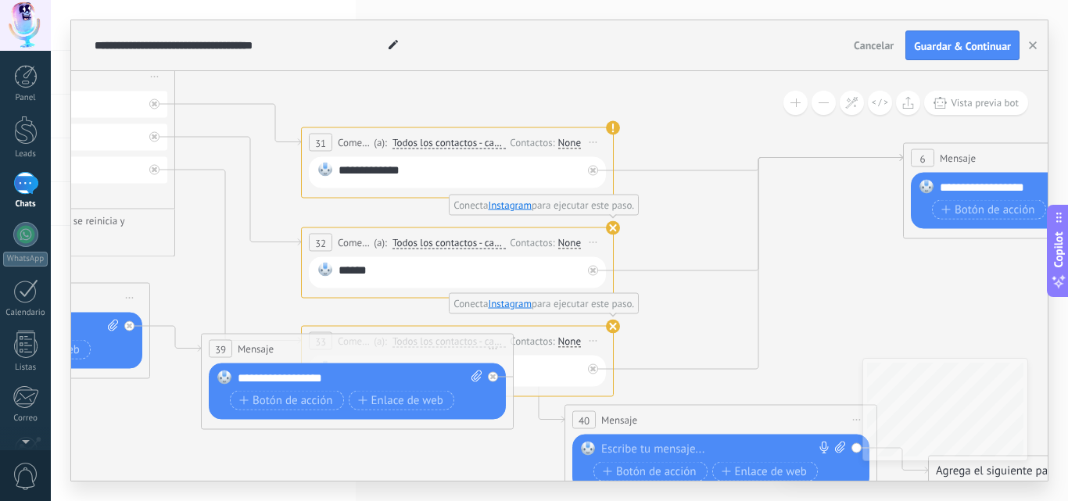
drag, startPoint x: 940, startPoint y: 313, endPoint x: 753, endPoint y: 301, distance: 187.3
click at [753, 301] on icon at bounding box center [463, 282] width 3099 height 1222
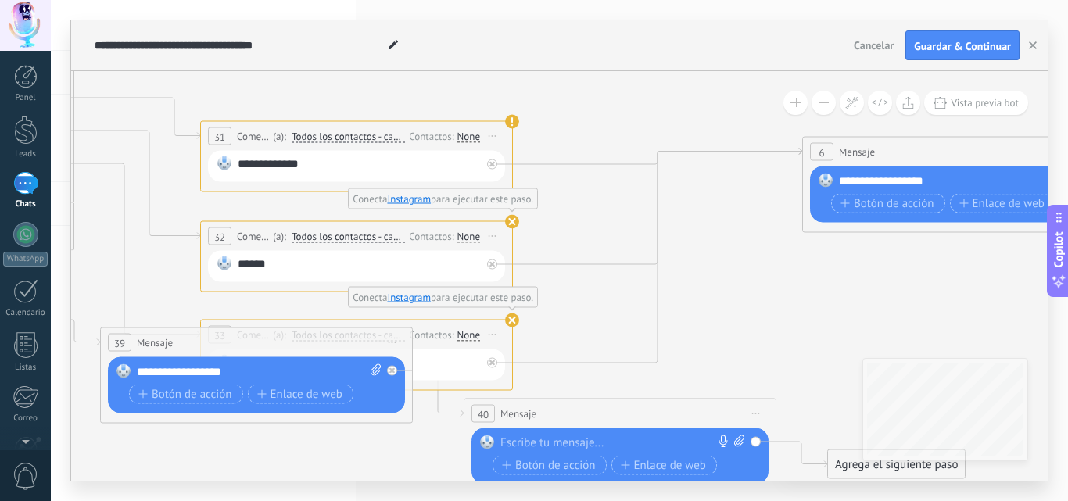
drag, startPoint x: 916, startPoint y: 303, endPoint x: 605, endPoint y: 285, distance: 311.1
click at [605, 285] on icon at bounding box center [362, 275] width 3099 height 1222
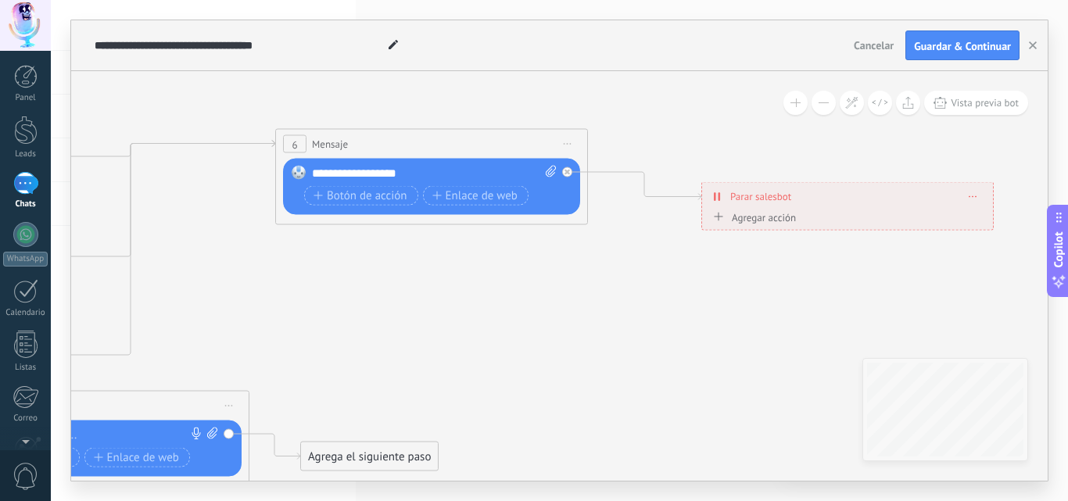
drag, startPoint x: 811, startPoint y: 275, endPoint x: 520, endPoint y: 272, distance: 291.0
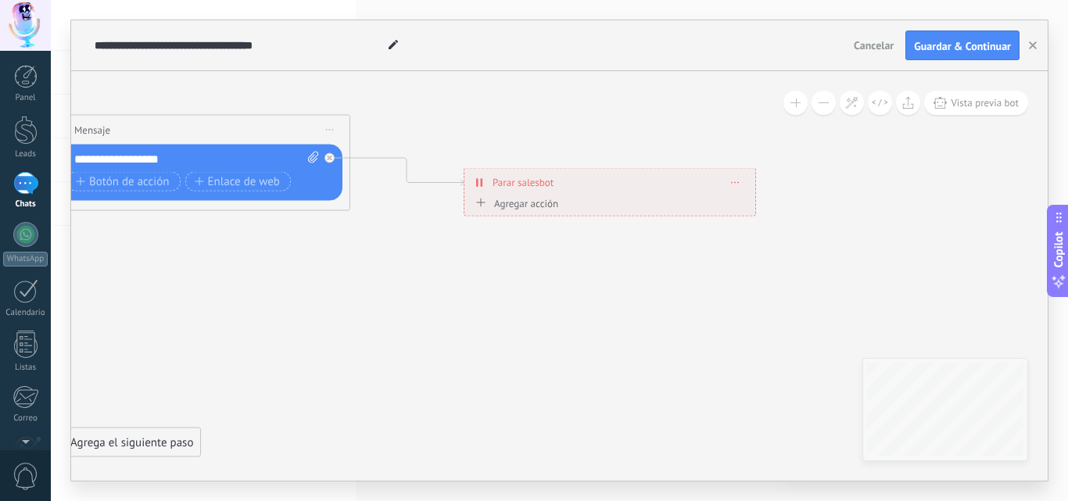
drag, startPoint x: 799, startPoint y: 307, endPoint x: 615, endPoint y: 289, distance: 184.7
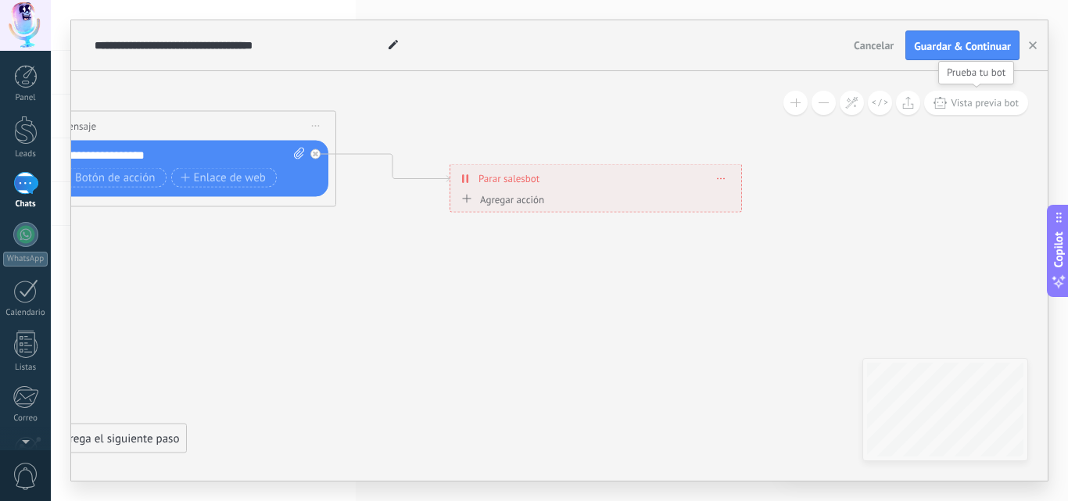
click at [982, 102] on span "Vista previa bot" at bounding box center [985, 102] width 68 height 13
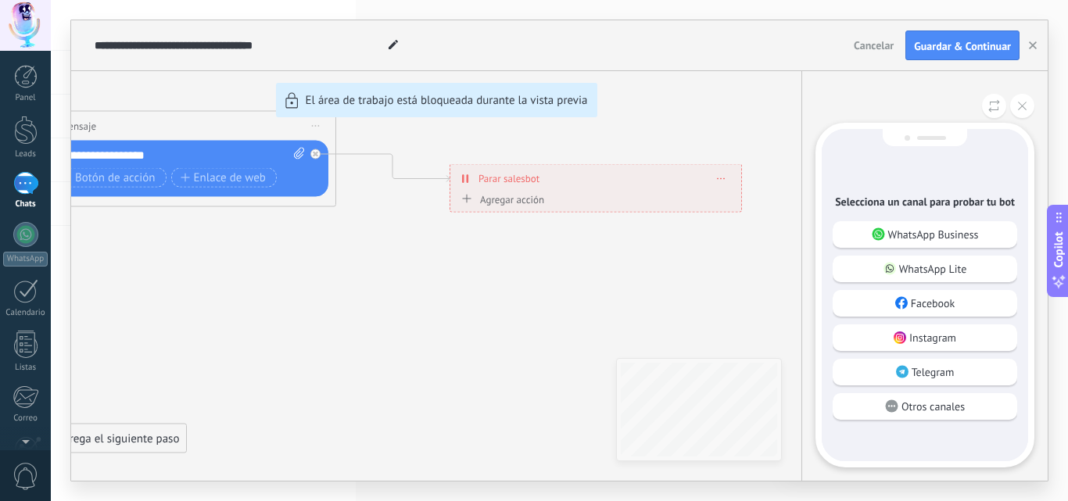
click at [928, 237] on p "WhatsApp Business" at bounding box center [934, 235] width 91 height 14
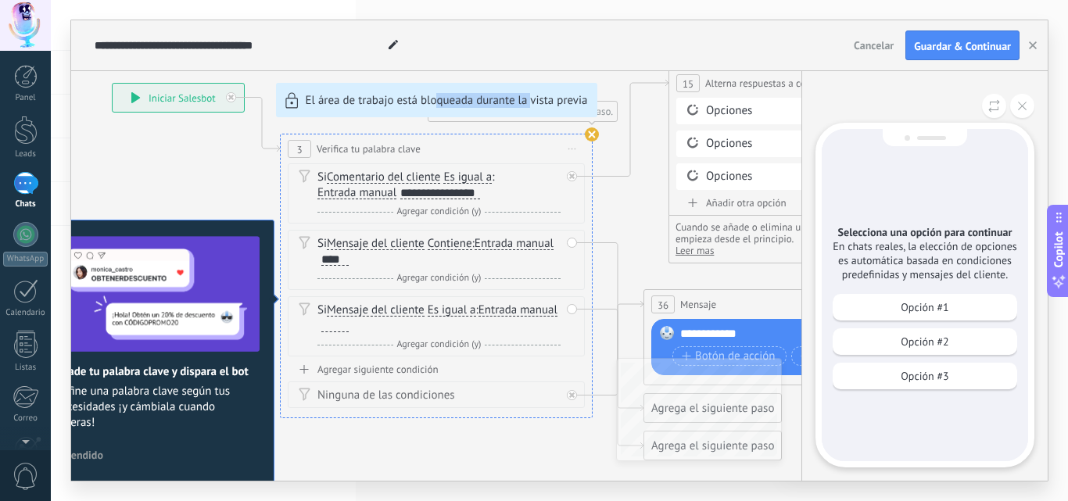
drag, startPoint x: 532, startPoint y: 451, endPoint x: 434, endPoint y: 453, distance: 97.8
click at [434, 453] on div "**********" at bounding box center [559, 250] width 977 height 461
drag, startPoint x: 630, startPoint y: 48, endPoint x: 576, endPoint y: 49, distance: 54.8
click at [576, 48] on div "**********" at bounding box center [469, 45] width 757 height 50
click at [890, 327] on div "Opción #1 Opción #2 Opción #3" at bounding box center [925, 345] width 185 height 103
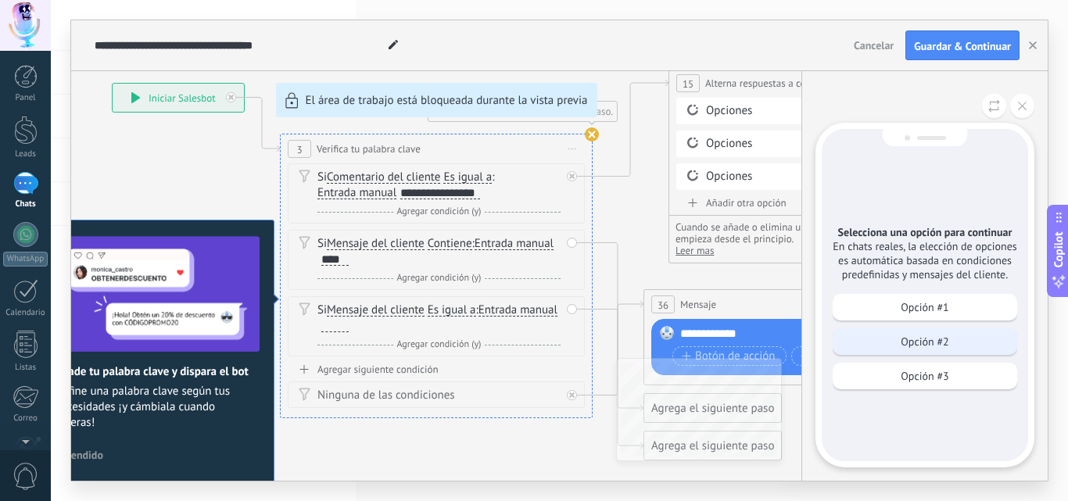
click at [927, 346] on p "Opción #2" at bounding box center [925, 342] width 48 height 14
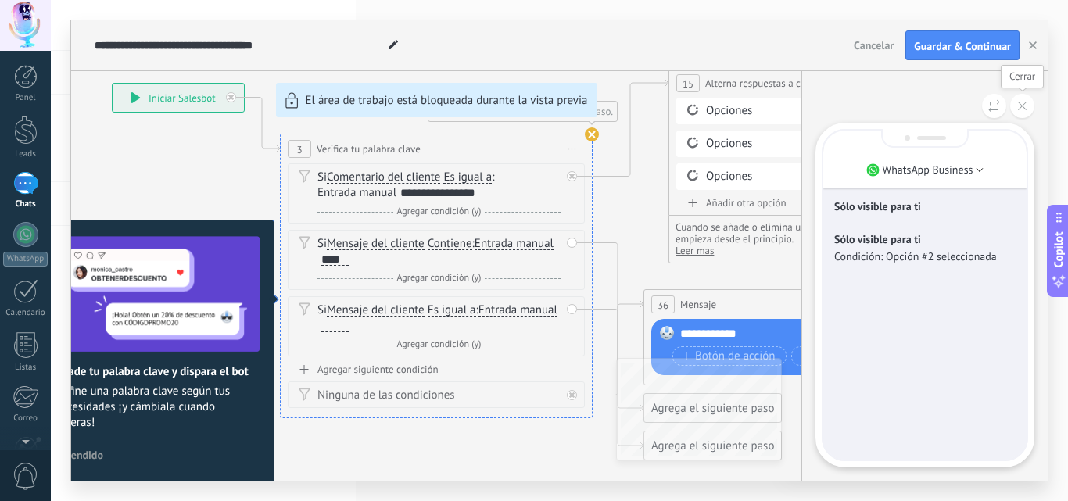
click at [1026, 112] on button at bounding box center [1023, 106] width 24 height 24
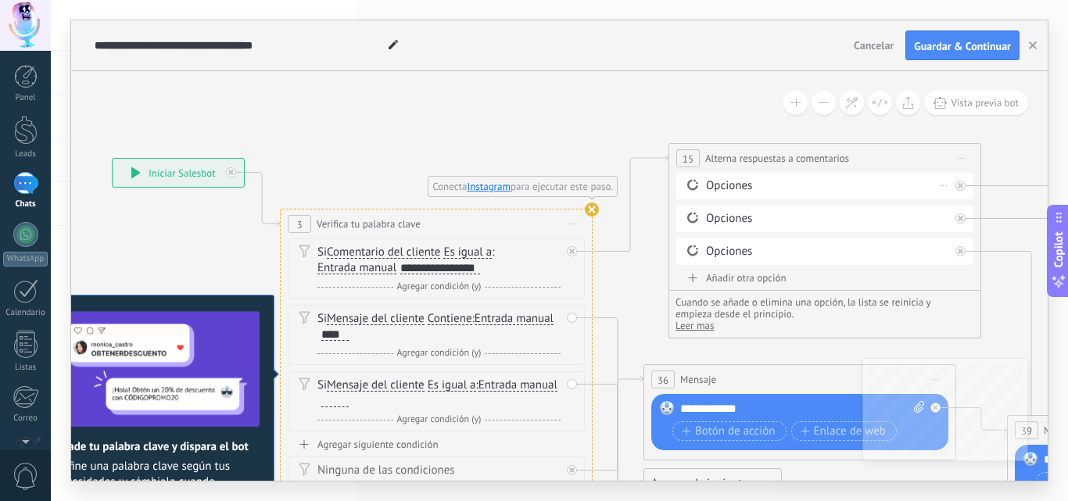
click at [756, 189] on div "Opciones" at bounding box center [827, 186] width 243 height 16
click at [697, 185] on icon at bounding box center [693, 185] width 14 height 15
click at [720, 187] on div "Opciones" at bounding box center [827, 186] width 243 height 16
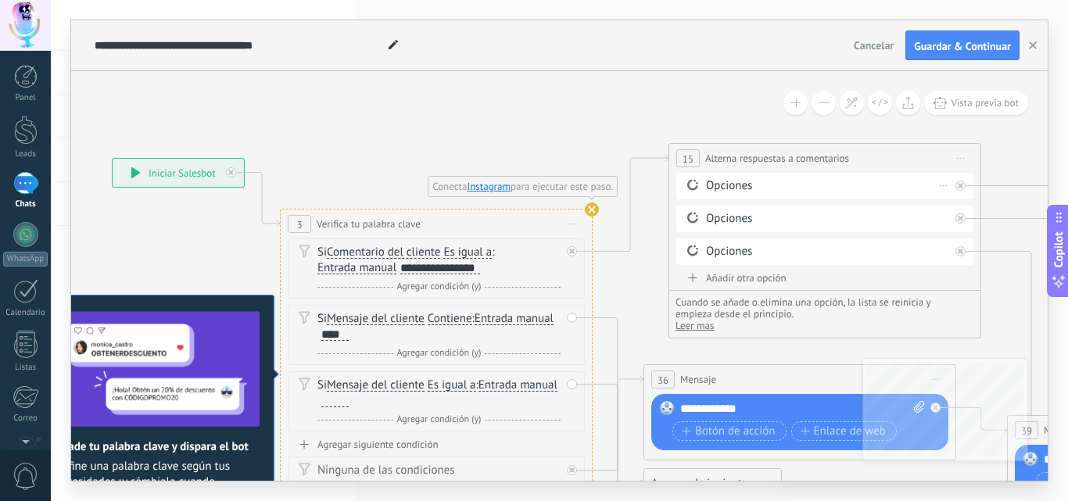
click at [856, 178] on div "Opciones" at bounding box center [827, 186] width 243 height 16
click at [599, 249] on icon at bounding box center [631, 203] width 76 height 97
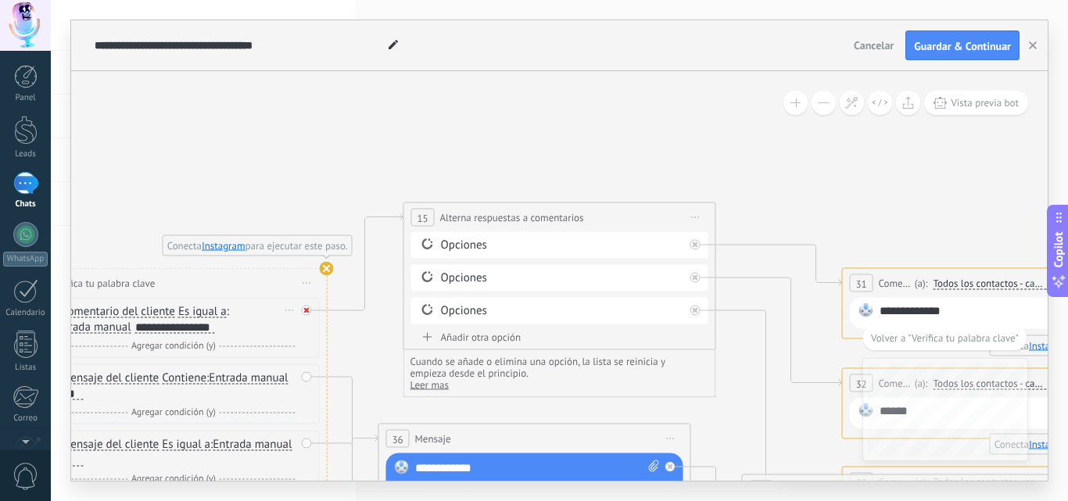
click at [306, 312] on icon at bounding box center [306, 310] width 5 height 5
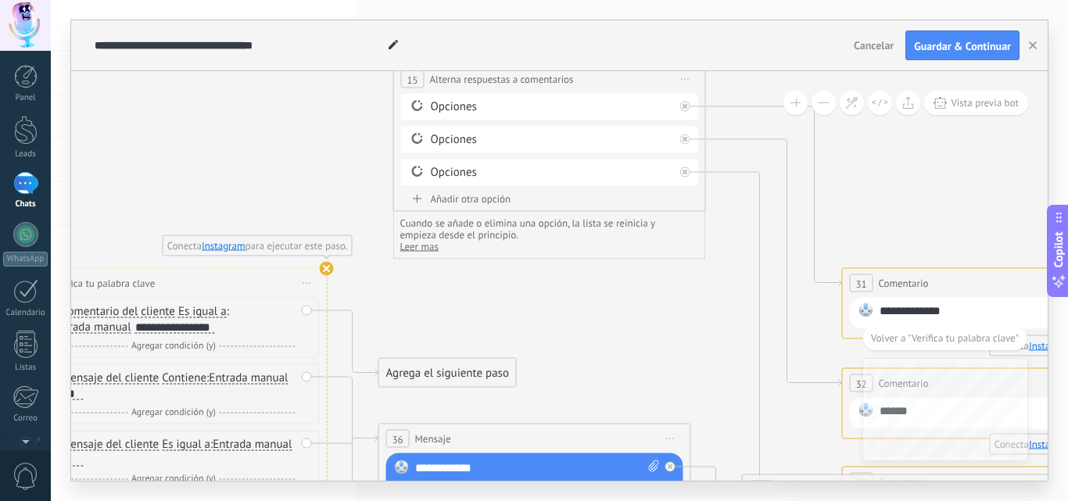
drag, startPoint x: 588, startPoint y: 217, endPoint x: 578, endPoint y: 78, distance: 138.8
click at [578, 78] on div "**********" at bounding box center [549, 79] width 311 height 29
drag, startPoint x: 427, startPoint y: 368, endPoint x: 503, endPoint y: 331, distance: 84.7
click at [503, 331] on div "Agrega el siguiente paso" at bounding box center [523, 336] width 137 height 26
click at [869, 42] on span "Cancelar" at bounding box center [874, 45] width 40 height 14
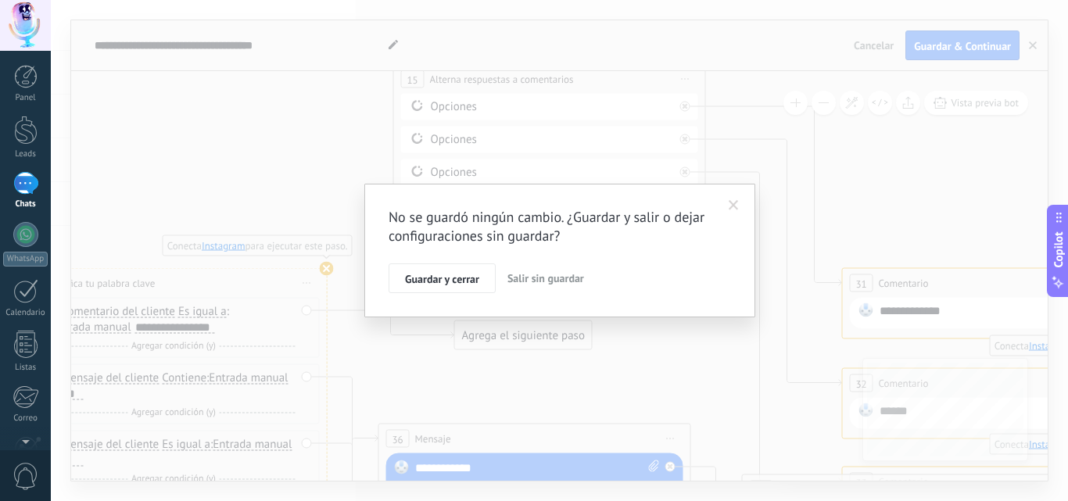
click at [551, 280] on span "Salir sin guardar" at bounding box center [546, 278] width 77 height 14
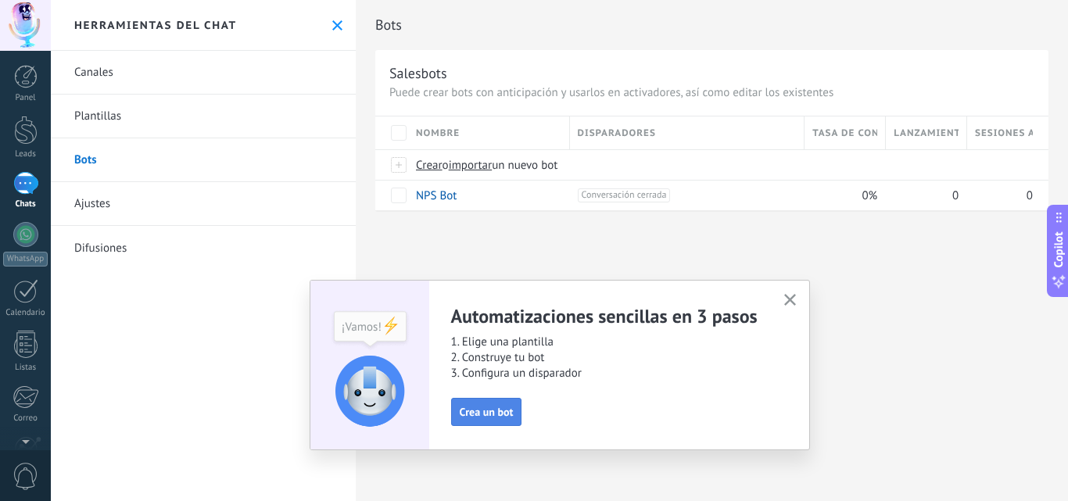
click at [482, 418] on span "Crea un bot" at bounding box center [487, 412] width 54 height 11
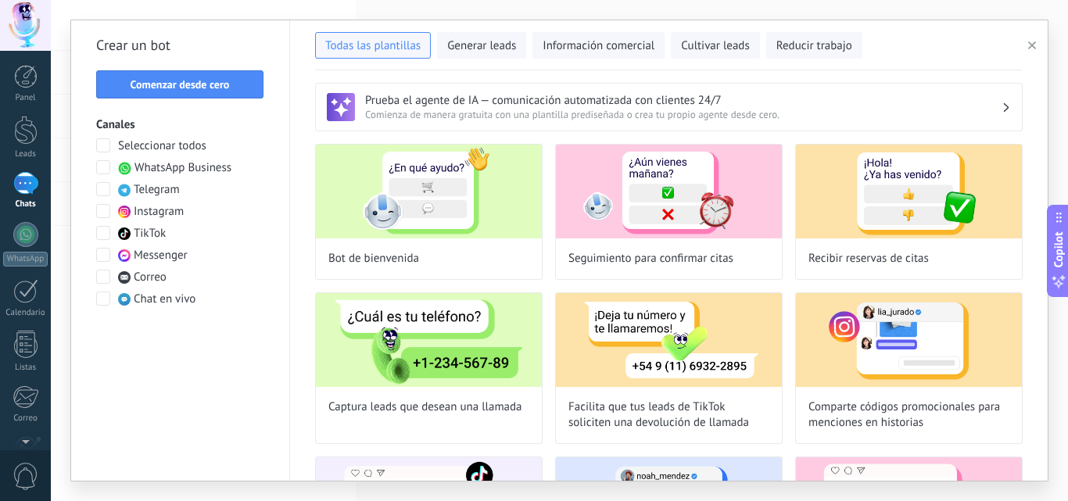
click at [177, 167] on span "WhatsApp Business" at bounding box center [183, 168] width 97 height 16
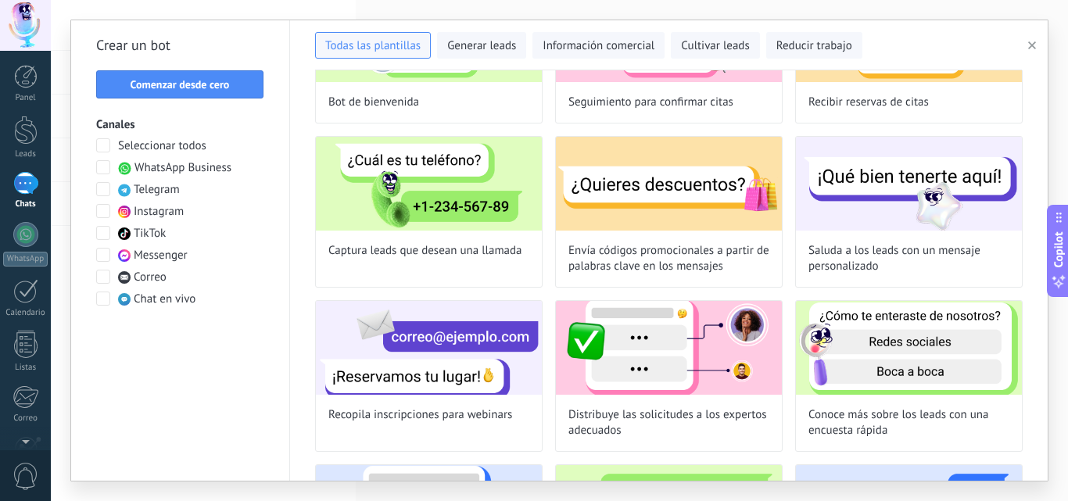
scroll to position [313, 0]
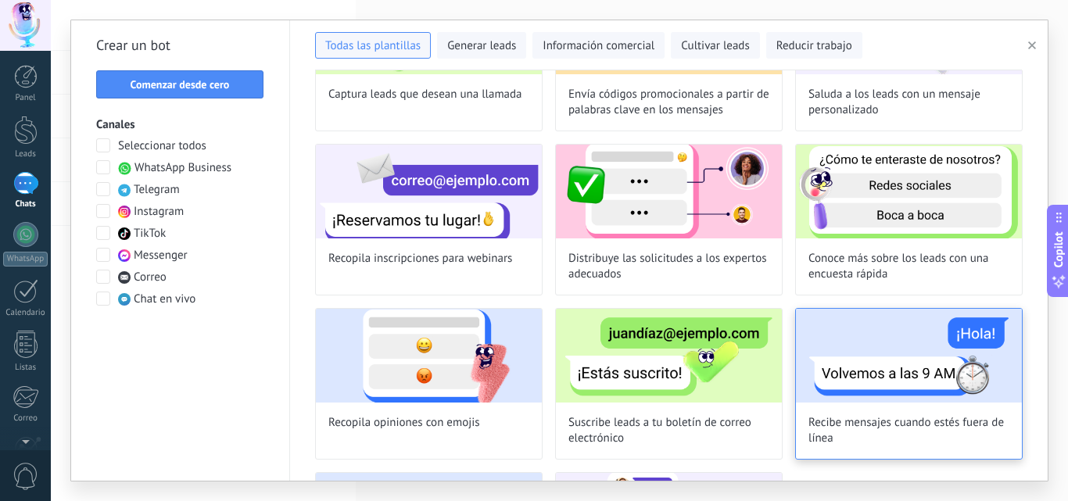
click at [870, 375] on img at bounding box center [909, 356] width 226 height 94
type input "**********"
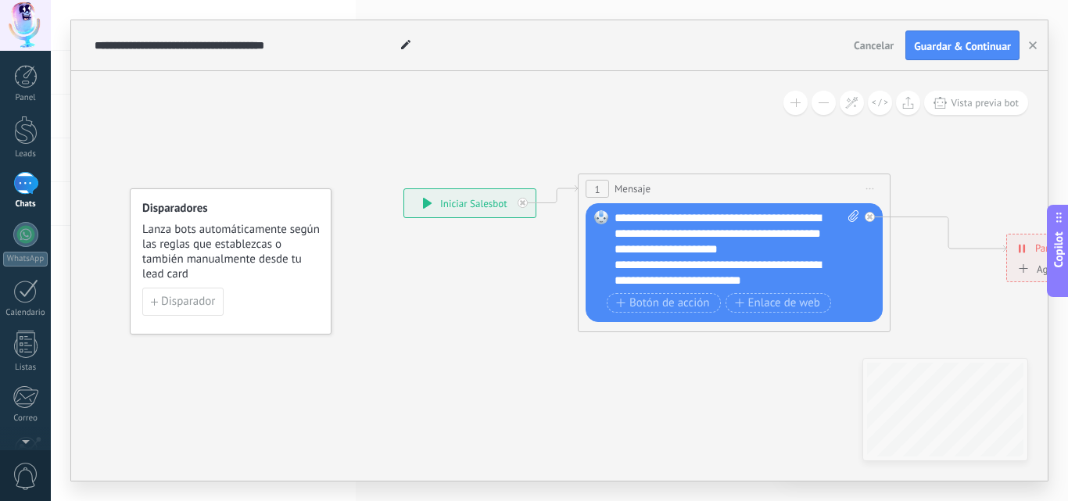
click at [465, 205] on div "**********" at bounding box center [469, 203] width 131 height 28
click at [426, 205] on icon at bounding box center [427, 203] width 9 height 11
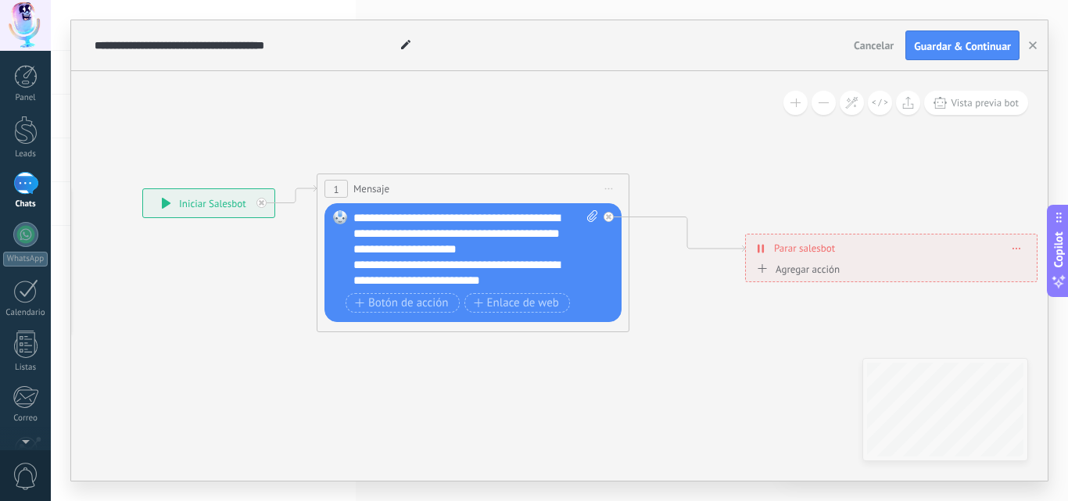
drag, startPoint x: 781, startPoint y: 413, endPoint x: 522, endPoint y: 413, distance: 259.7
click at [522, 413] on icon at bounding box center [590, 253] width 1678 height 941
click at [408, 217] on div "**********" at bounding box center [477, 249] width 245 height 78
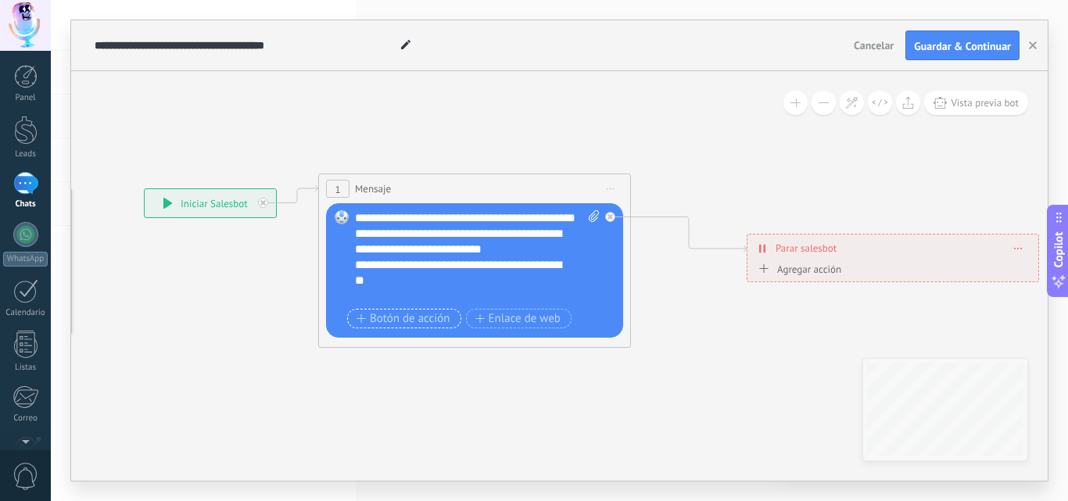
click at [414, 320] on span "Botón de acción" at bounding box center [404, 319] width 94 height 13
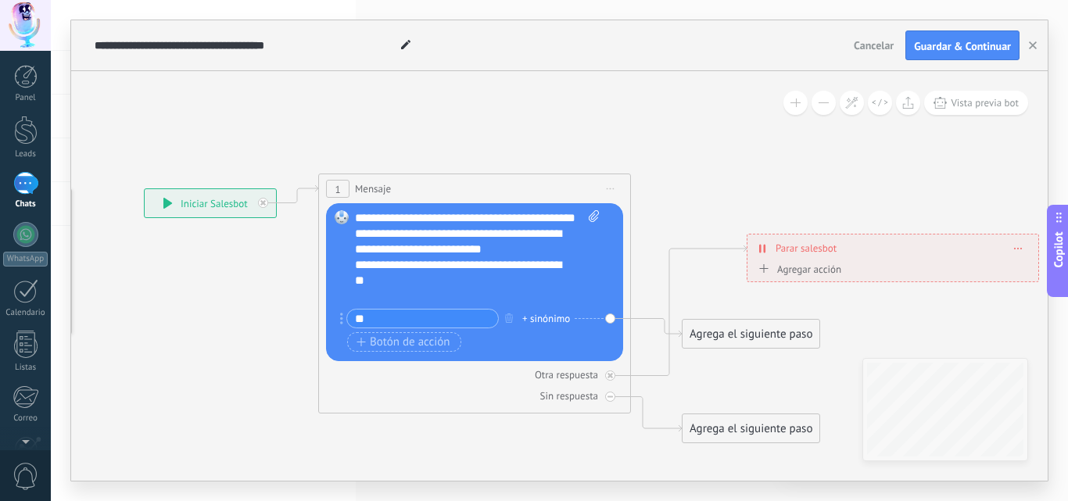
type input "*"
type input "**********"
click at [609, 318] on div "Reemplazar Quitar Convertir a mensaje de voz Arrastre la imagen aquí para adjun…" at bounding box center [474, 282] width 297 height 158
click at [612, 318] on div "Reemplazar Quitar Convertir a mensaje de voz Arrastre la imagen aquí para adjun…" at bounding box center [474, 282] width 297 height 158
click at [756, 335] on div "Agrega el siguiente paso" at bounding box center [751, 334] width 137 height 26
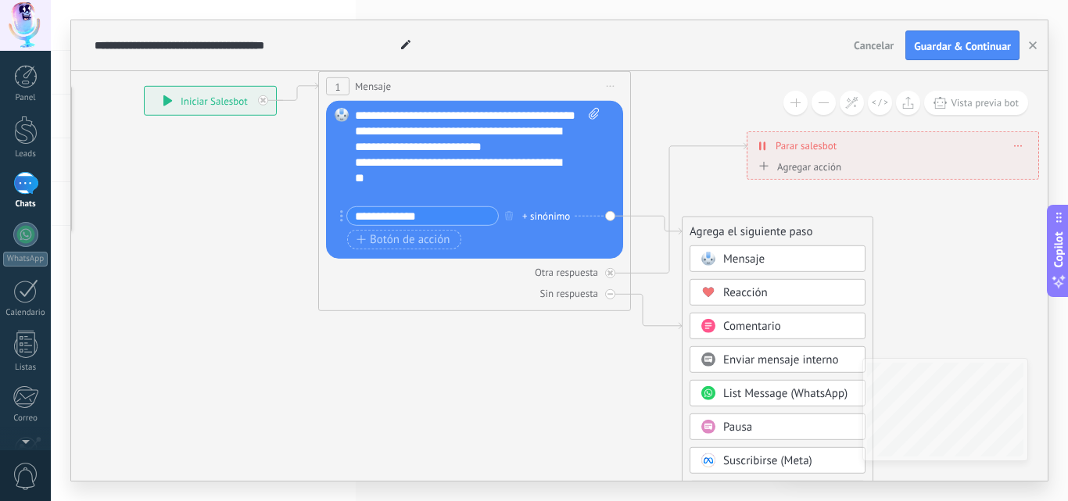
click at [741, 258] on span "Mensaje" at bounding box center [744, 259] width 41 height 15
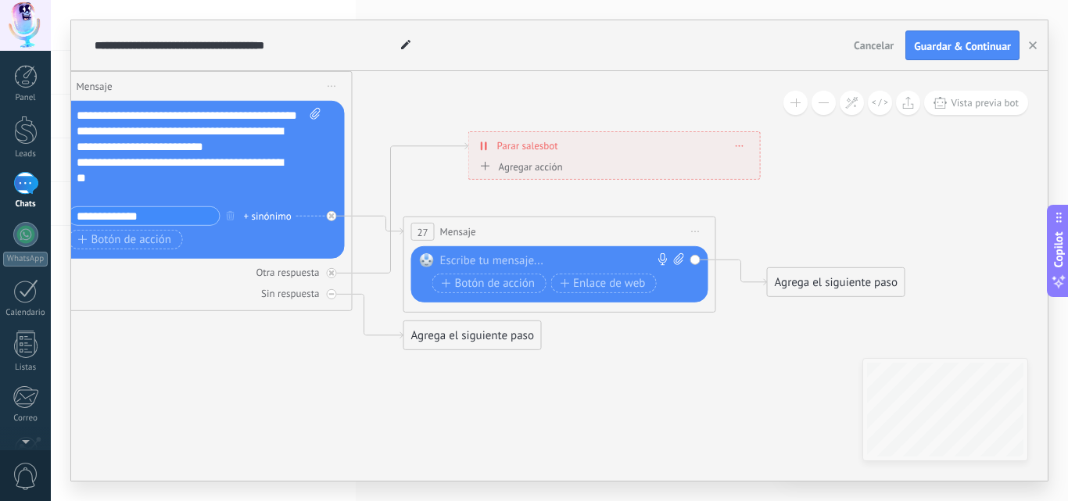
click at [461, 257] on div at bounding box center [556, 261] width 232 height 16
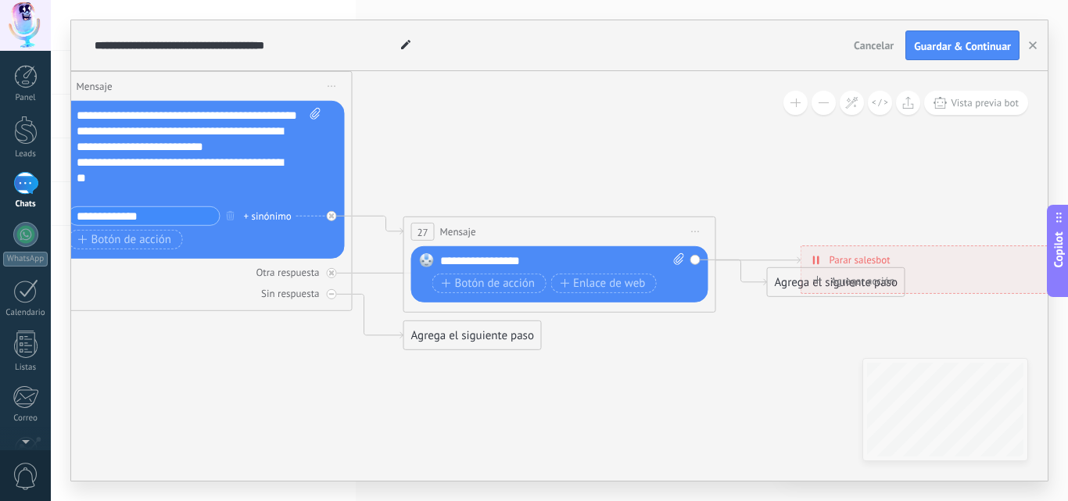
drag, startPoint x: 595, startPoint y: 150, endPoint x: 924, endPoint y: 264, distance: 347.8
click at [924, 264] on div "**********" at bounding box center [947, 259] width 291 height 27
click at [97, 239] on span "Botón de acción" at bounding box center [125, 239] width 94 height 13
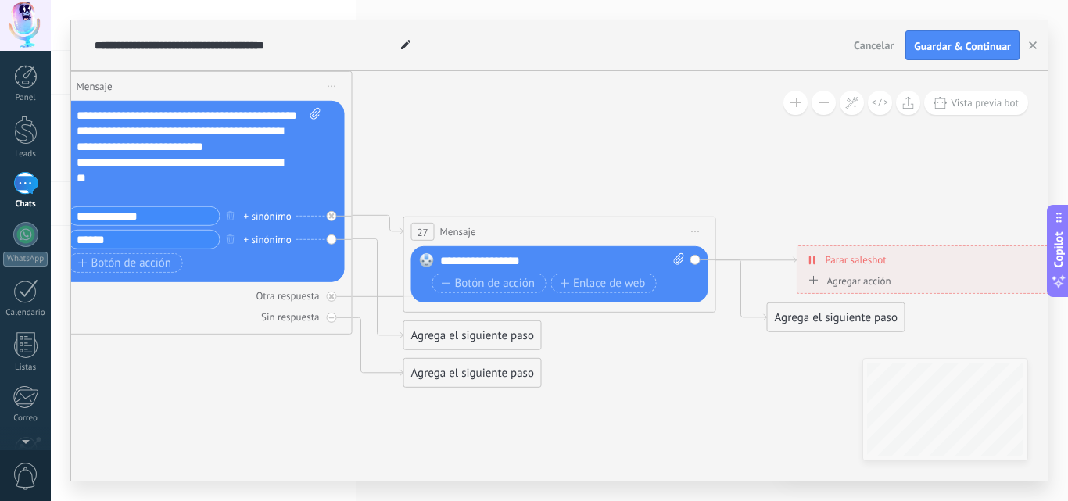
type input "******"
click at [443, 333] on div "Agrega el siguiente paso" at bounding box center [472, 336] width 137 height 26
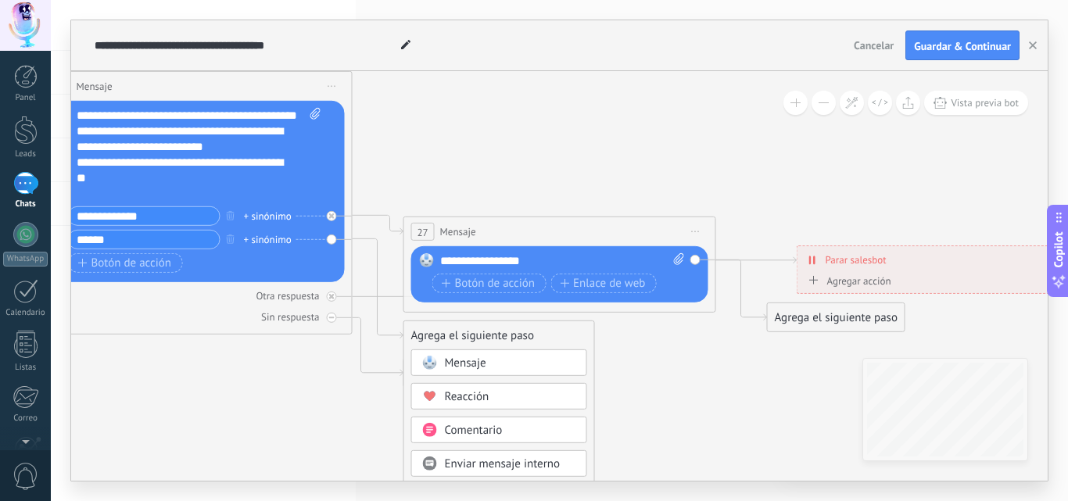
click at [451, 358] on span "Mensaje" at bounding box center [465, 363] width 41 height 15
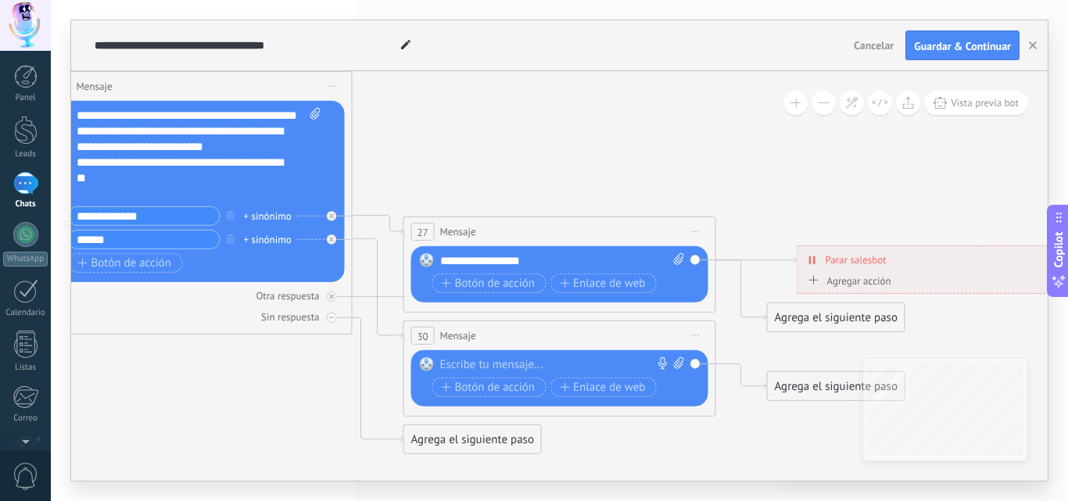
click at [515, 367] on div at bounding box center [556, 365] width 232 height 16
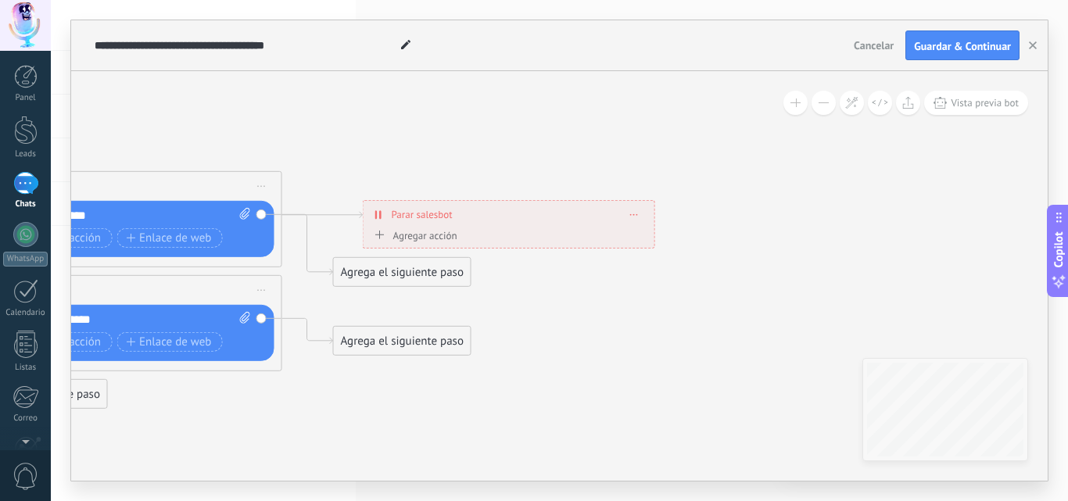
drag, startPoint x: 797, startPoint y: 170, endPoint x: 388, endPoint y: 133, distance: 410.7
click at [364, 124] on icon at bounding box center [43, 217] width 2006 height 1165
click at [374, 341] on div "Agrega el siguiente paso" at bounding box center [404, 342] width 137 height 26
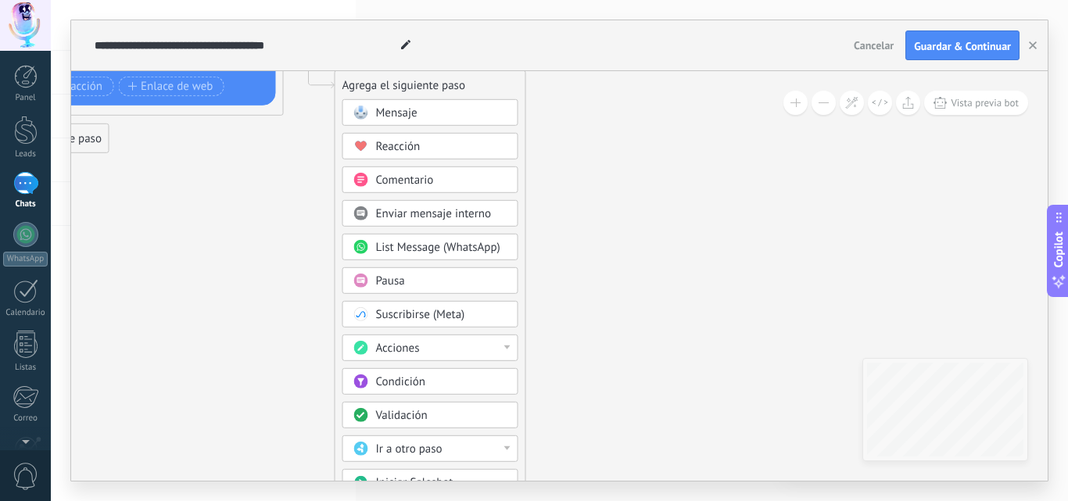
click at [415, 416] on span "Validación" at bounding box center [402, 415] width 52 height 15
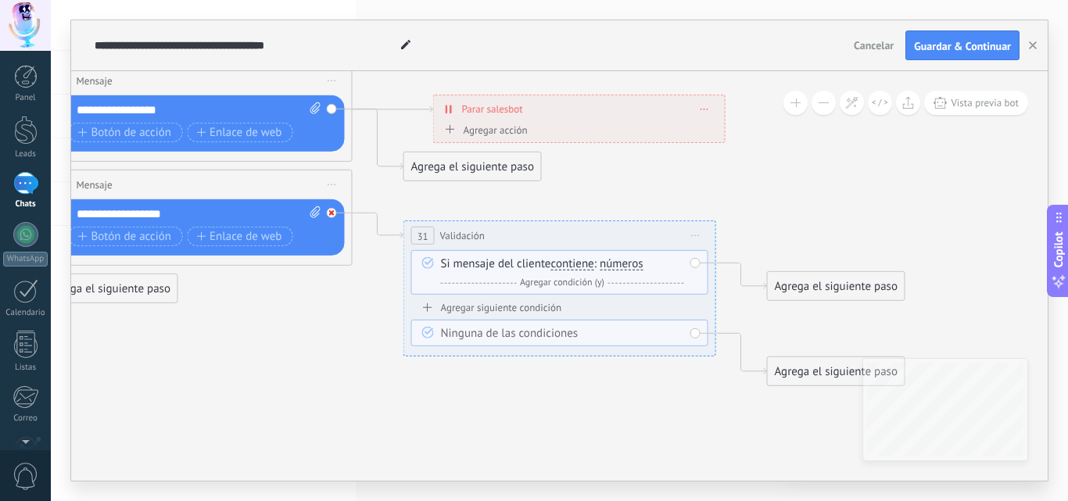
click at [328, 214] on div at bounding box center [332, 213] width 10 height 10
click at [435, 381] on div "Agrega el siguiente paso" at bounding box center [472, 380] width 137 height 26
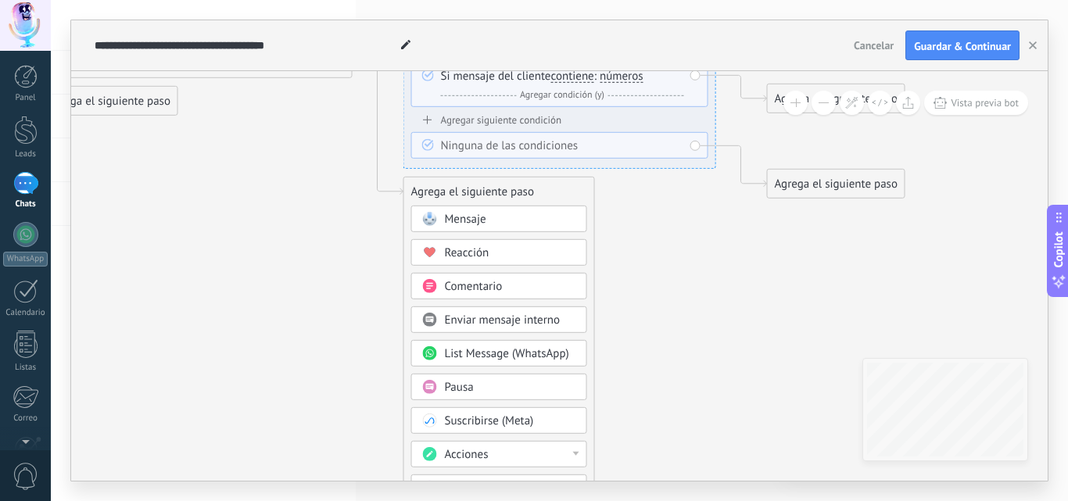
click at [472, 383] on span "Pausa" at bounding box center [459, 387] width 29 height 15
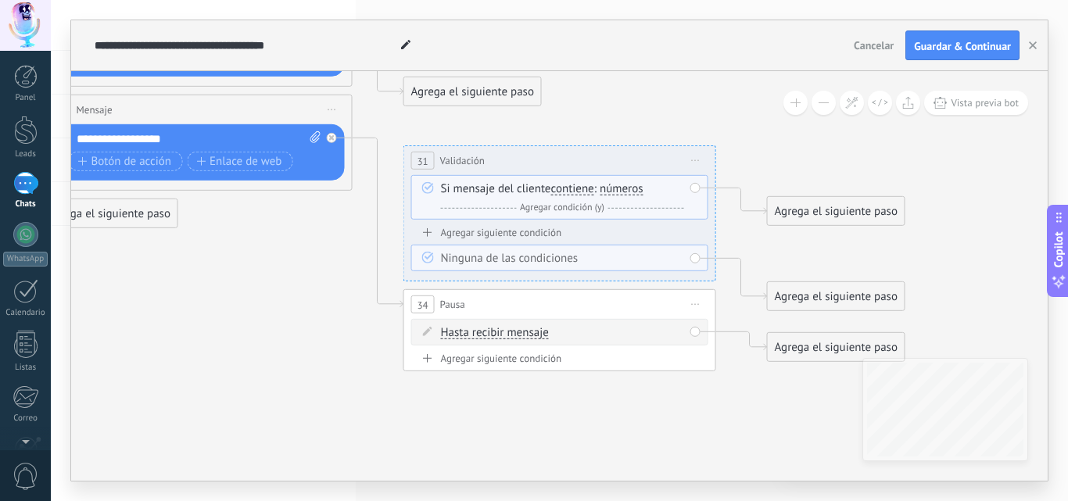
click at [553, 334] on div "Hasta recibir mensaje Hasta recibir mensaje Temporizador Excepto horas laborale…" at bounding box center [562, 333] width 243 height 16
click at [470, 335] on span "Hasta recibir mensaje" at bounding box center [495, 333] width 108 height 13
click at [470, 335] on button "Hasta recibir mensaje" at bounding box center [531, 333] width 196 height 28
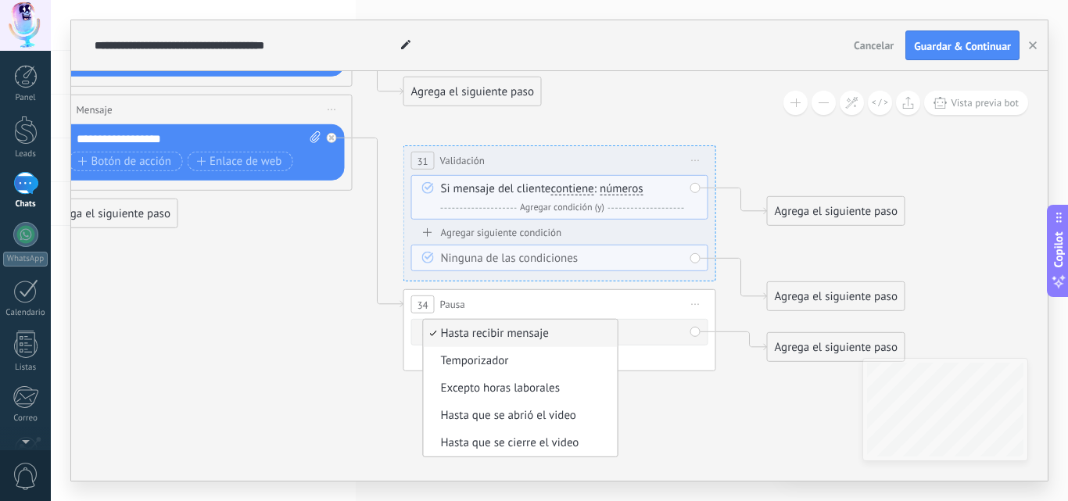
click at [470, 335] on span "Hasta recibir mensaje" at bounding box center [518, 334] width 189 height 16
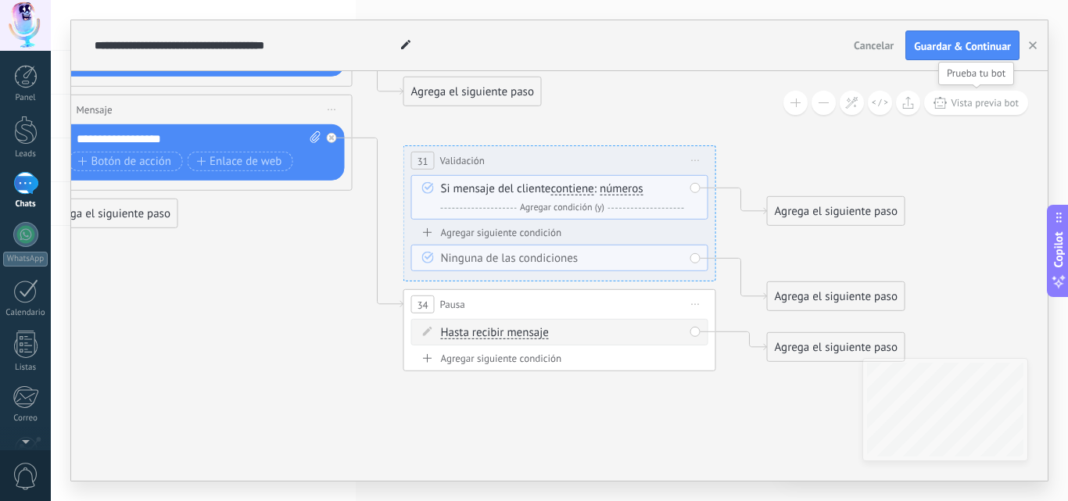
click at [972, 103] on span "Vista previa bot" at bounding box center [985, 102] width 68 height 13
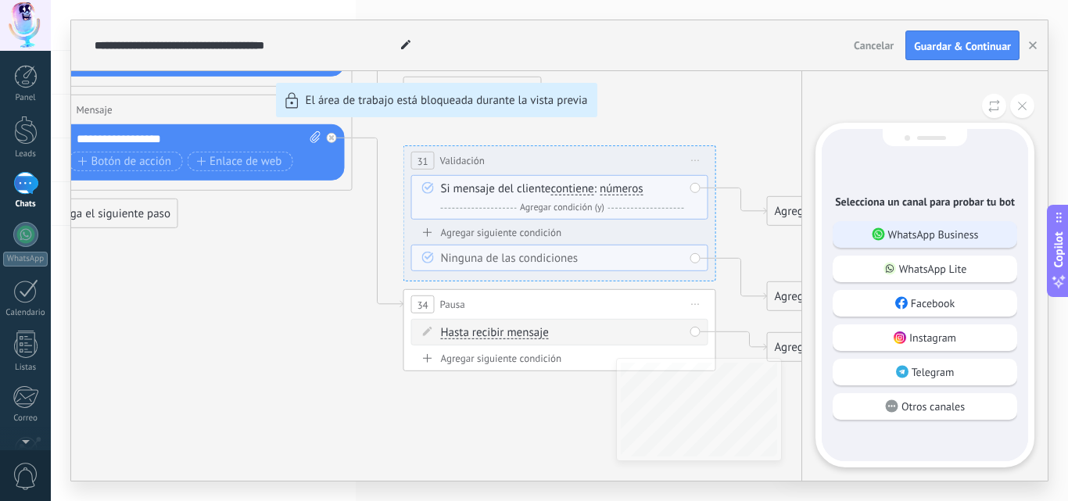
click at [893, 234] on p "WhatsApp Business" at bounding box center [934, 235] width 91 height 14
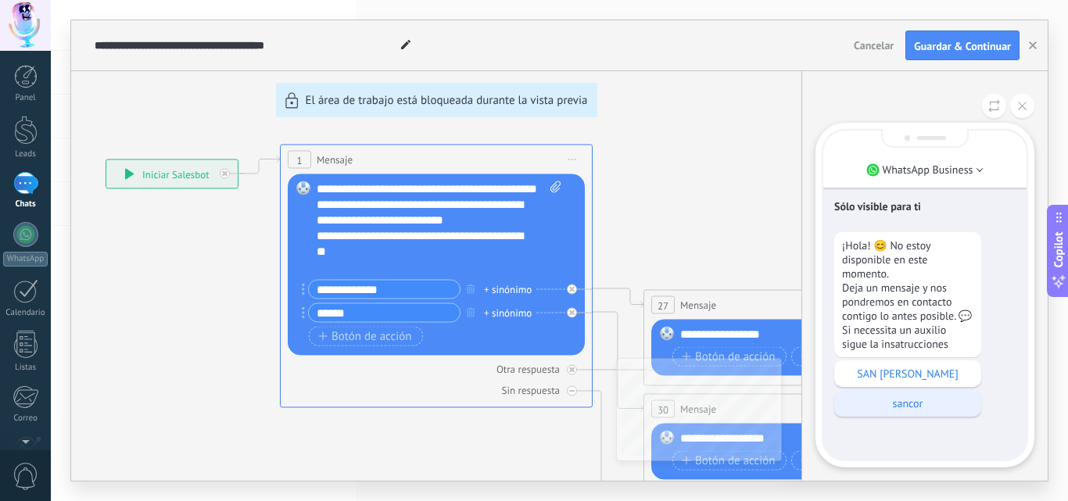
click at [903, 381] on p "SAN [PERSON_NAME]" at bounding box center [907, 374] width 131 height 14
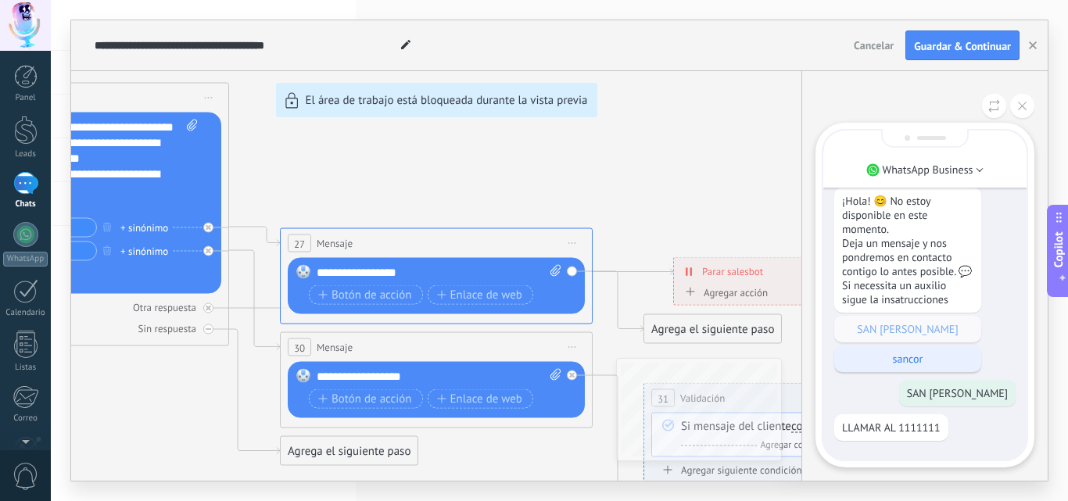
click at [912, 359] on p "sancor" at bounding box center [907, 359] width 131 height 14
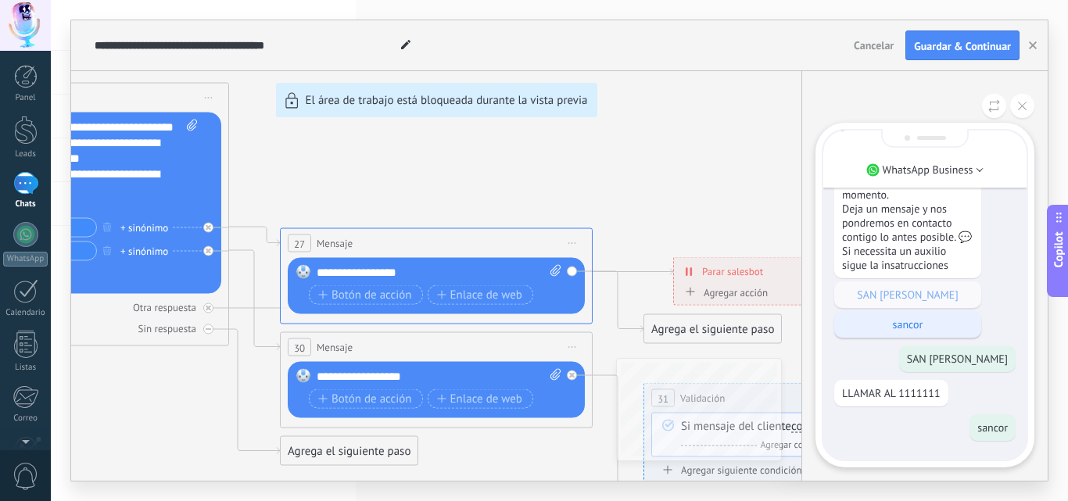
click at [918, 326] on p "sancor" at bounding box center [907, 325] width 131 height 14
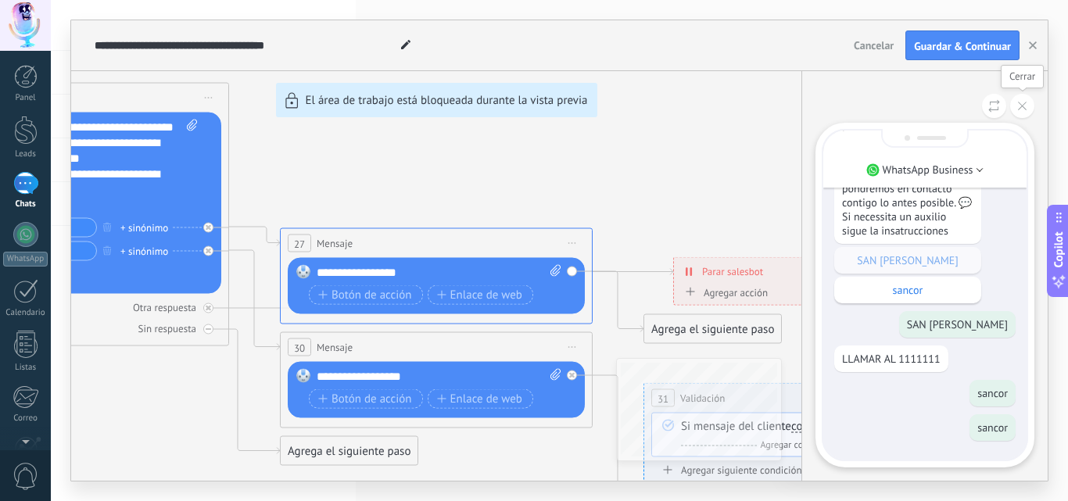
click at [1021, 109] on icon at bounding box center [1022, 106] width 9 height 9
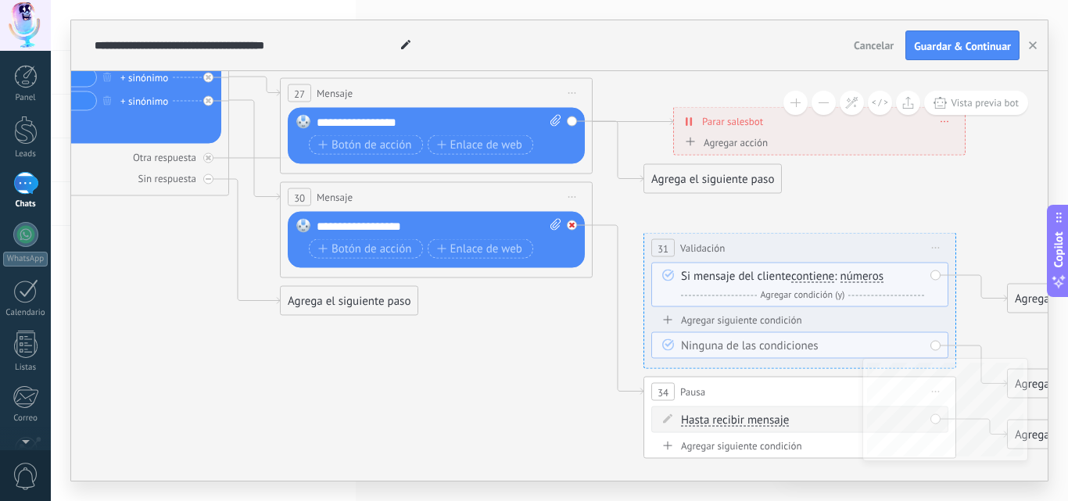
click at [570, 224] on icon at bounding box center [571, 225] width 5 height 5
click at [964, 104] on span "Vista previa bot" at bounding box center [985, 102] width 68 height 13
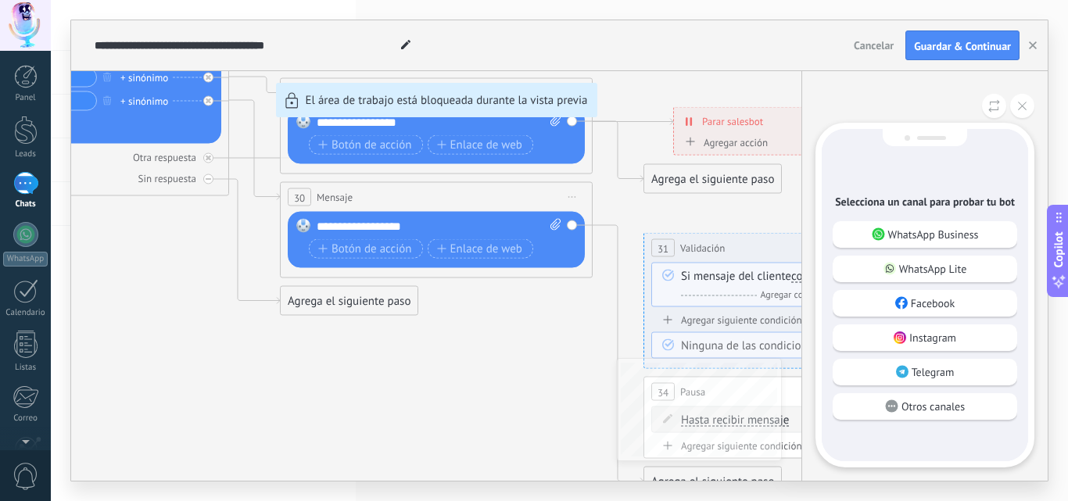
click at [907, 239] on p "WhatsApp Business" at bounding box center [934, 235] width 91 height 14
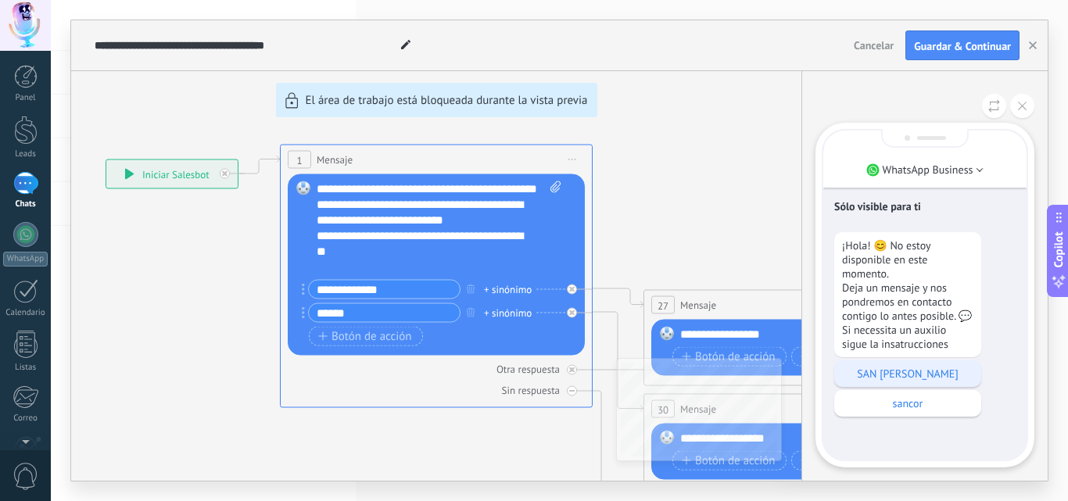
click at [887, 381] on p "SAN [PERSON_NAME]" at bounding box center [907, 374] width 131 height 14
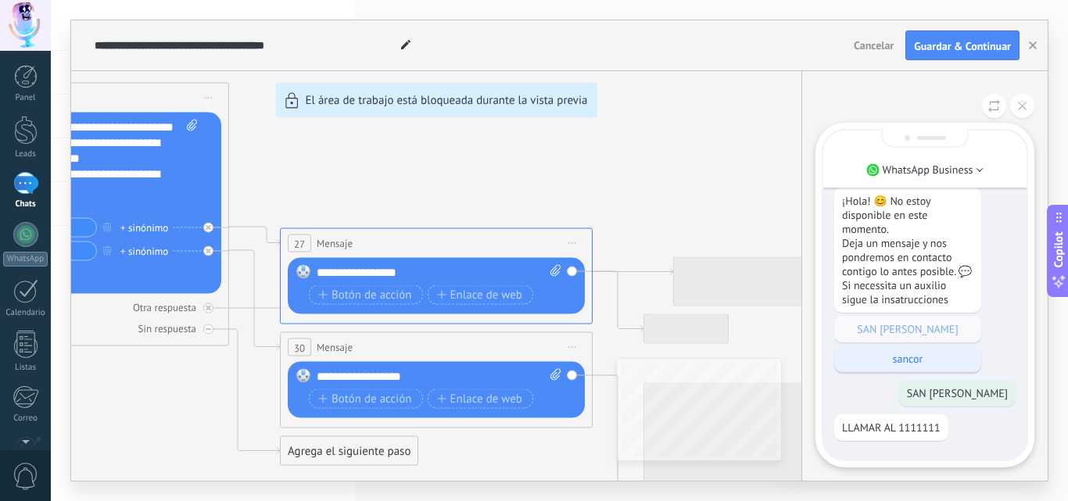
click at [896, 359] on p "sancor" at bounding box center [907, 359] width 131 height 14
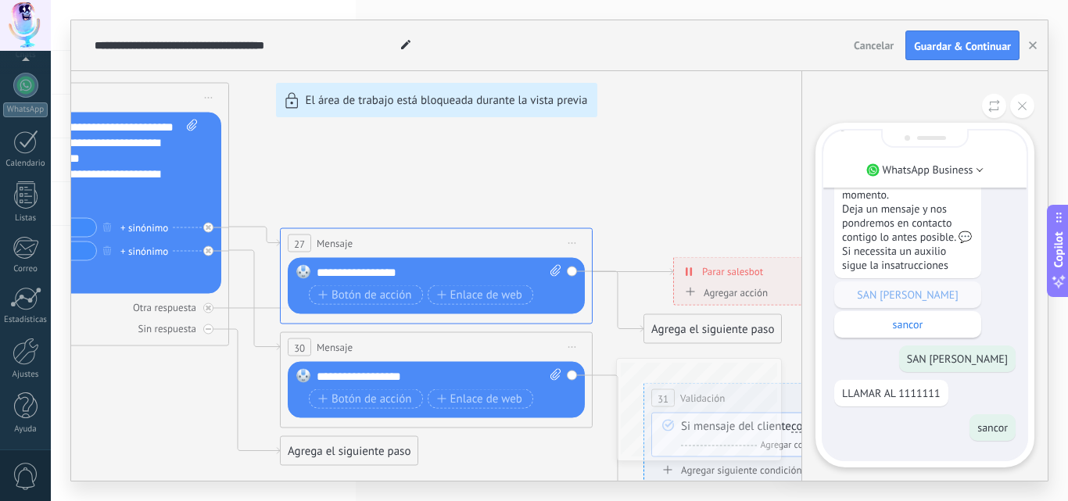
scroll to position [0, 0]
click at [1017, 106] on button at bounding box center [1023, 106] width 24 height 24
